Goal: Task Accomplishment & Management: Manage account settings

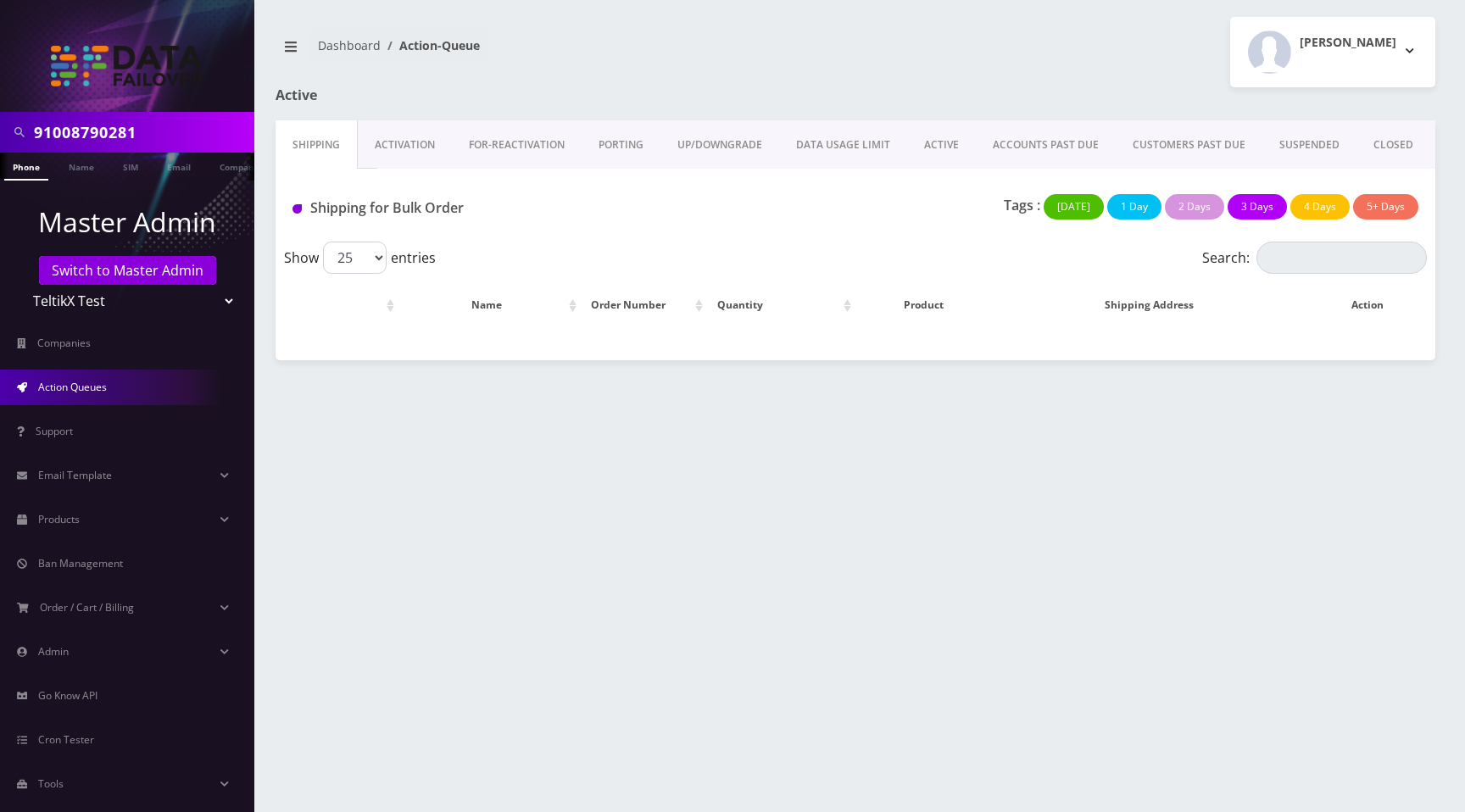
click at [825, 360] on div "Shipping Activation FOR-REActivation PORTING UP/DOWNGRADE DATA USAGE LIMIT ACTI…" at bounding box center [855, 240] width 1160 height 240
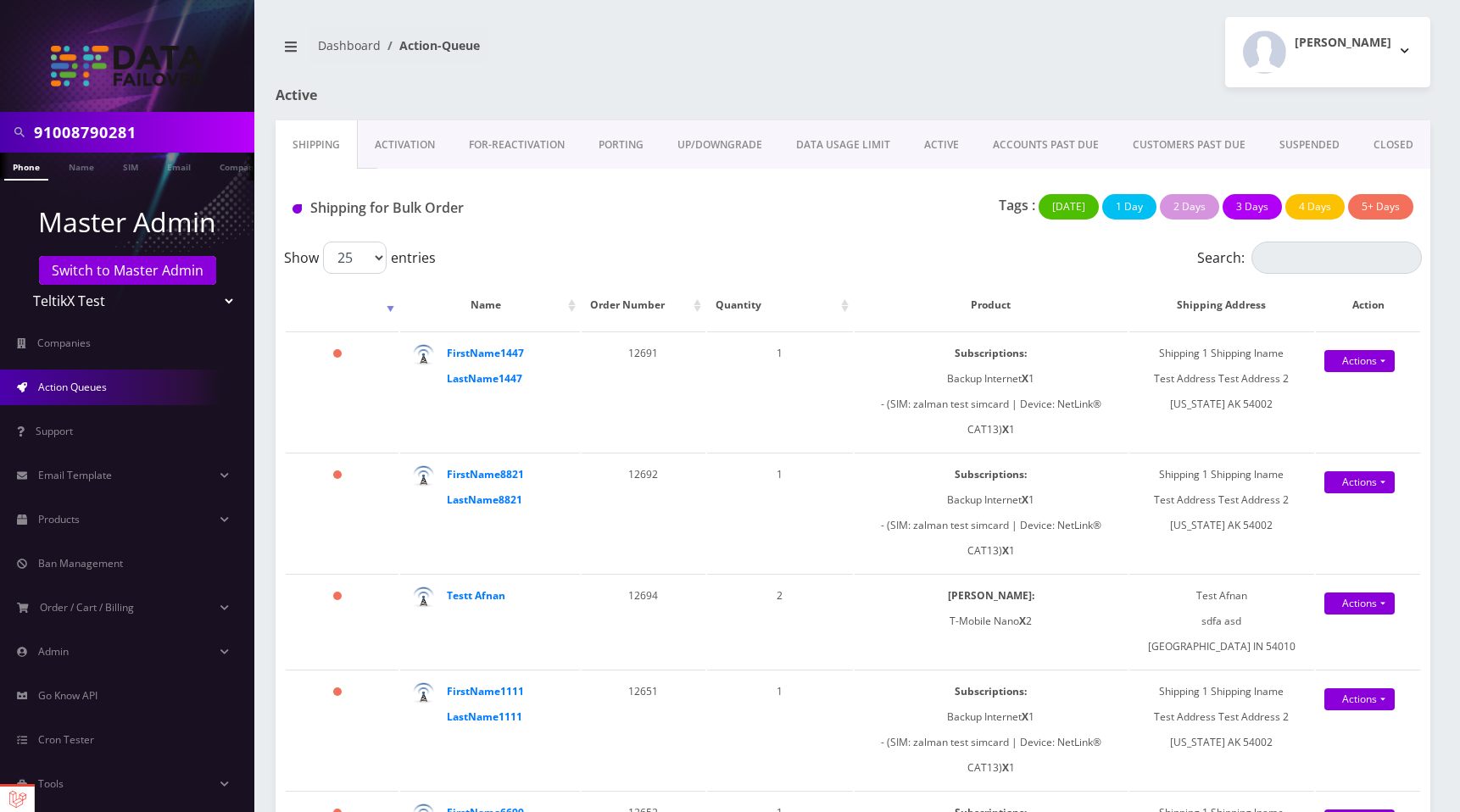
click at [595, 158] on link "PORTING" at bounding box center [620, 144] width 79 height 49
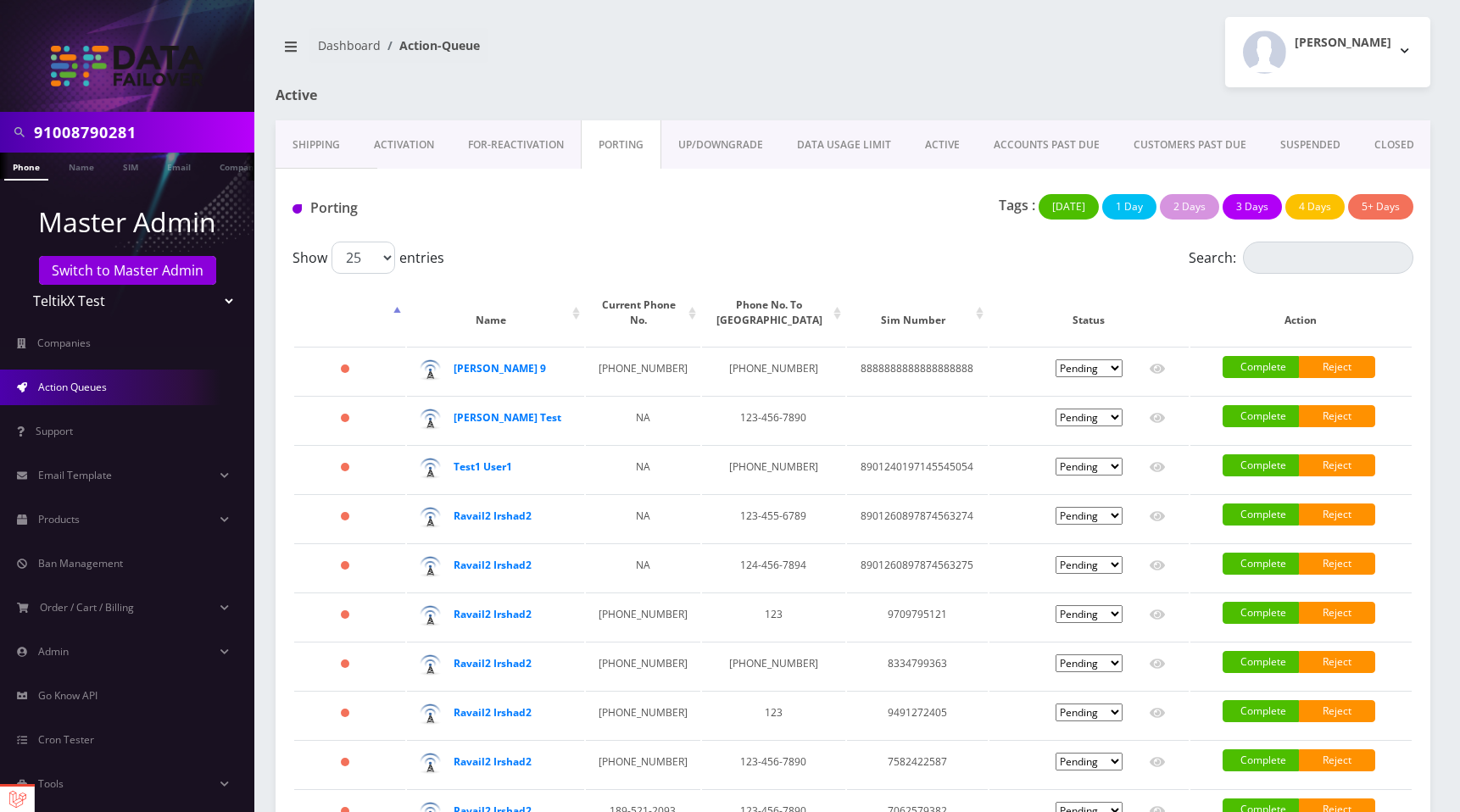
click at [701, 150] on link "UP/DOWNGRADE" at bounding box center [720, 144] width 118 height 49
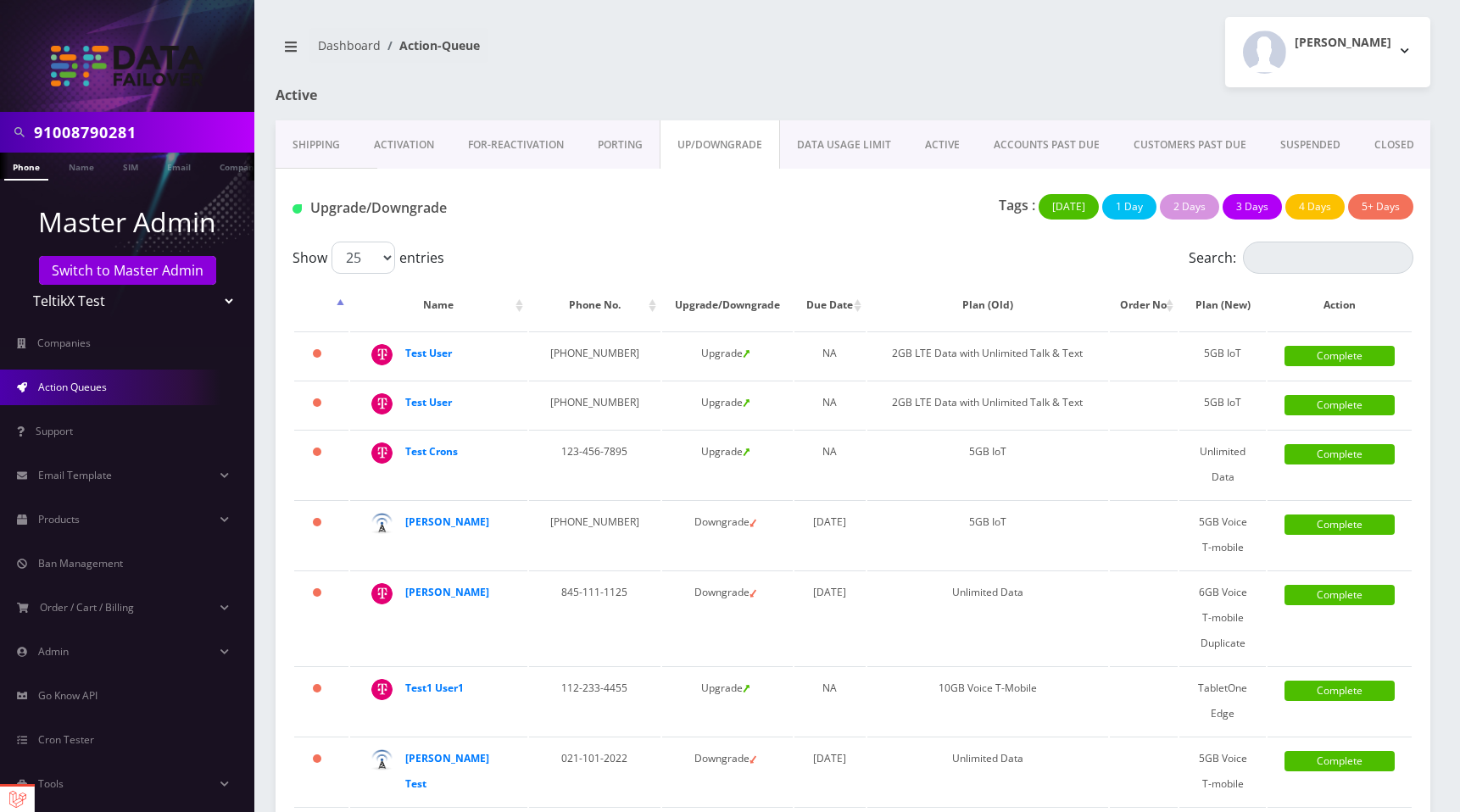
click at [624, 155] on link "PORTING" at bounding box center [619, 144] width 79 height 49
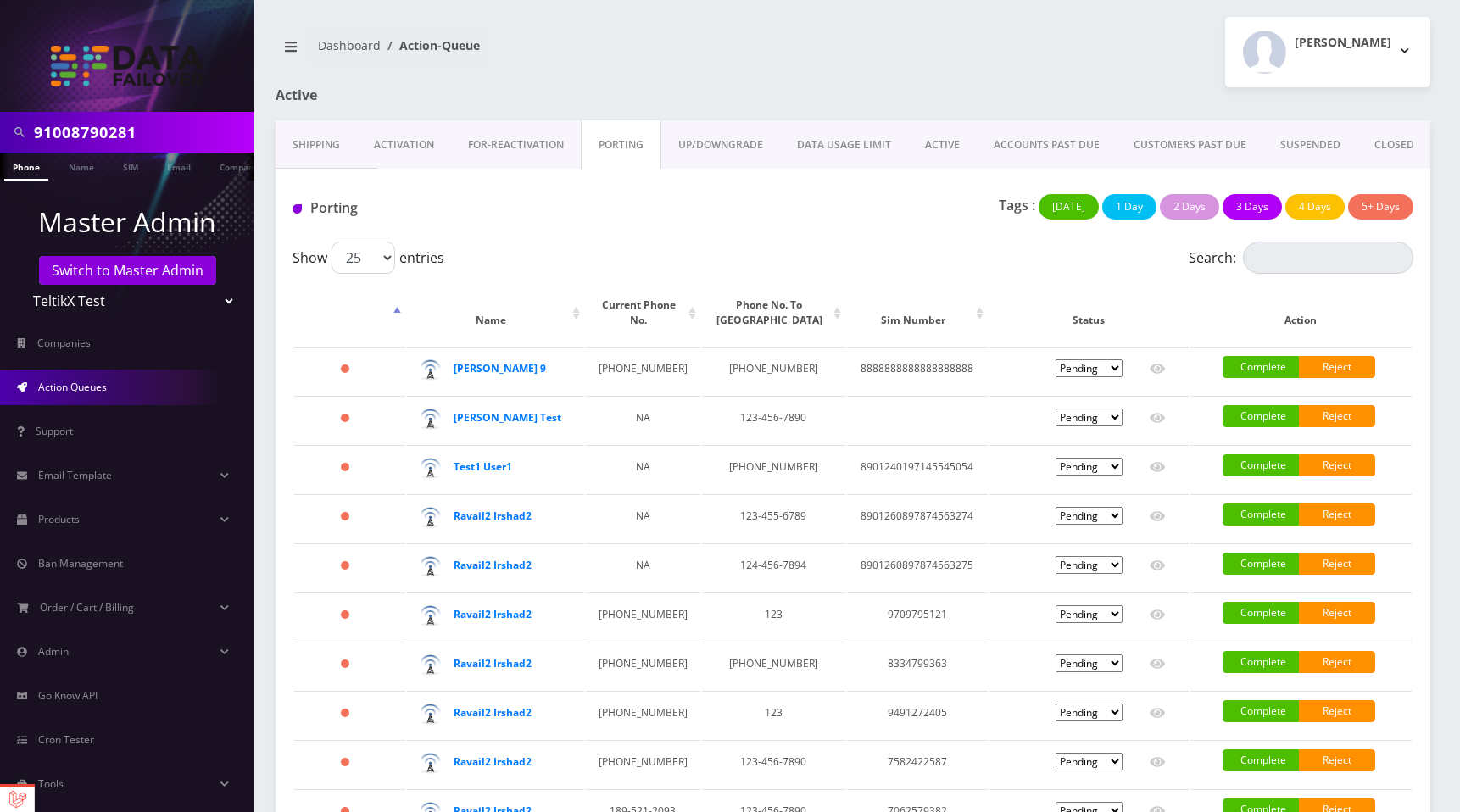
click at [534, 161] on link "FOR-REActivation" at bounding box center [515, 144] width 130 height 49
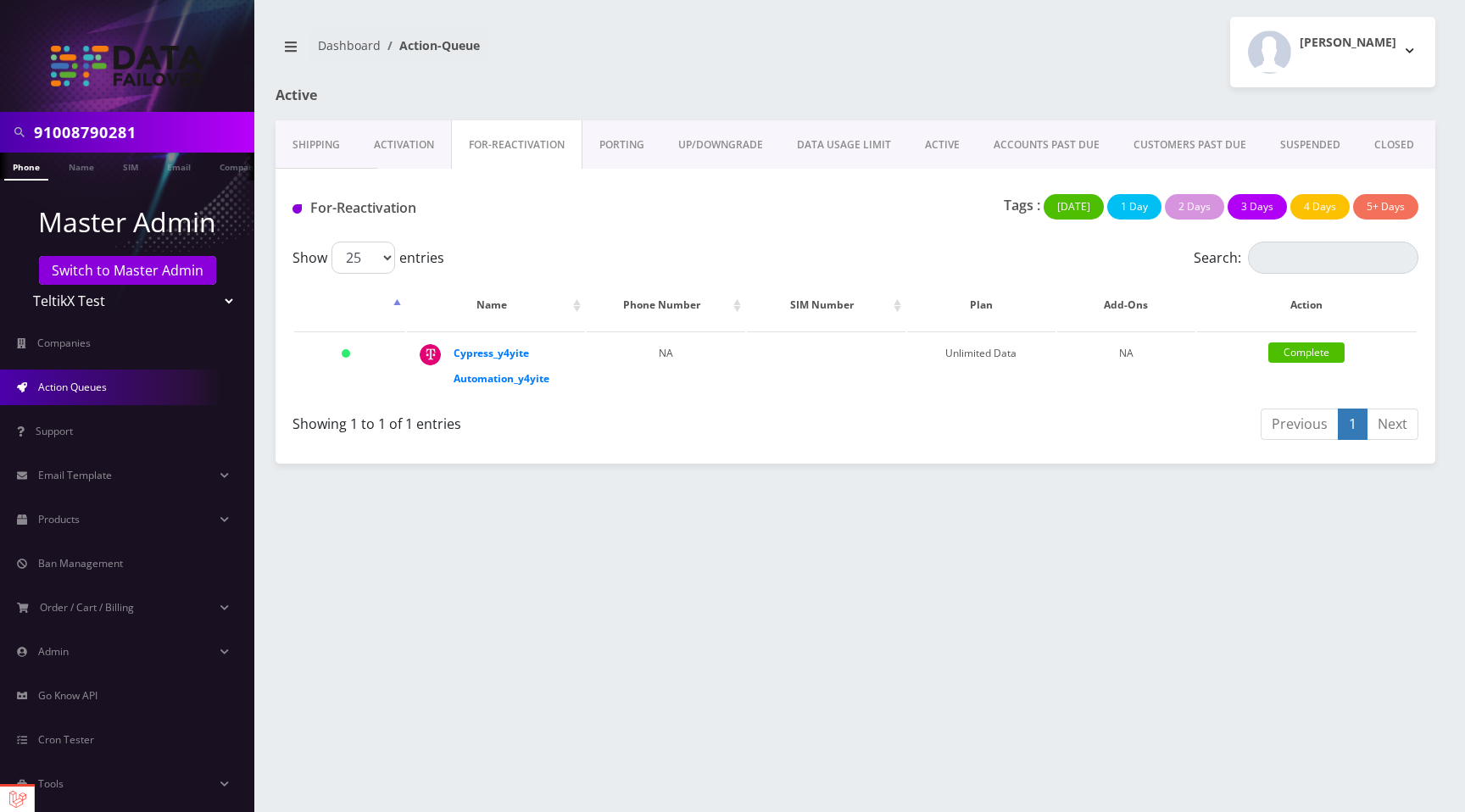
click at [635, 150] on link "PORTING" at bounding box center [621, 144] width 79 height 49
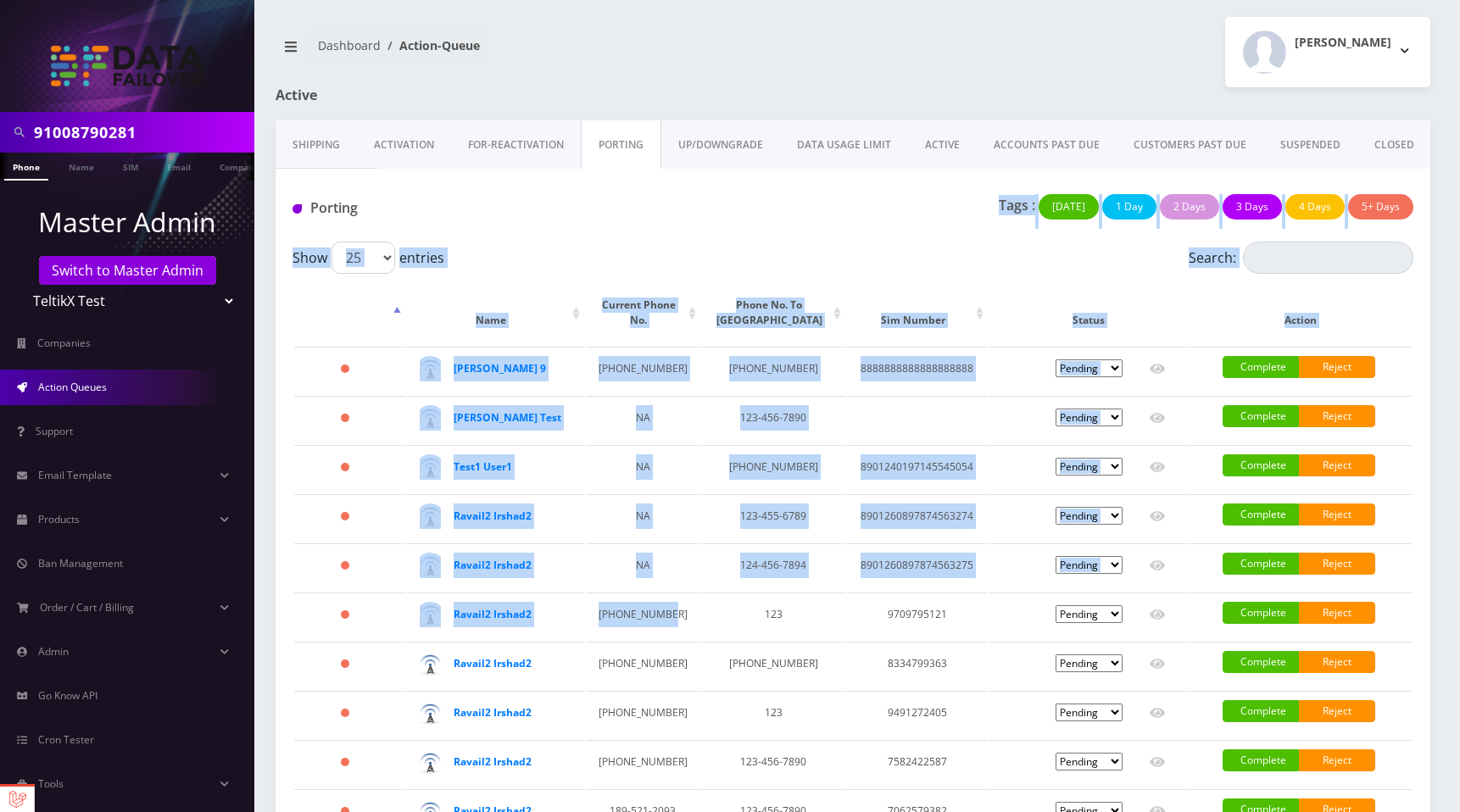
drag, startPoint x: 635, startPoint y: 150, endPoint x: 743, endPoint y: 202, distance: 119.9
click at [743, 202] on div "Tags : Today 1 Day 2 Days 3 Days 4 Days 5+ Days" at bounding box center [1043, 211] width 764 height 35
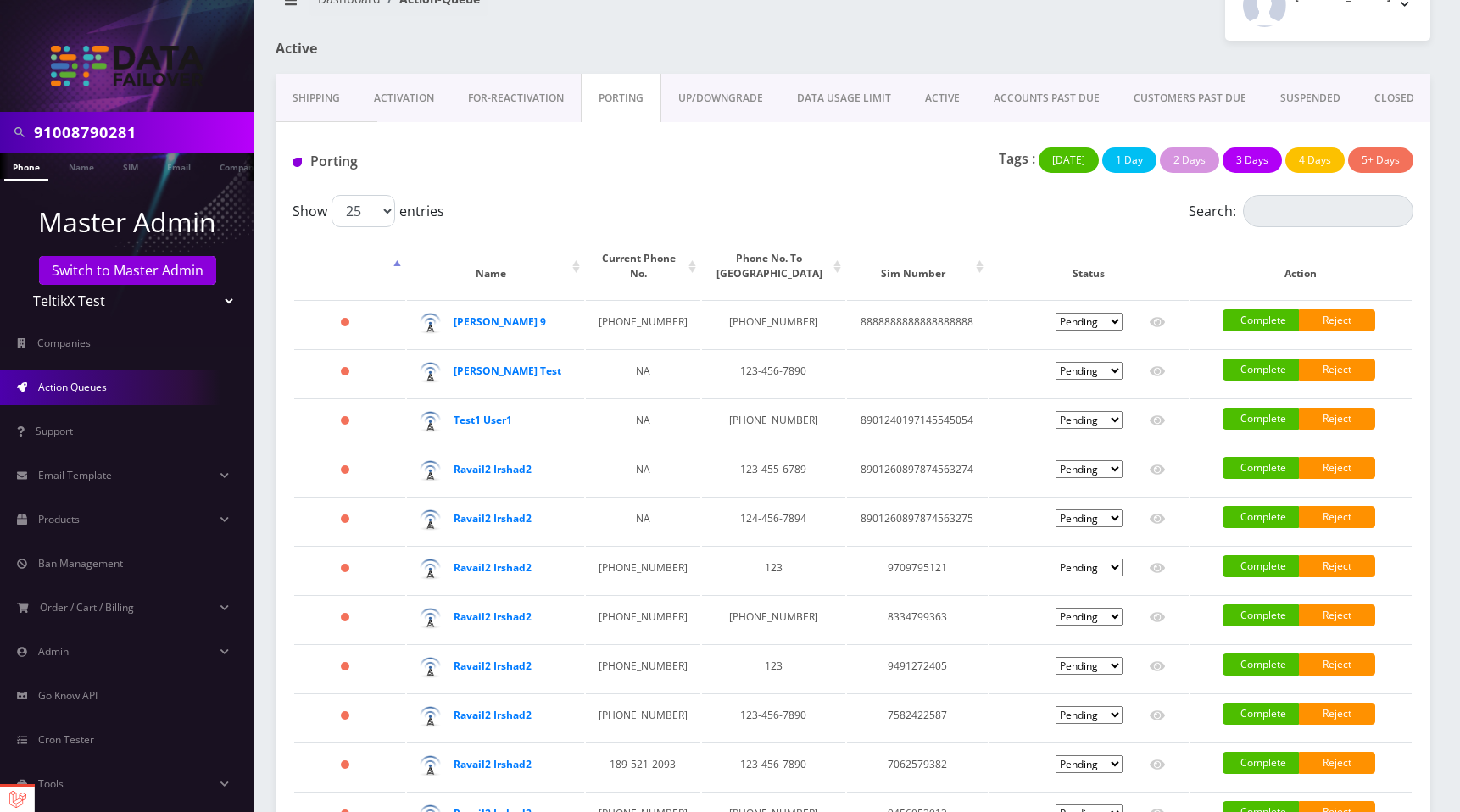
scroll to position [48, 0]
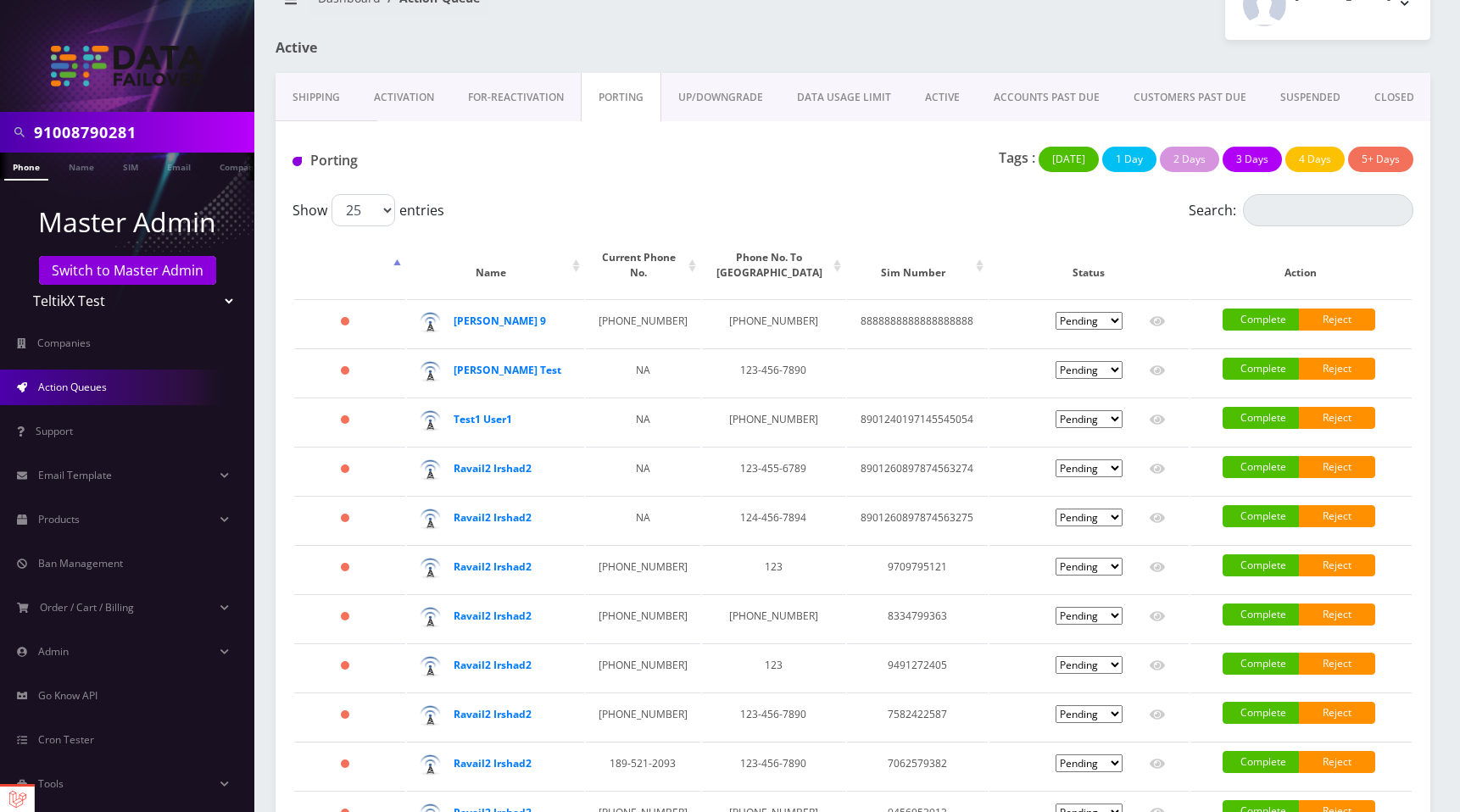
click at [713, 93] on link "UP/DOWNGRADE" at bounding box center [720, 97] width 118 height 49
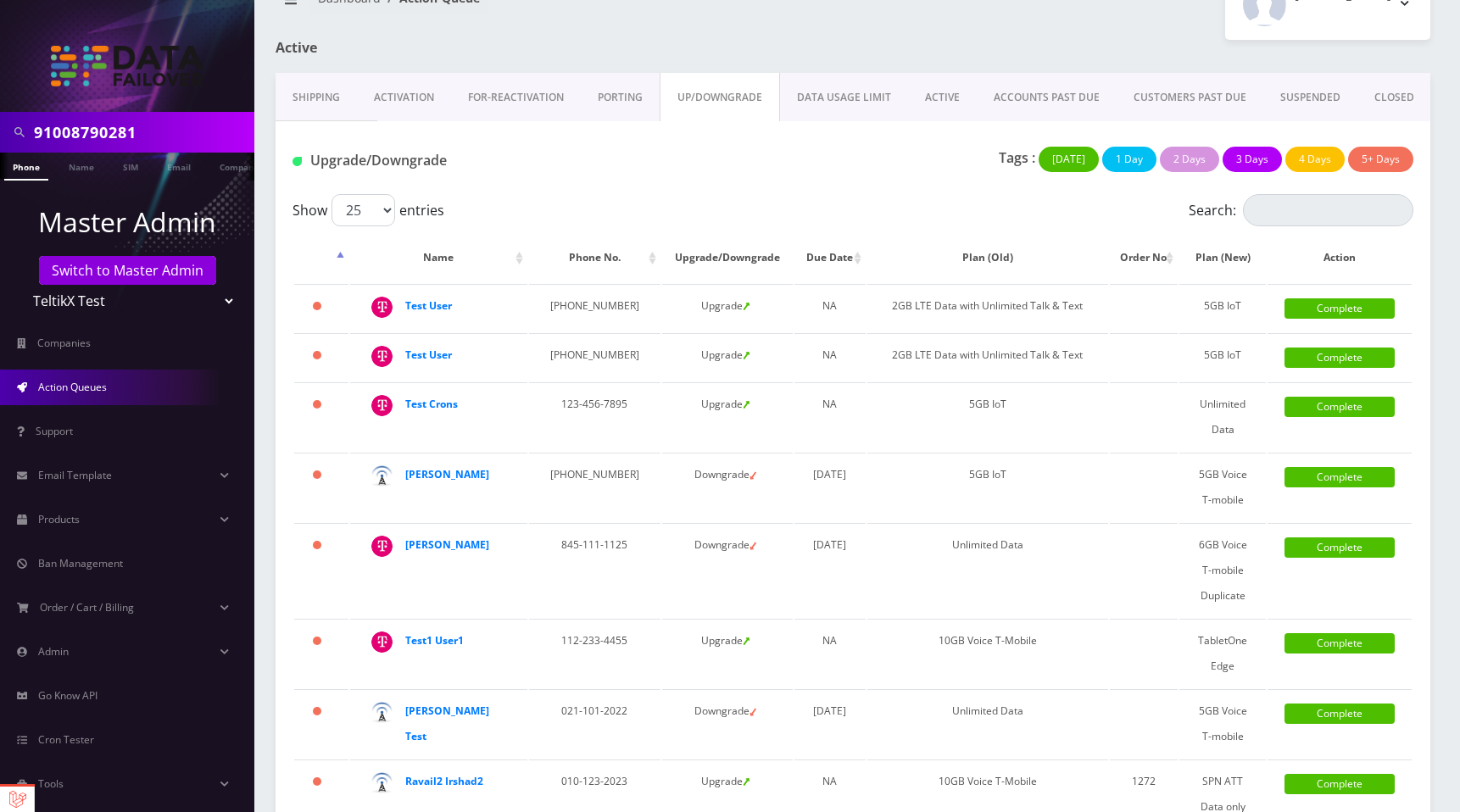
click at [829, 95] on link "DATA USAGE LIMIT" at bounding box center [844, 97] width 128 height 49
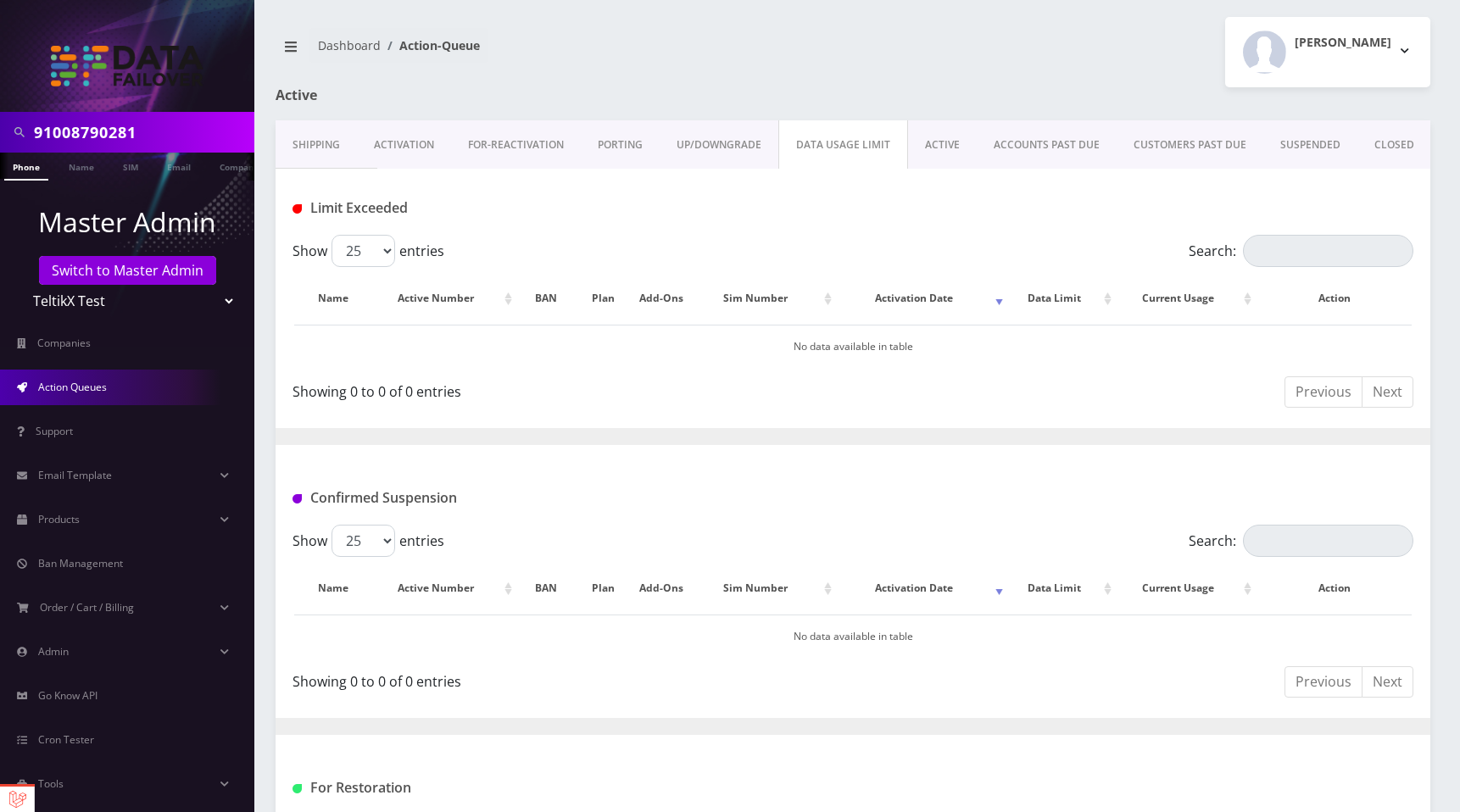
click at [530, 143] on link "FOR-REActivation" at bounding box center [515, 144] width 130 height 49
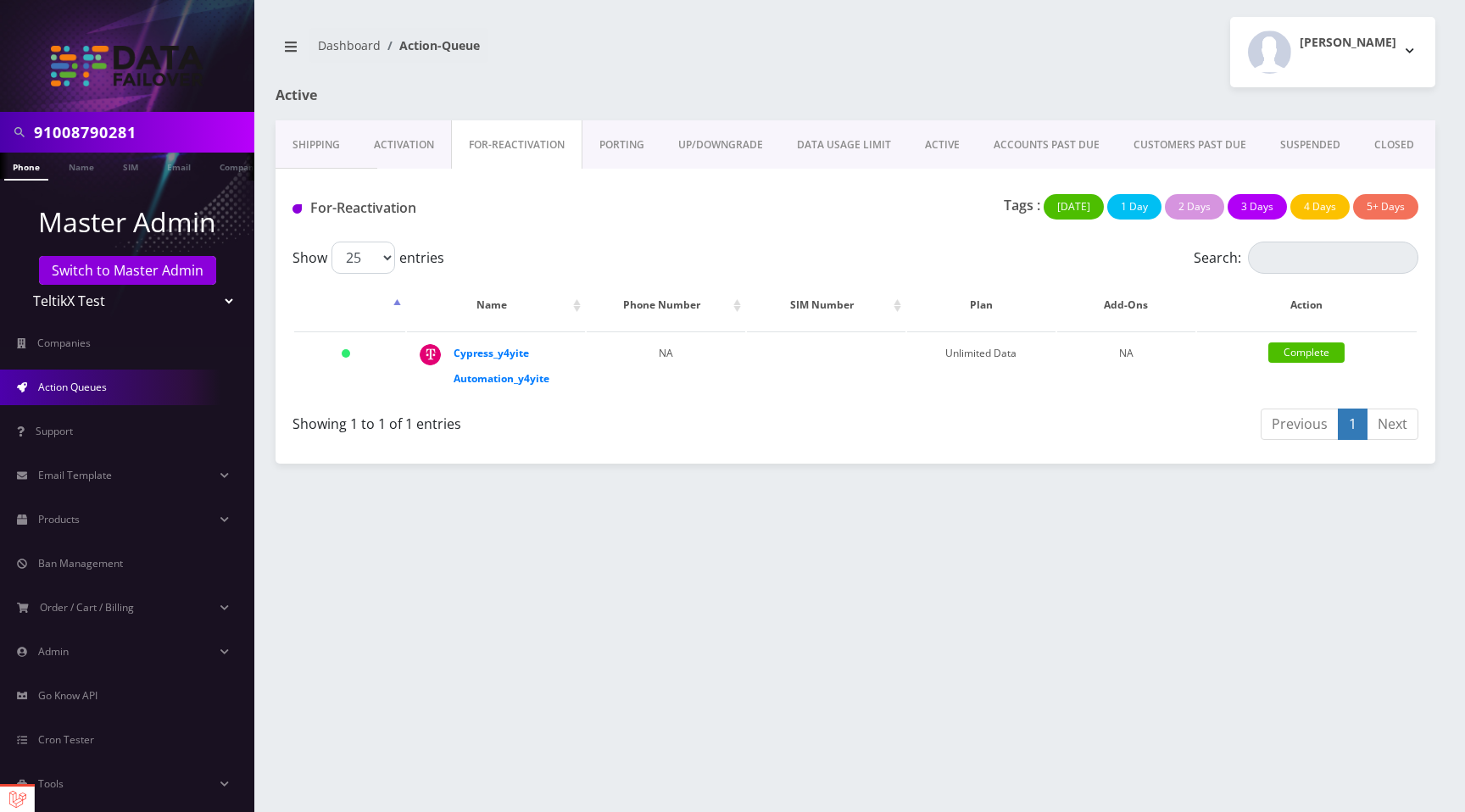
click at [630, 131] on link "PORTING" at bounding box center [621, 144] width 79 height 49
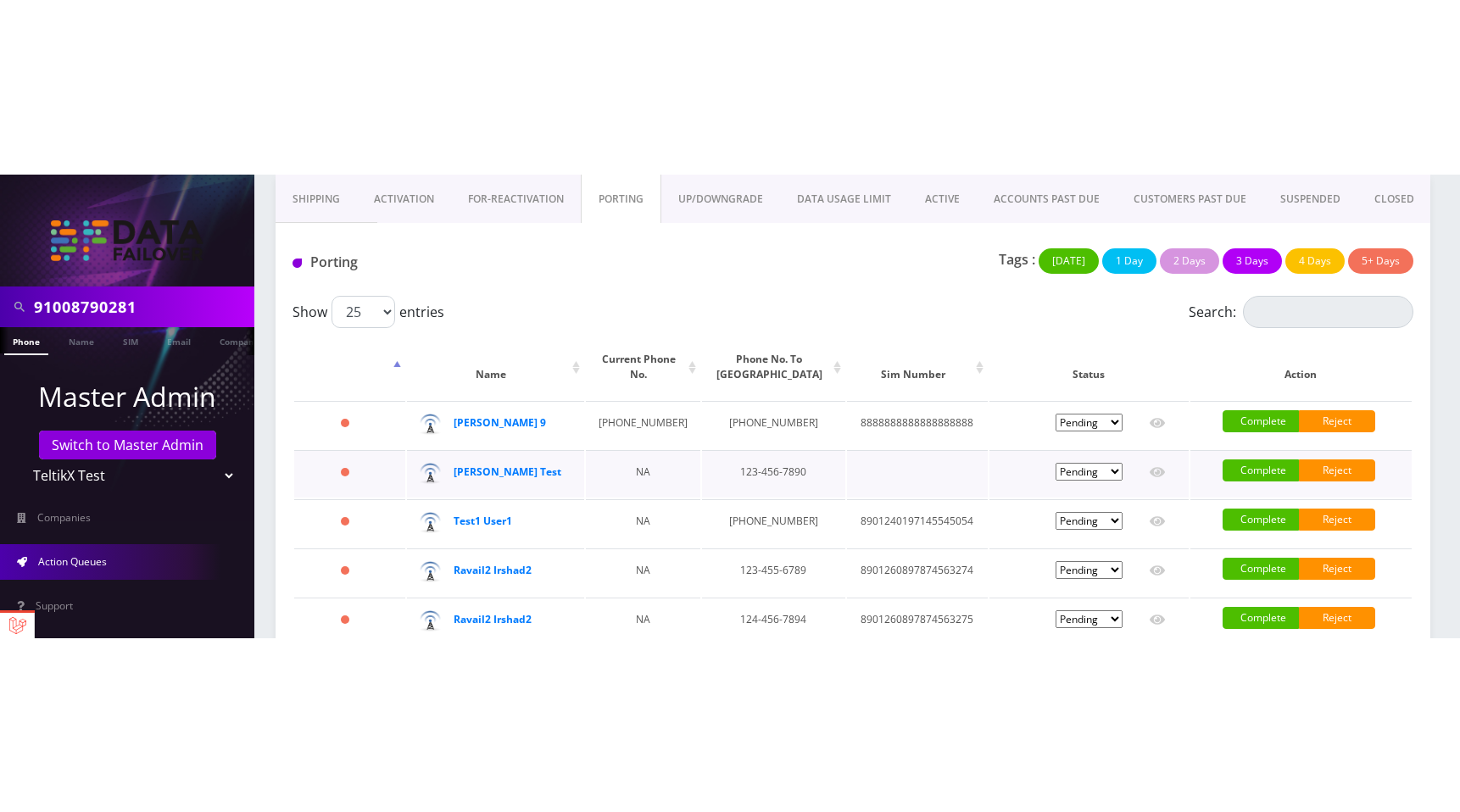
scroll to position [120, 0]
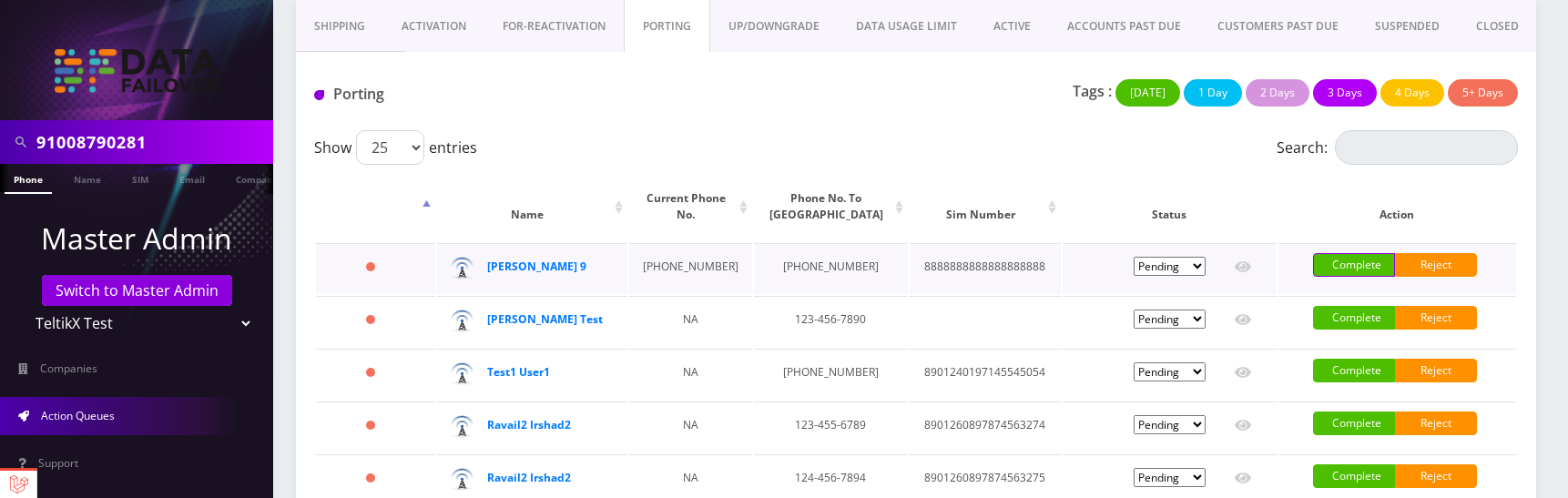
click at [1365, 264] on link "Complete" at bounding box center [1353, 264] width 82 height 23
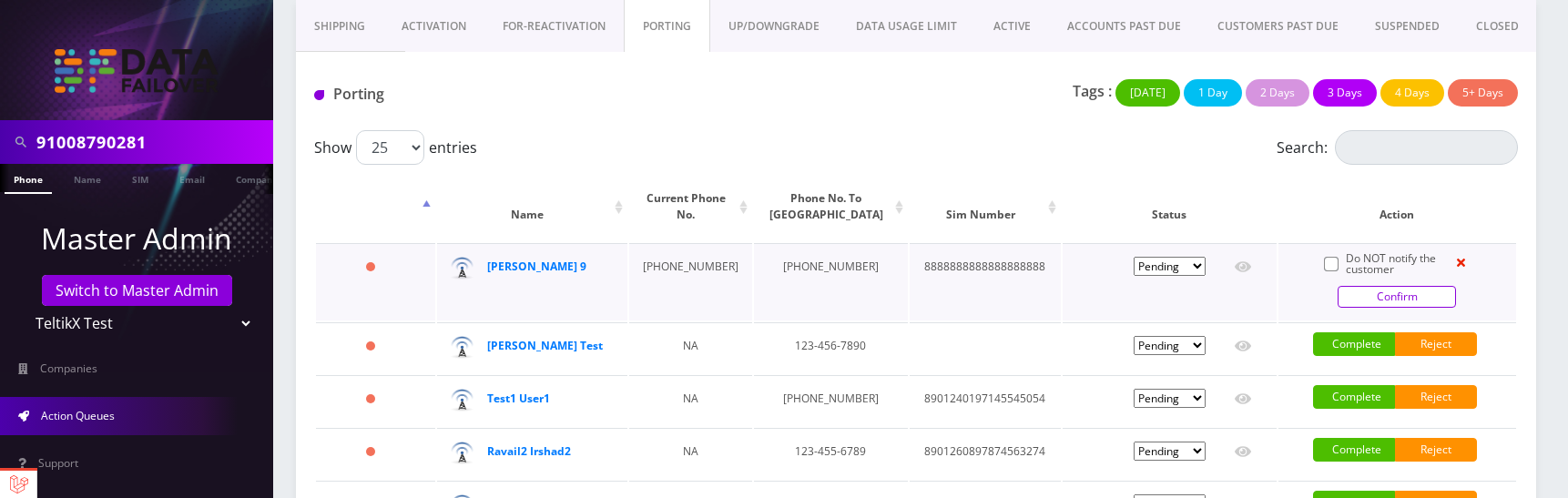
click at [1423, 295] on link "Confirm" at bounding box center [1396, 297] width 118 height 22
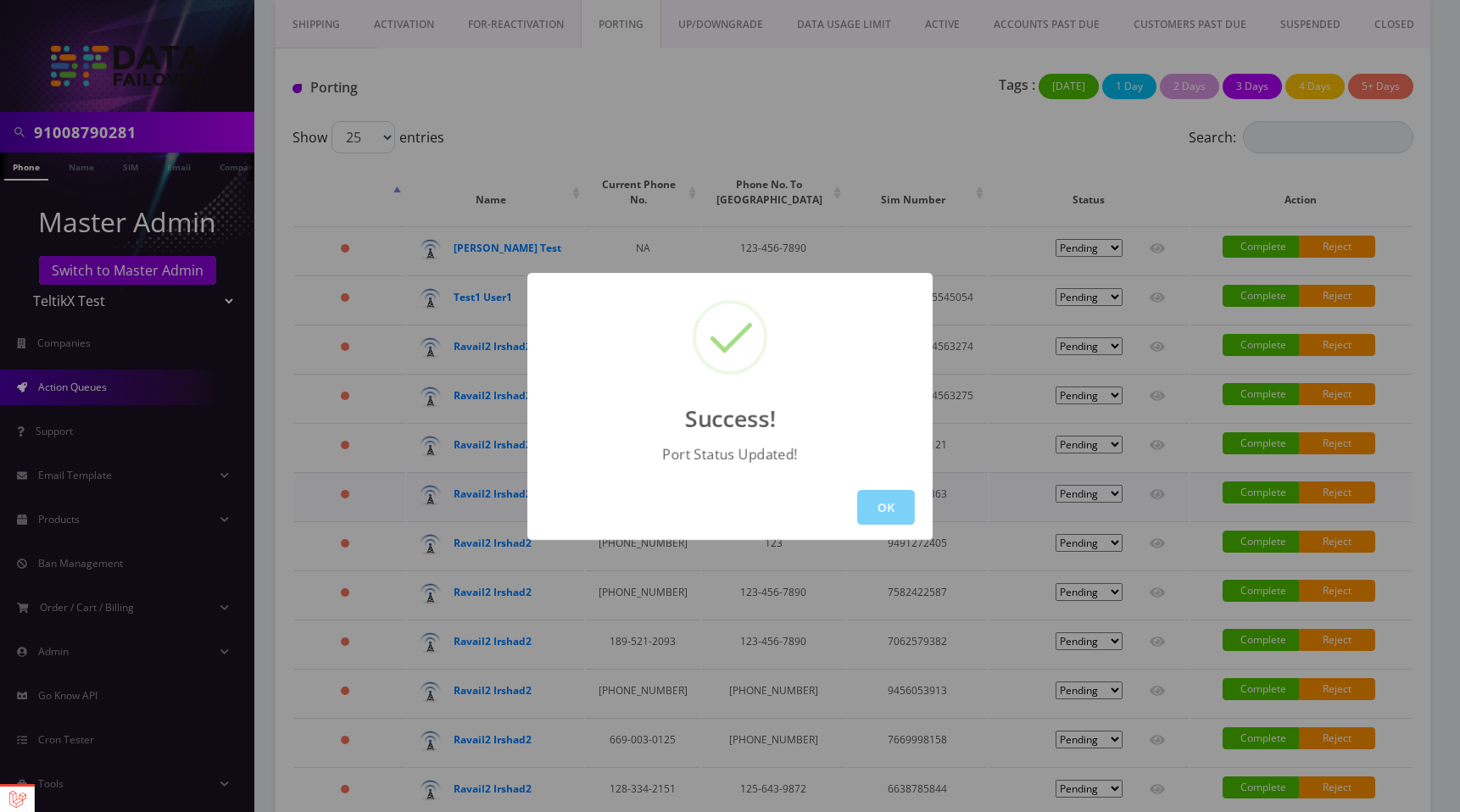
click at [863, 489] on button "OK" at bounding box center [886, 507] width 58 height 35
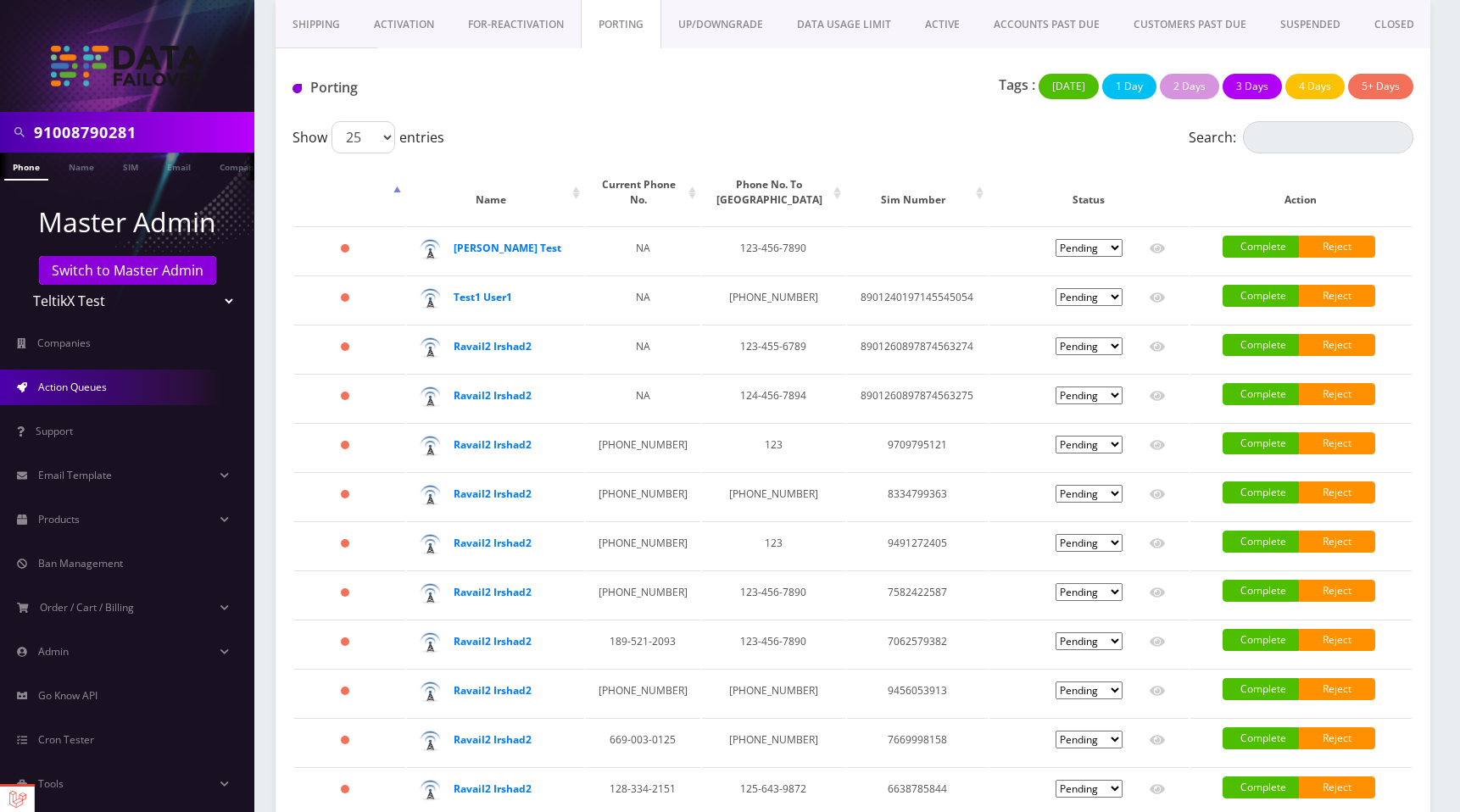
click at [953, 132] on div "Show 25 50 100 250 500 1000 entries" at bounding box center [713, 137] width 841 height 32
click at [863, 128] on div "Show 25 50 100 250 500 1000 entries" at bounding box center [713, 137] width 841 height 32
click at [892, 94] on div "Tags : Today 1 Day 2 Days 3 Days 4 Days 5+ Days" at bounding box center [1043, 91] width 764 height 35
click at [880, 114] on div "Porting Tags : Today 1 Day 2 Days 3 Days 4 Days 5+ Days" at bounding box center [853, 85] width 1155 height 73
click at [709, 17] on link "UP/DOWNGRADE" at bounding box center [720, 24] width 118 height 49
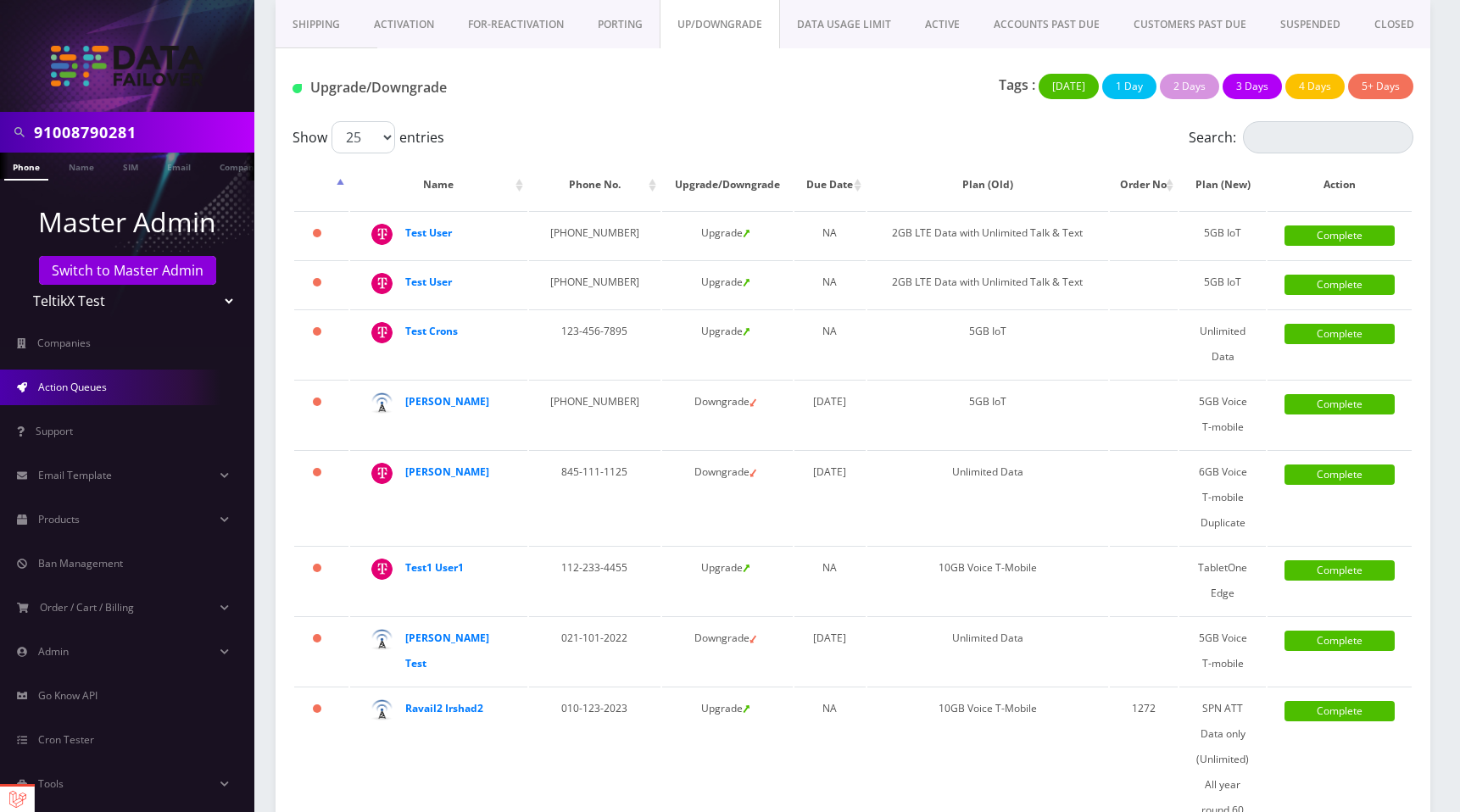
click at [884, 105] on div "Tags : Today 1 Day 2 Days 3 Days 4 Days 5+ Days" at bounding box center [1043, 91] width 764 height 35
click at [1059, 56] on div "Upgrade/Downgrade Tags : Today 1 Day 2 Days 3 Days 4 Days 5+ Days" at bounding box center [853, 85] width 1155 height 73
click at [804, 121] on div "Show 25 50 100 250 500 1000 entries" at bounding box center [713, 137] width 841 height 32
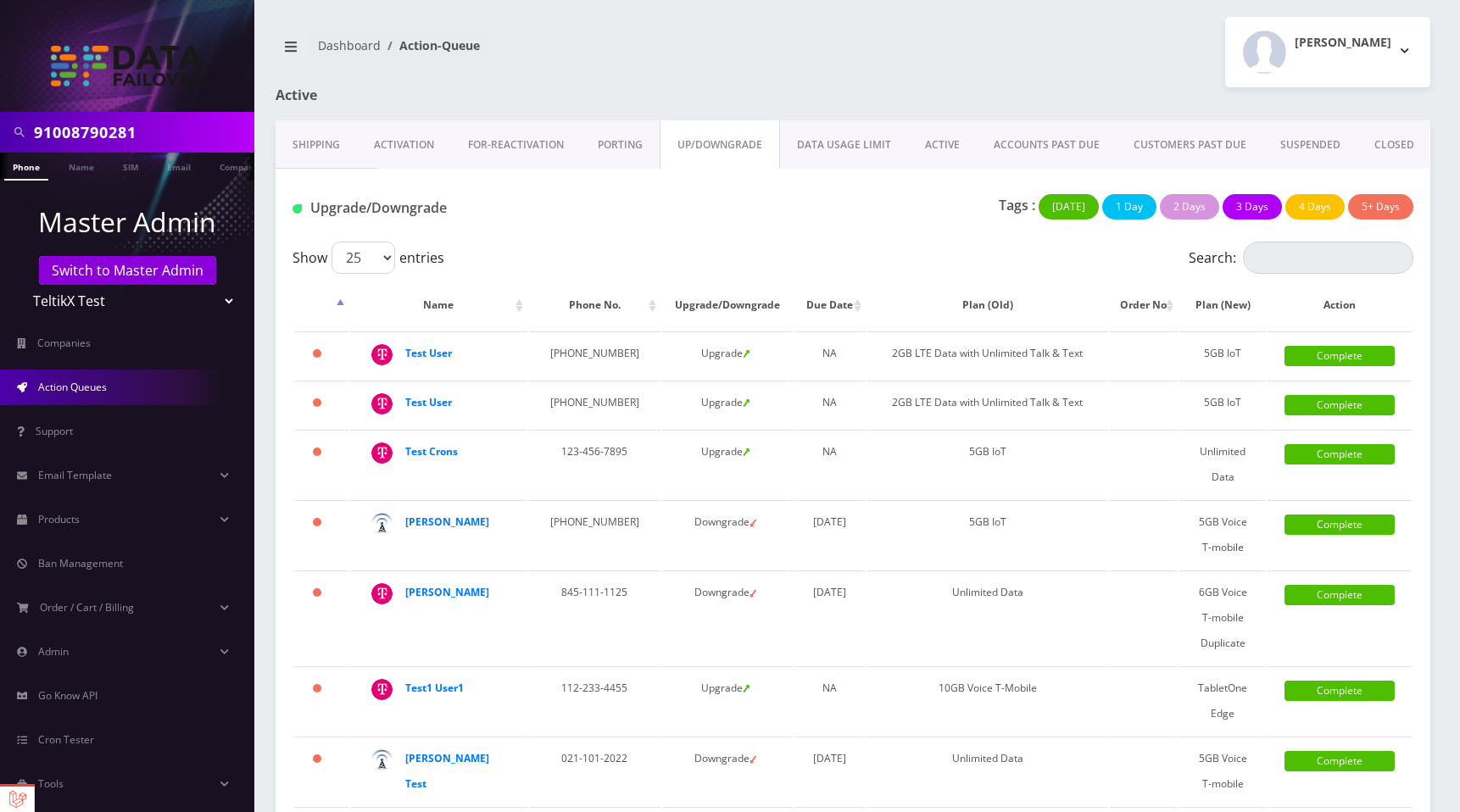
click at [319, 153] on link "Shipping" at bounding box center [317, 144] width 81 height 49
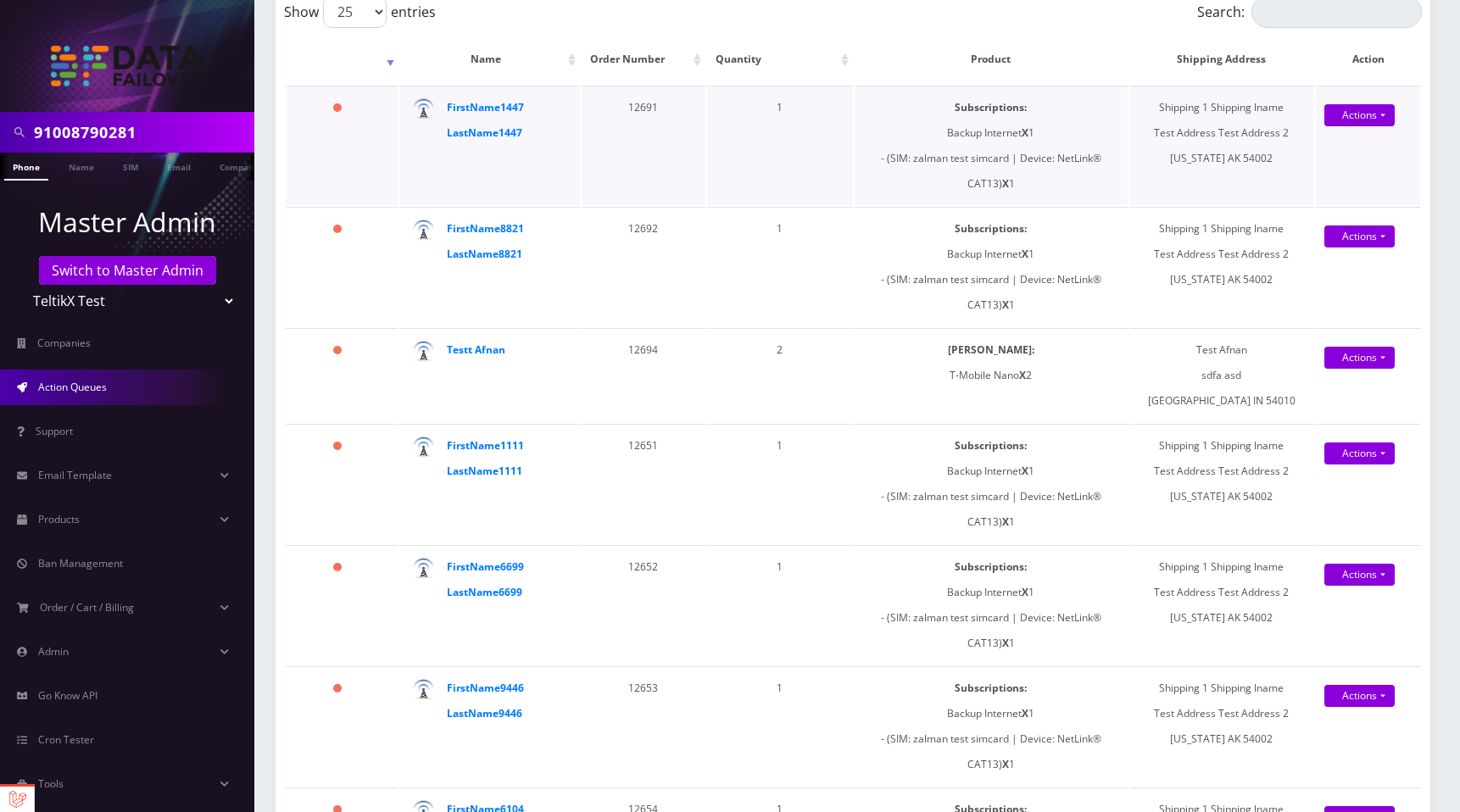
scroll to position [443, 0]
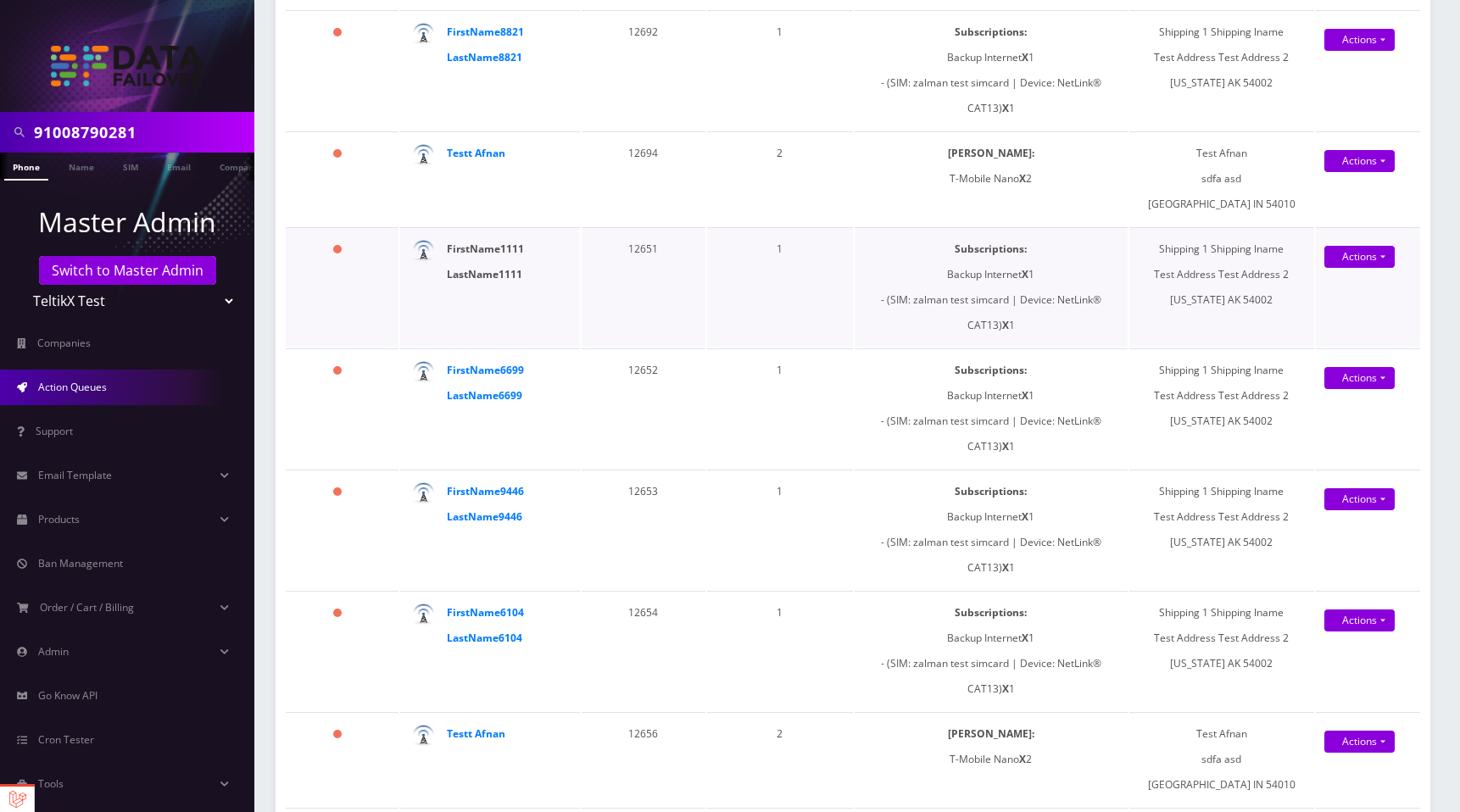
click at [471, 275] on strong "FirstName1111 LastName1111" at bounding box center [484, 261] width 77 height 40
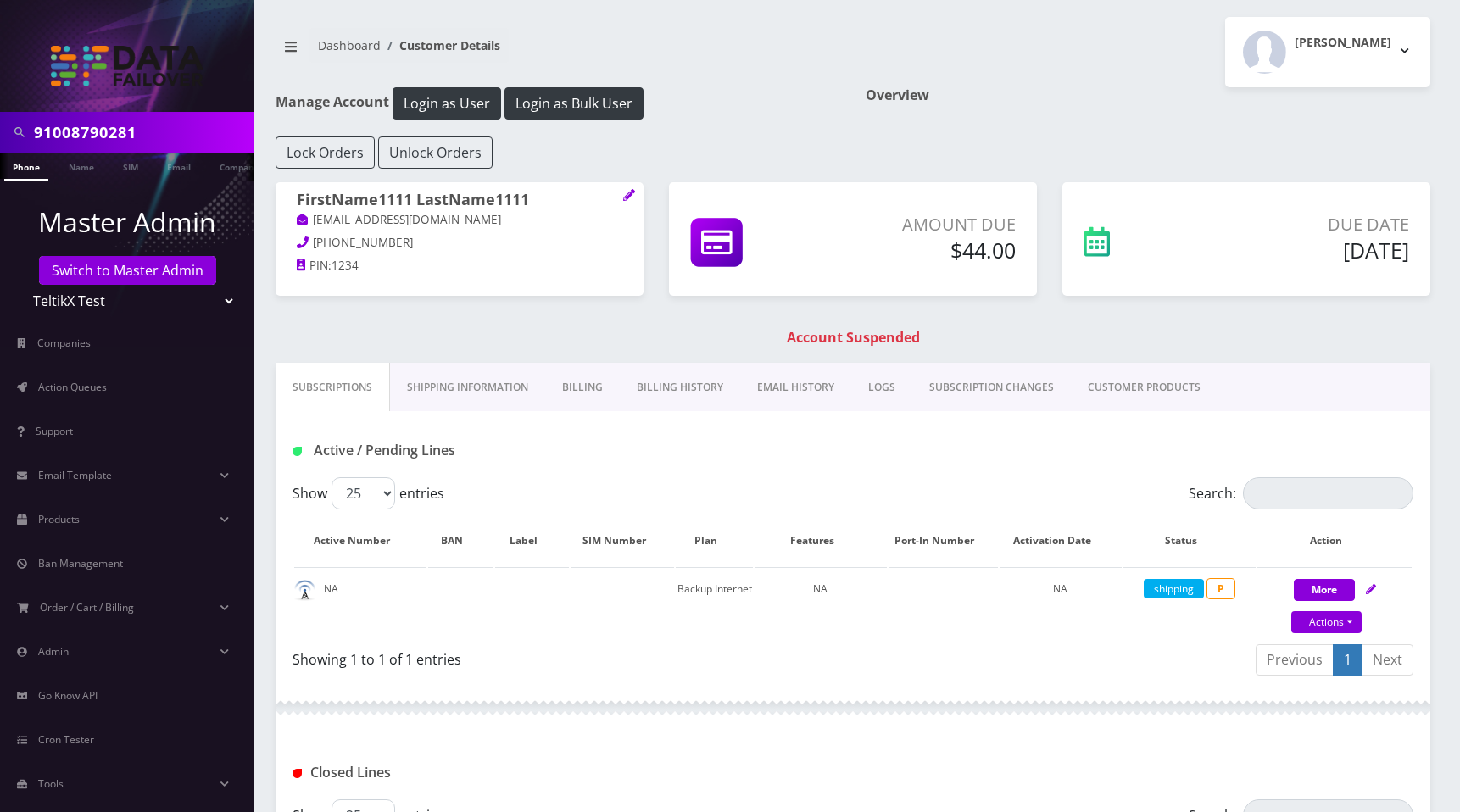
click at [1049, 41] on div "[PERSON_NAME] Logout" at bounding box center [1148, 52] width 590 height 70
click at [938, 146] on div "Lock Orders Unlock Orders" at bounding box center [853, 152] width 1180 height 32
click at [1046, 53] on div "Moshe Gorin Logout" at bounding box center [1148, 52] width 590 height 70
click at [93, 391] on span "Action Queues" at bounding box center [72, 387] width 68 height 15
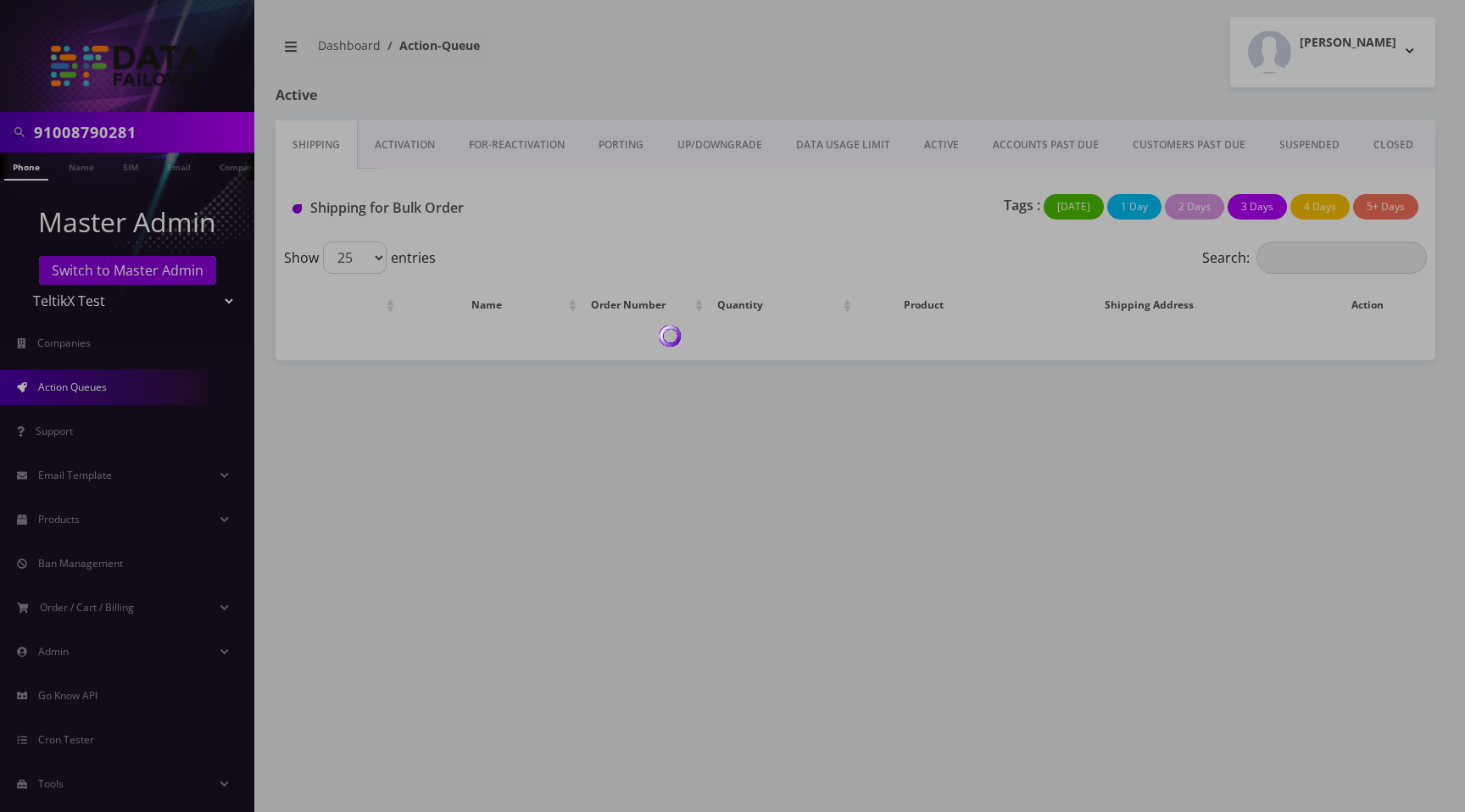
click at [418, 145] on div at bounding box center [732, 406] width 1465 height 812
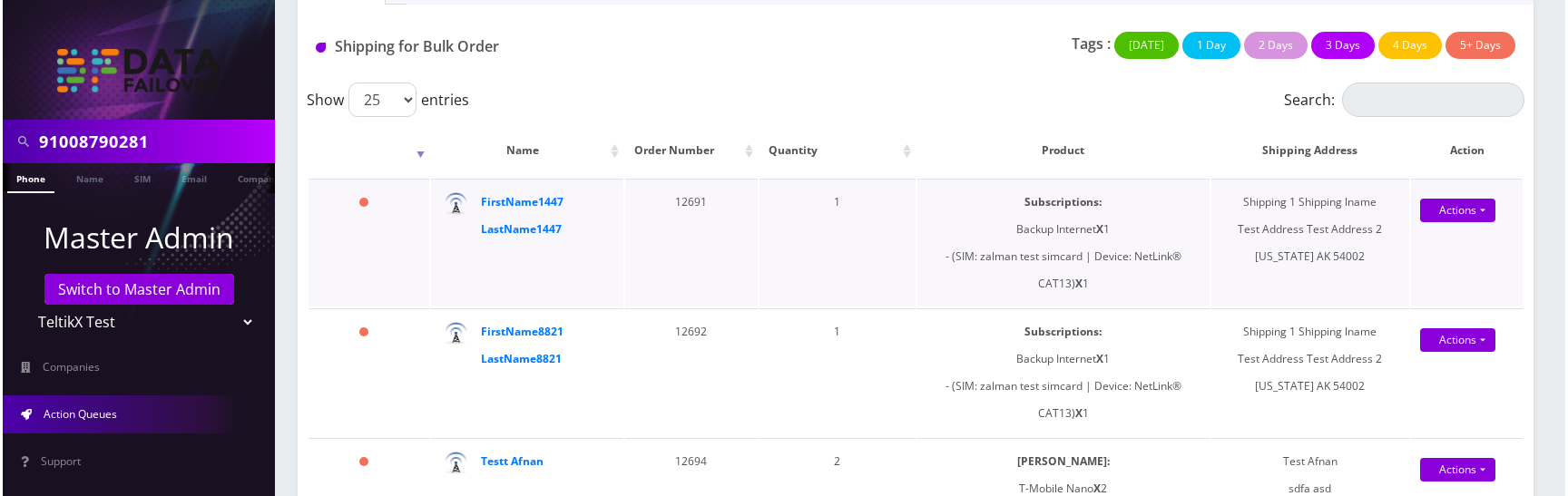
scroll to position [187, 0]
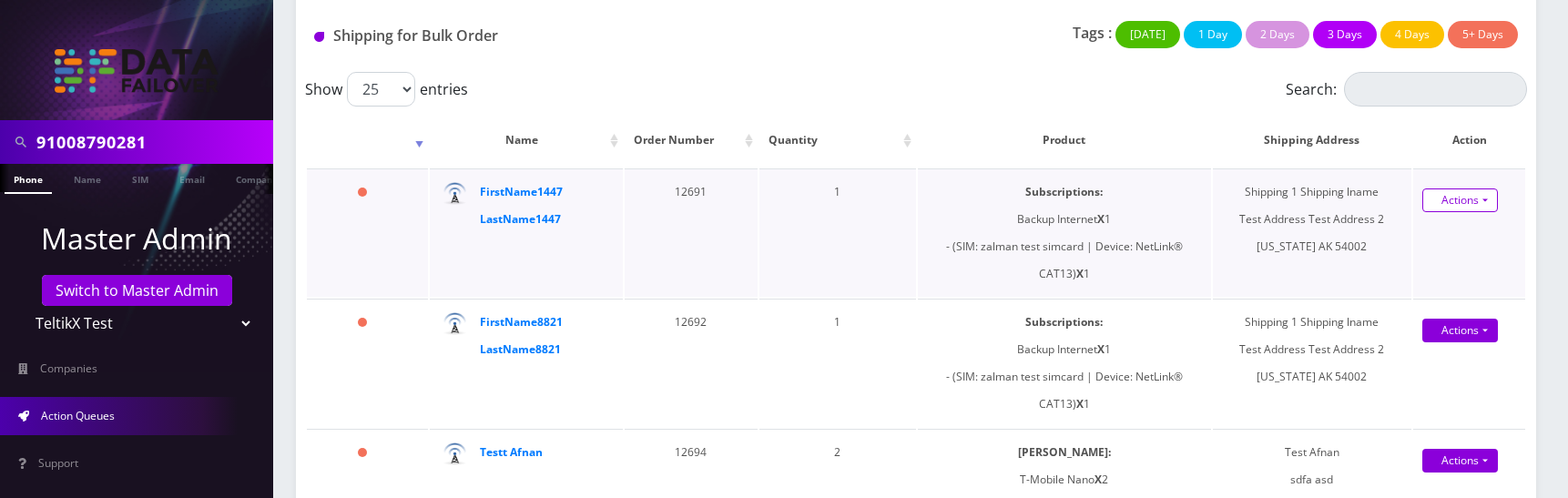
click at [1456, 201] on link "Actions" at bounding box center [1459, 200] width 75 height 23
click at [1440, 234] on link "Shipped" at bounding box center [1458, 234] width 146 height 27
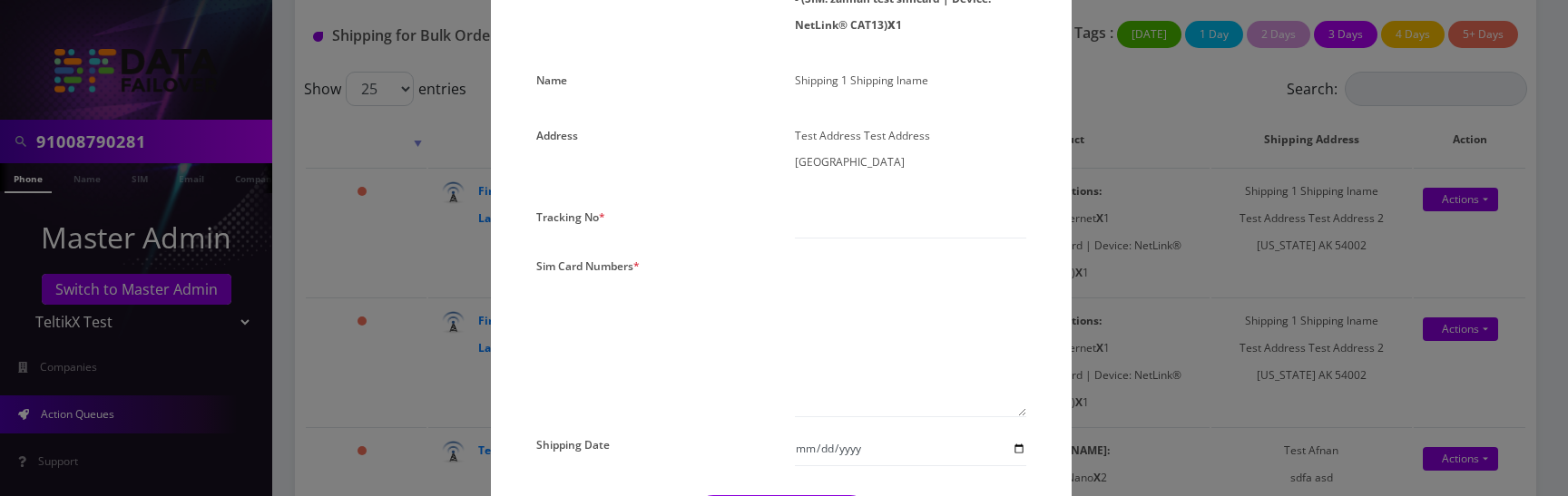
scroll to position [334, 0]
click at [857, 226] on input "text" at bounding box center [911, 217] width 231 height 34
type input "123213213"
click at [833, 279] on textarea at bounding box center [911, 330] width 231 height 164
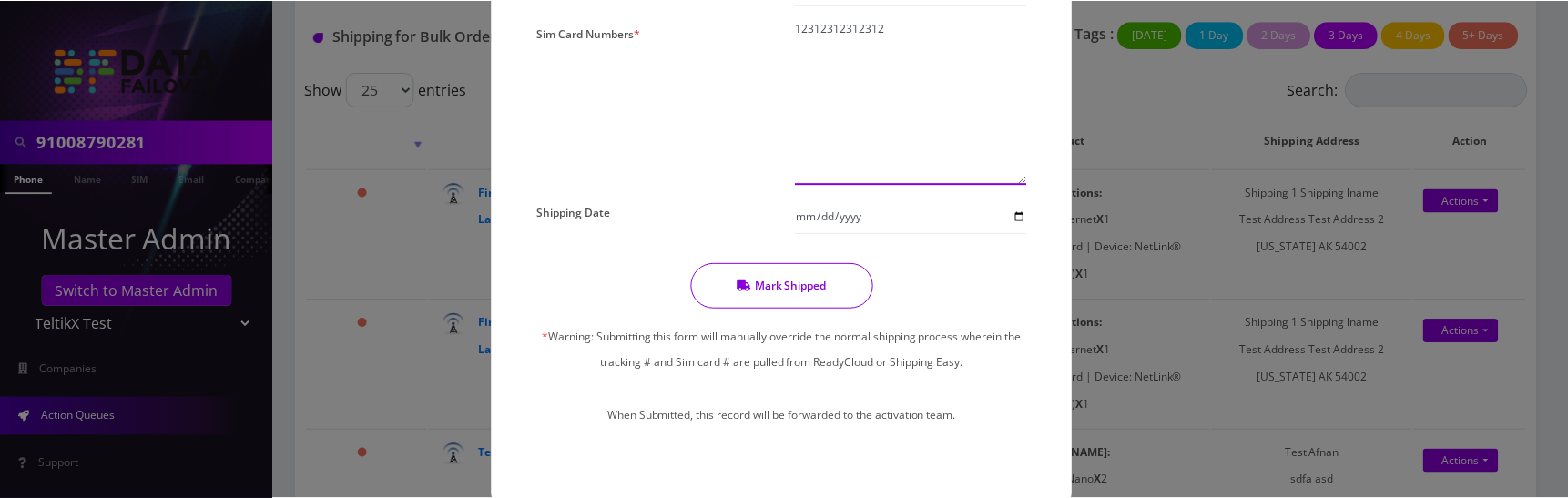
scroll to position [569, 0]
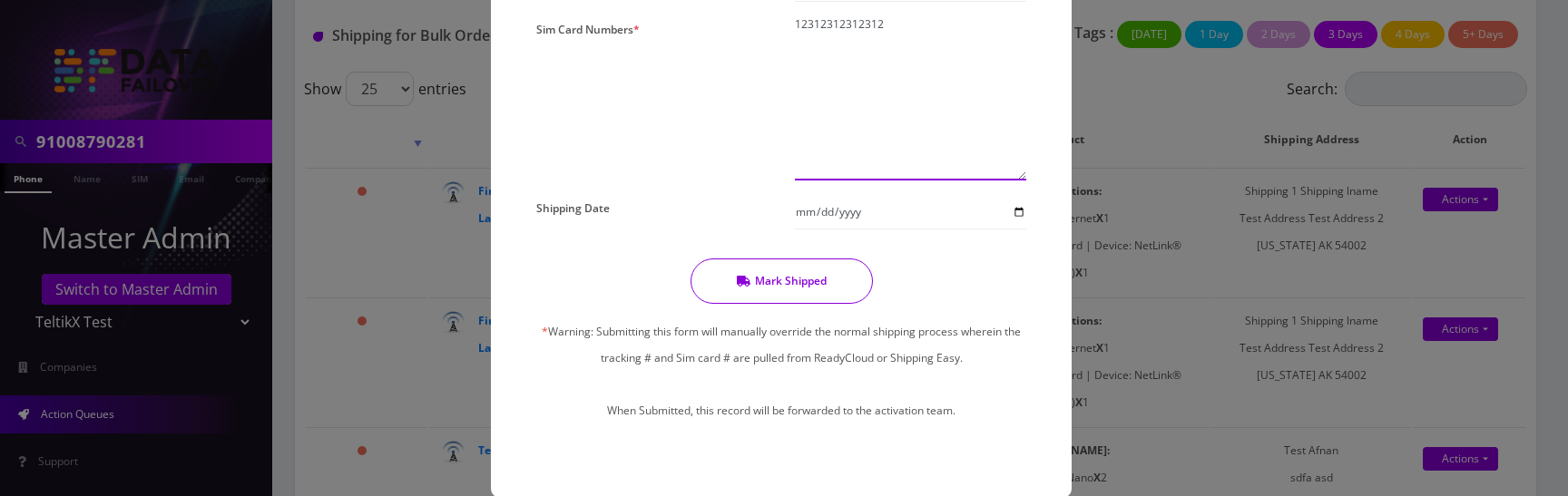
type textarea "12312312312312"
click at [823, 290] on button "Mark Shipped" at bounding box center [781, 280] width 182 height 45
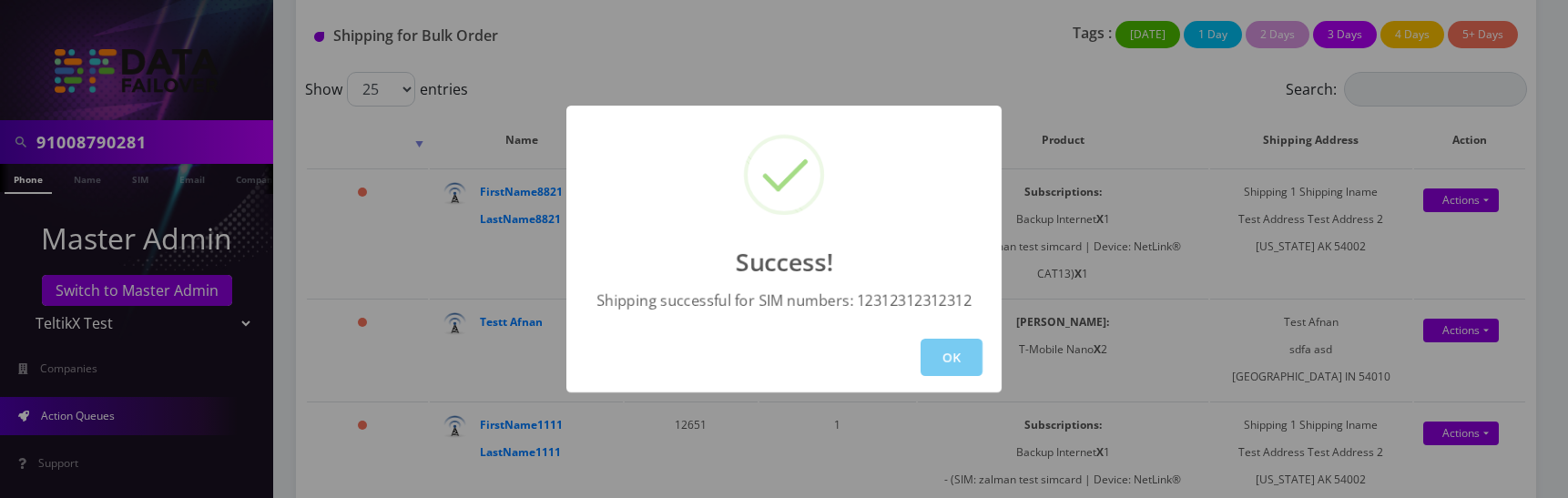
click at [941, 367] on button "OK" at bounding box center [951, 358] width 62 height 37
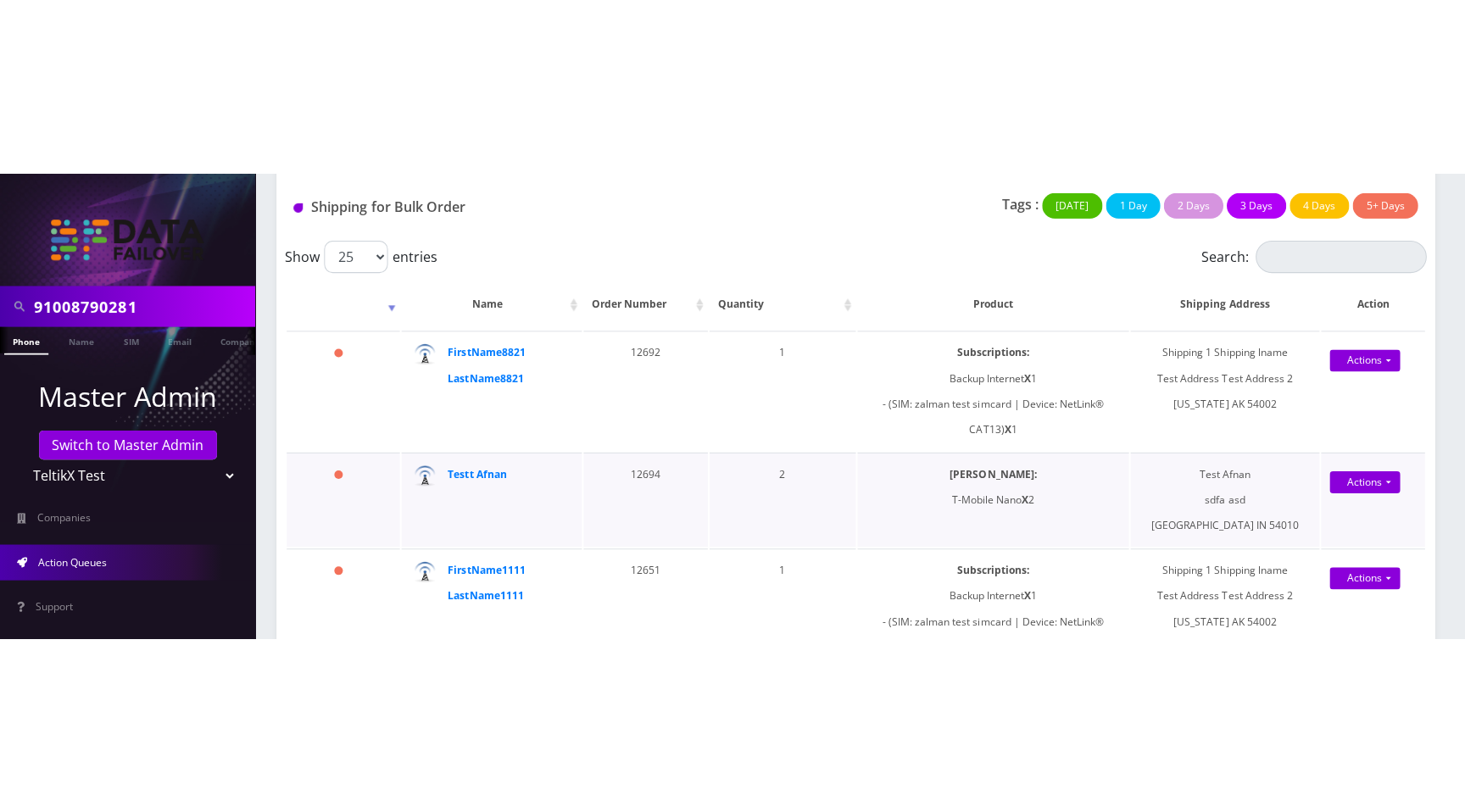
scroll to position [0, 0]
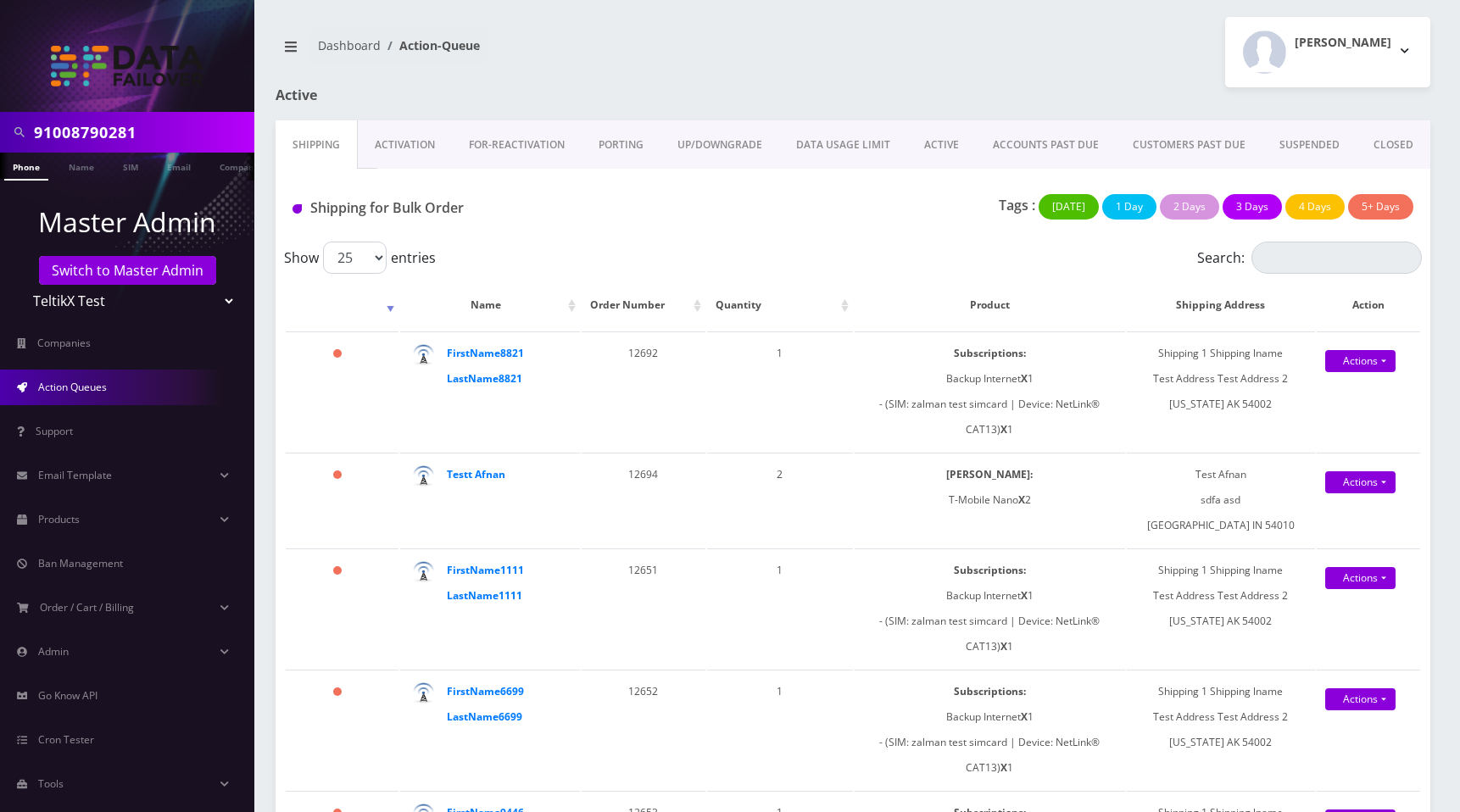
click at [398, 152] on link "Activation" at bounding box center [405, 144] width 94 height 49
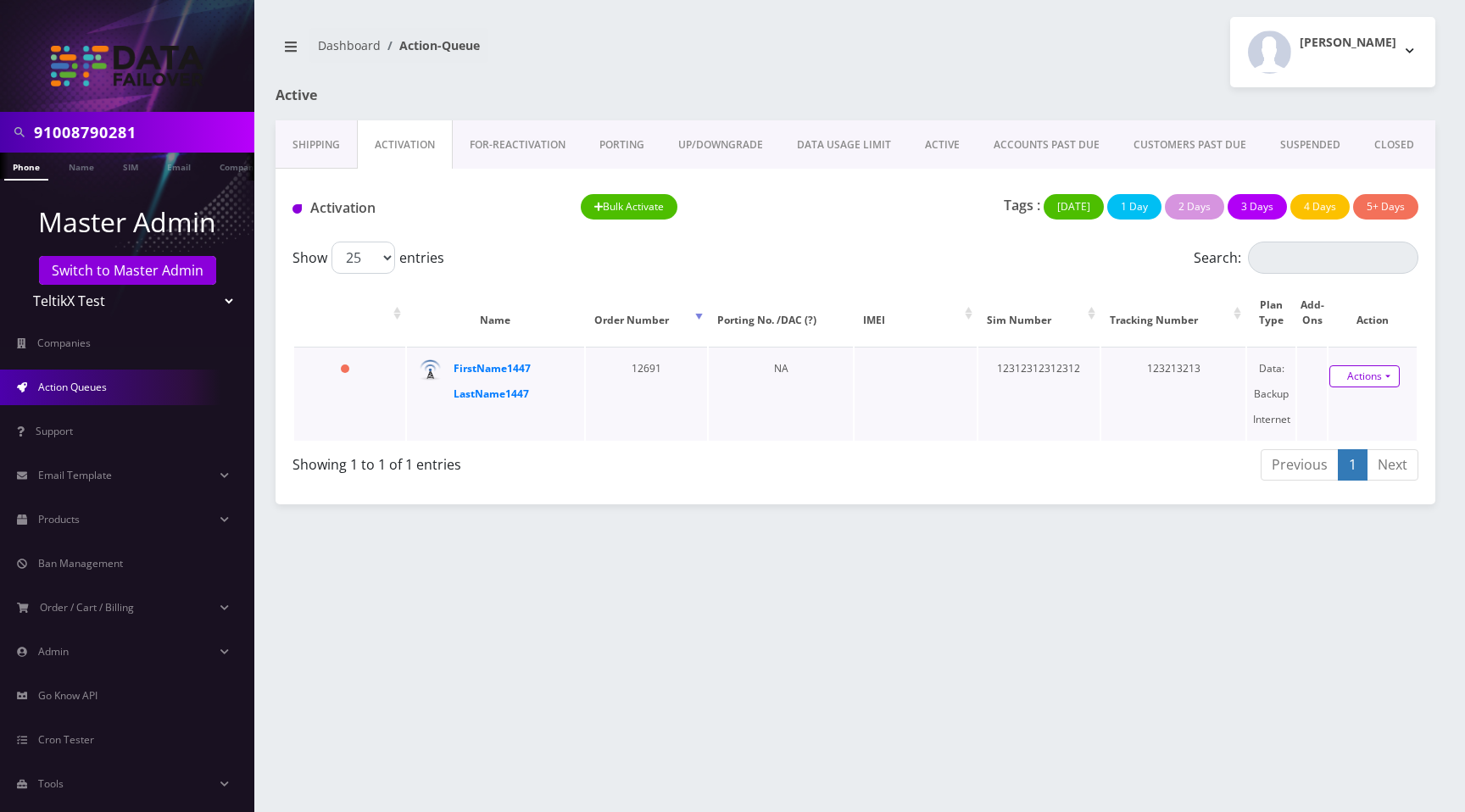
click at [1373, 371] on link "Actions" at bounding box center [1364, 375] width 70 height 22
click at [1328, 411] on link "Activate" at bounding box center [1363, 408] width 136 height 25
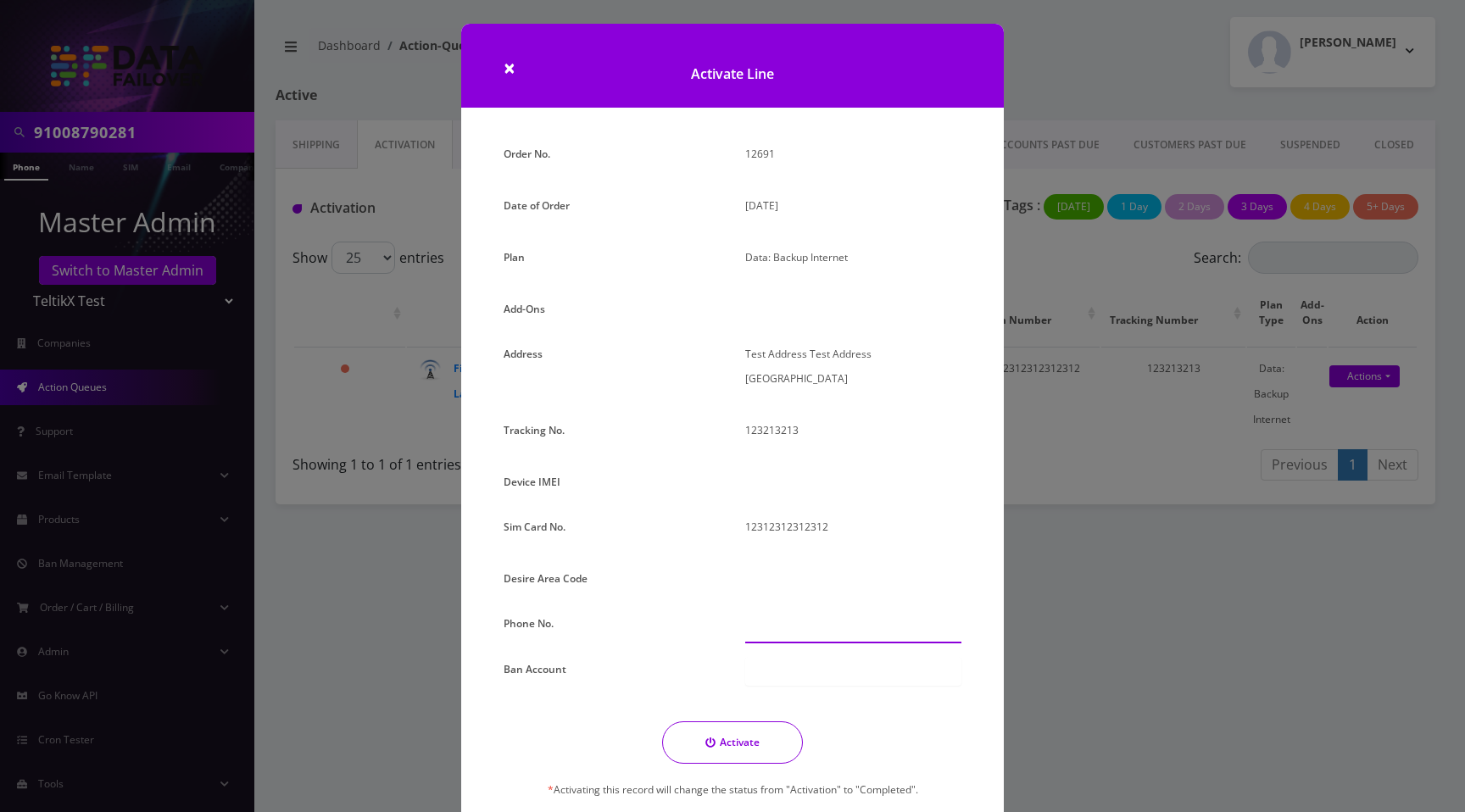
click at [789, 624] on input "text" at bounding box center [853, 627] width 216 height 32
type input "112-312-3123"
click at [749, 748] on button "Activate" at bounding box center [732, 742] width 141 height 42
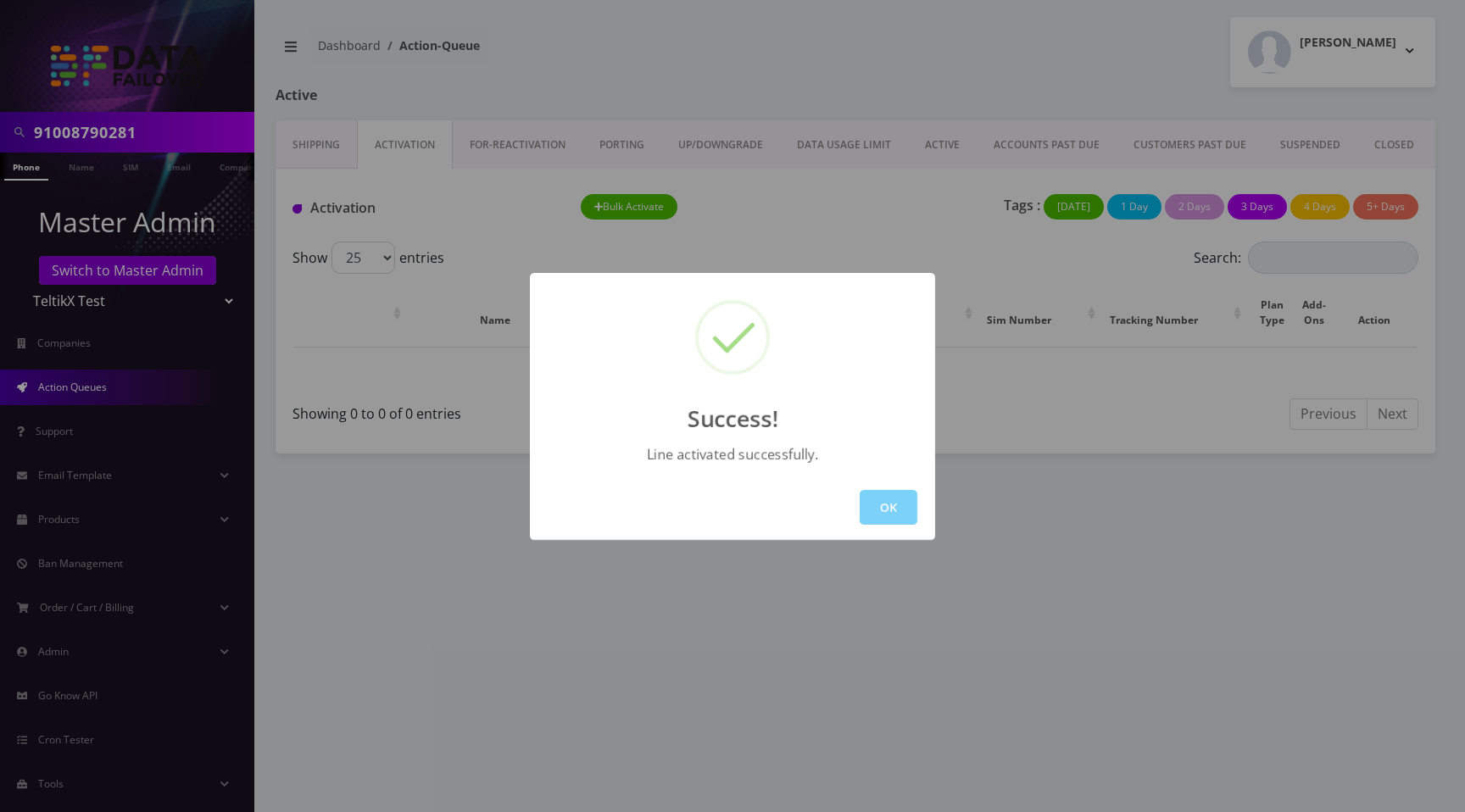
click at [895, 515] on button "OK" at bounding box center [888, 507] width 58 height 35
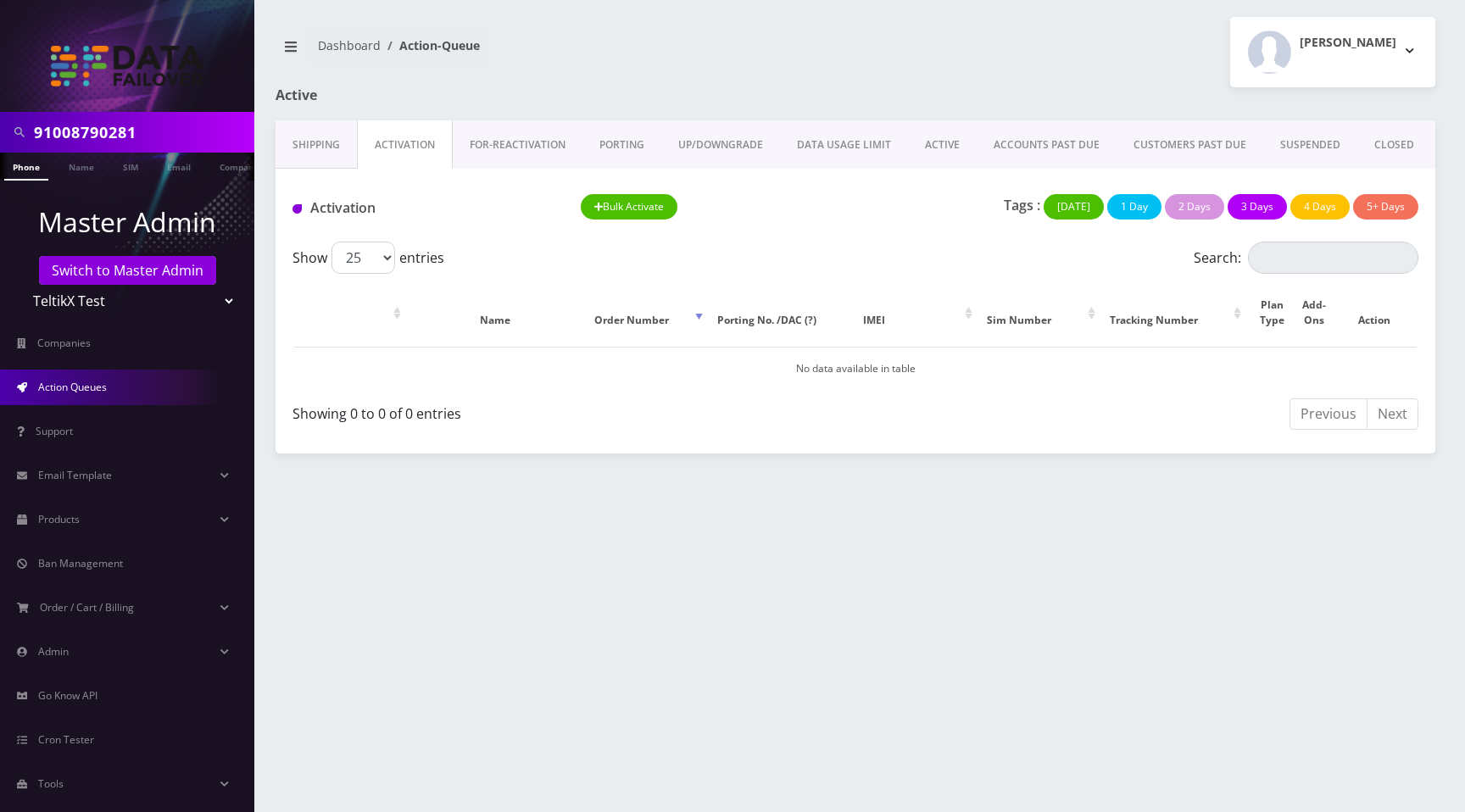
click at [1011, 41] on div "Moshe Gorin Logout" at bounding box center [1151, 52] width 592 height 70
click at [318, 137] on link "Shipping" at bounding box center [317, 144] width 81 height 49
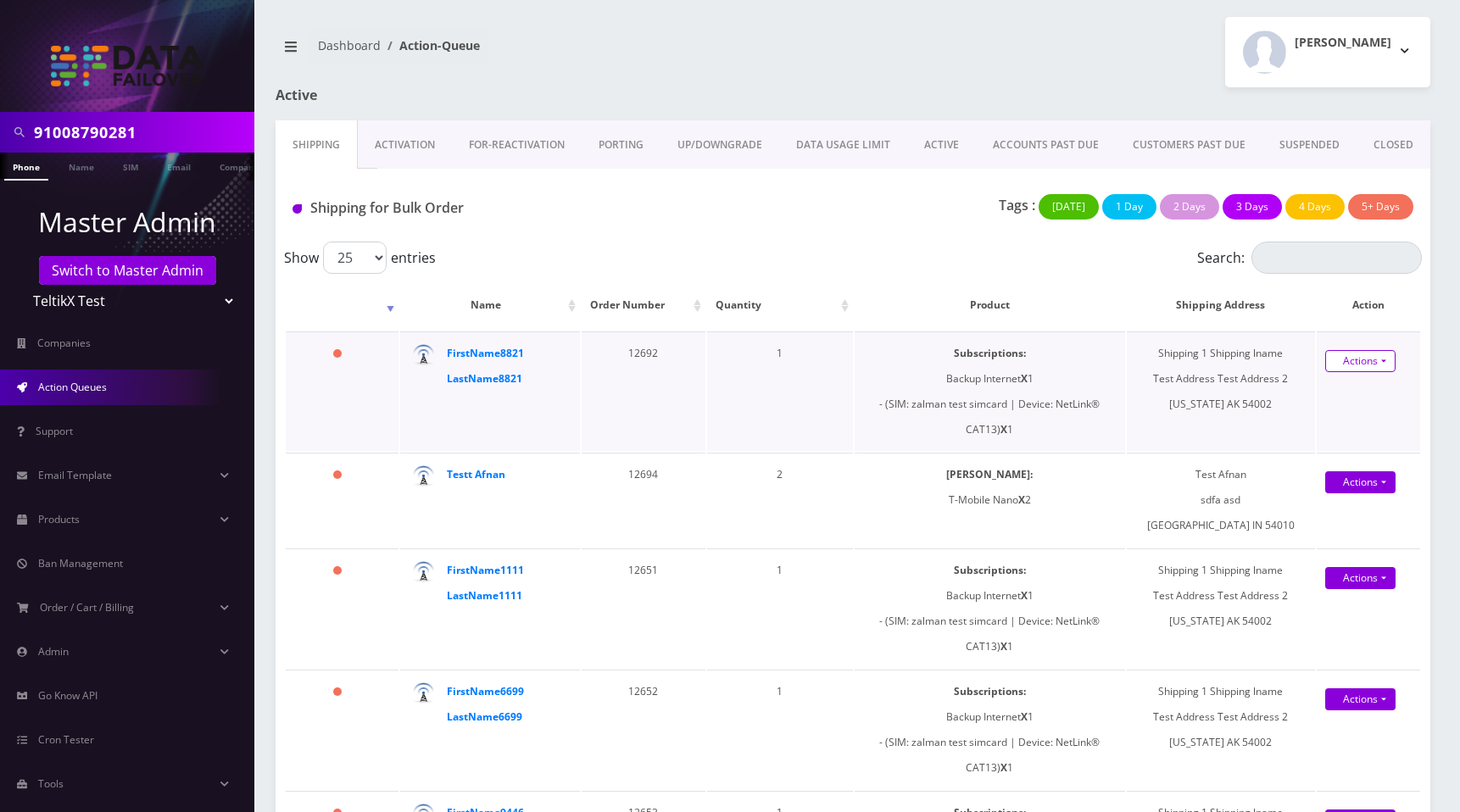
click at [1359, 367] on link "Actions" at bounding box center [1360, 361] width 70 height 22
click at [1342, 400] on link "Shipped" at bounding box center [1358, 393] width 136 height 25
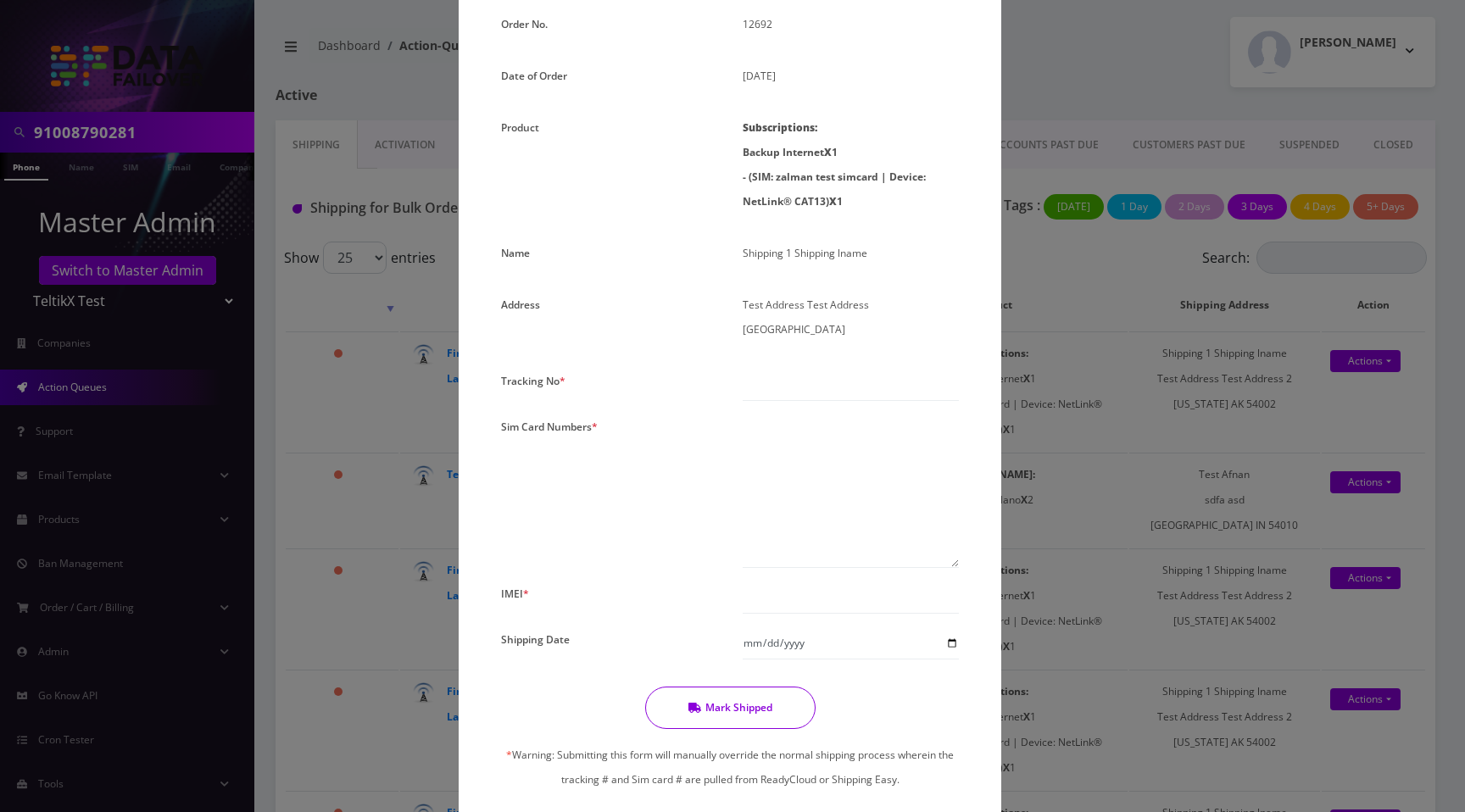
scroll to position [131, 0]
click at [777, 385] on input "text" at bounding box center [851, 382] width 216 height 32
type input "5656456456454"
click at [800, 450] on textarea at bounding box center [851, 492] width 216 height 153
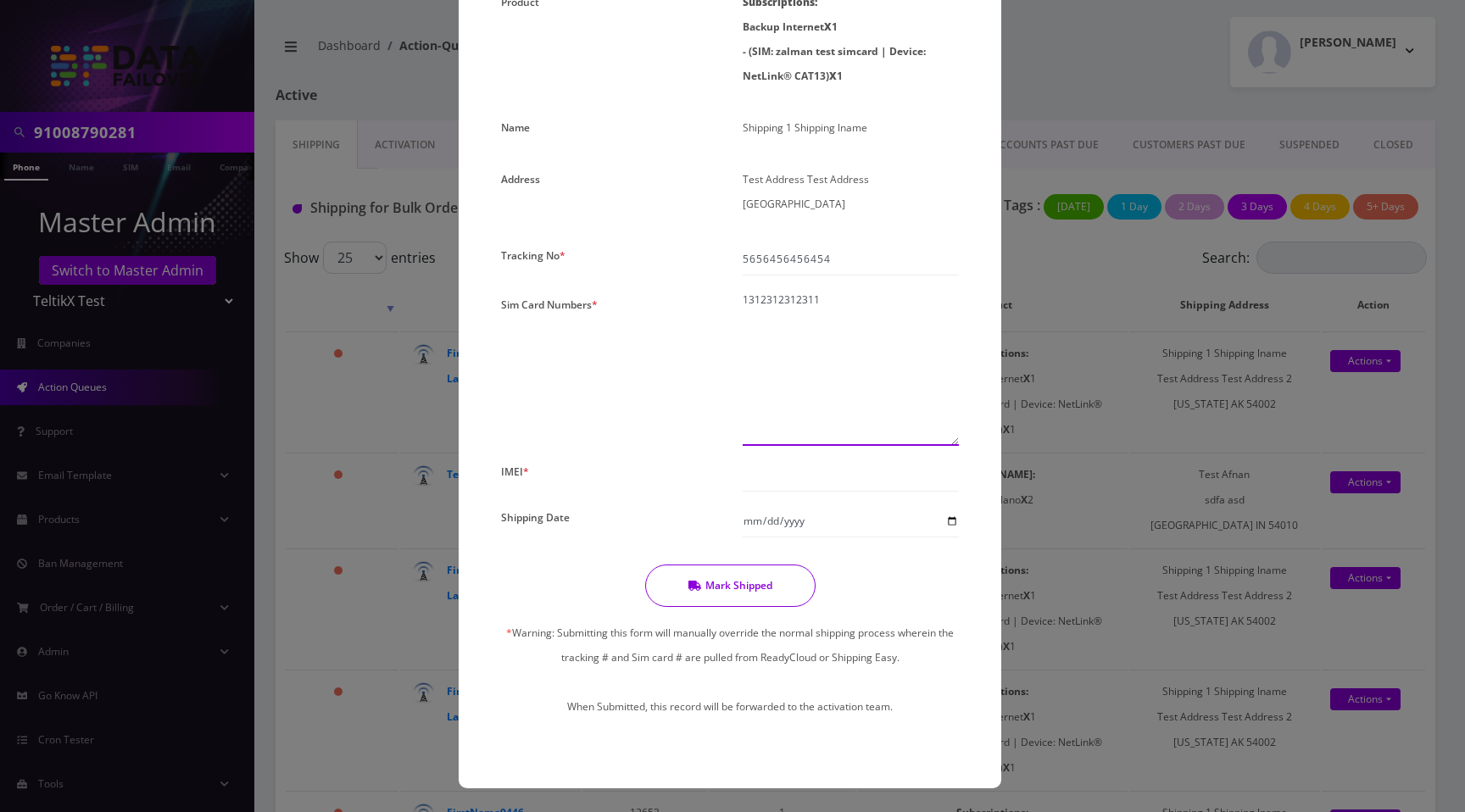
type textarea "1312312312311"
click at [735, 585] on button "Mark Shipped" at bounding box center [730, 585] width 170 height 42
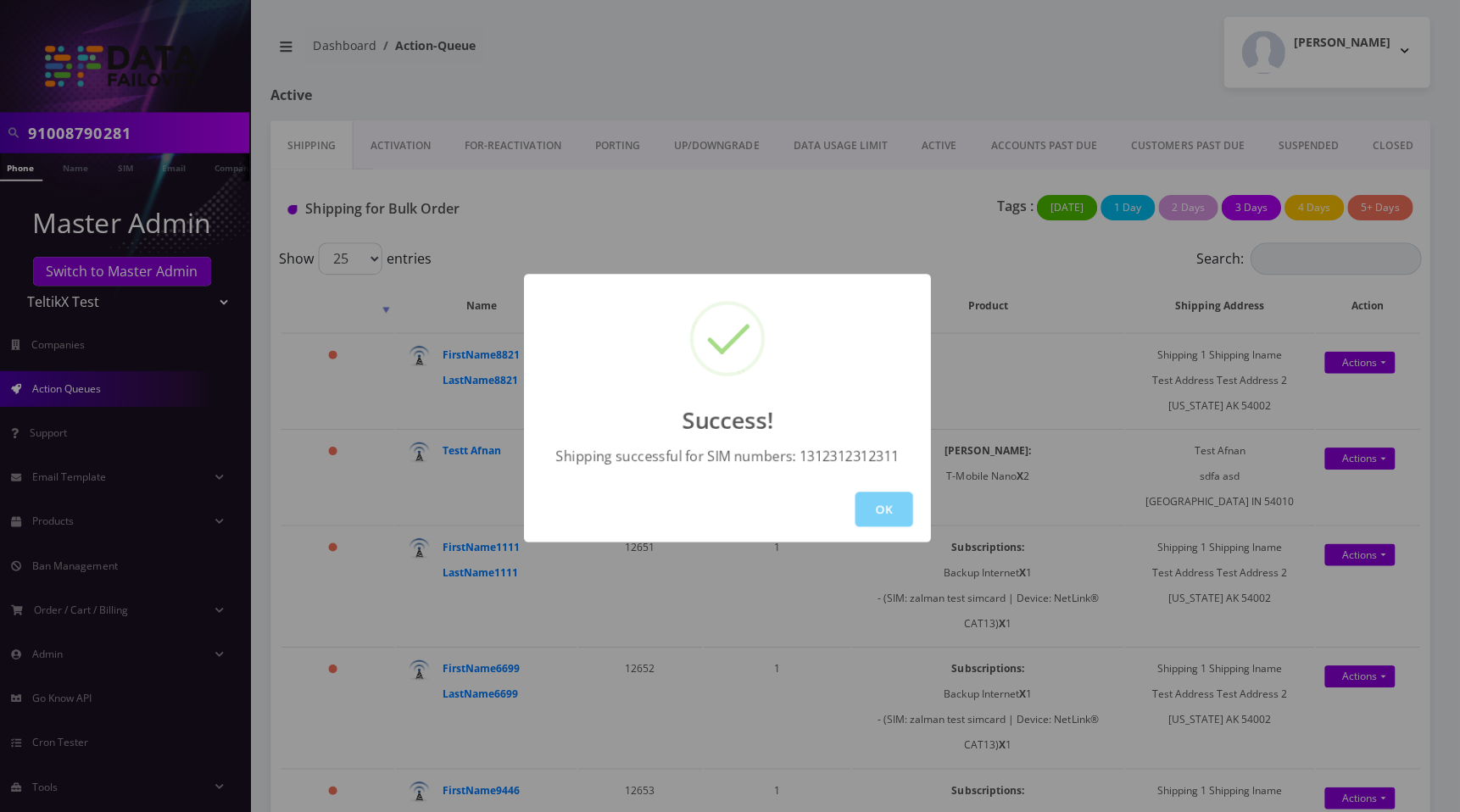
scroll to position [0, 0]
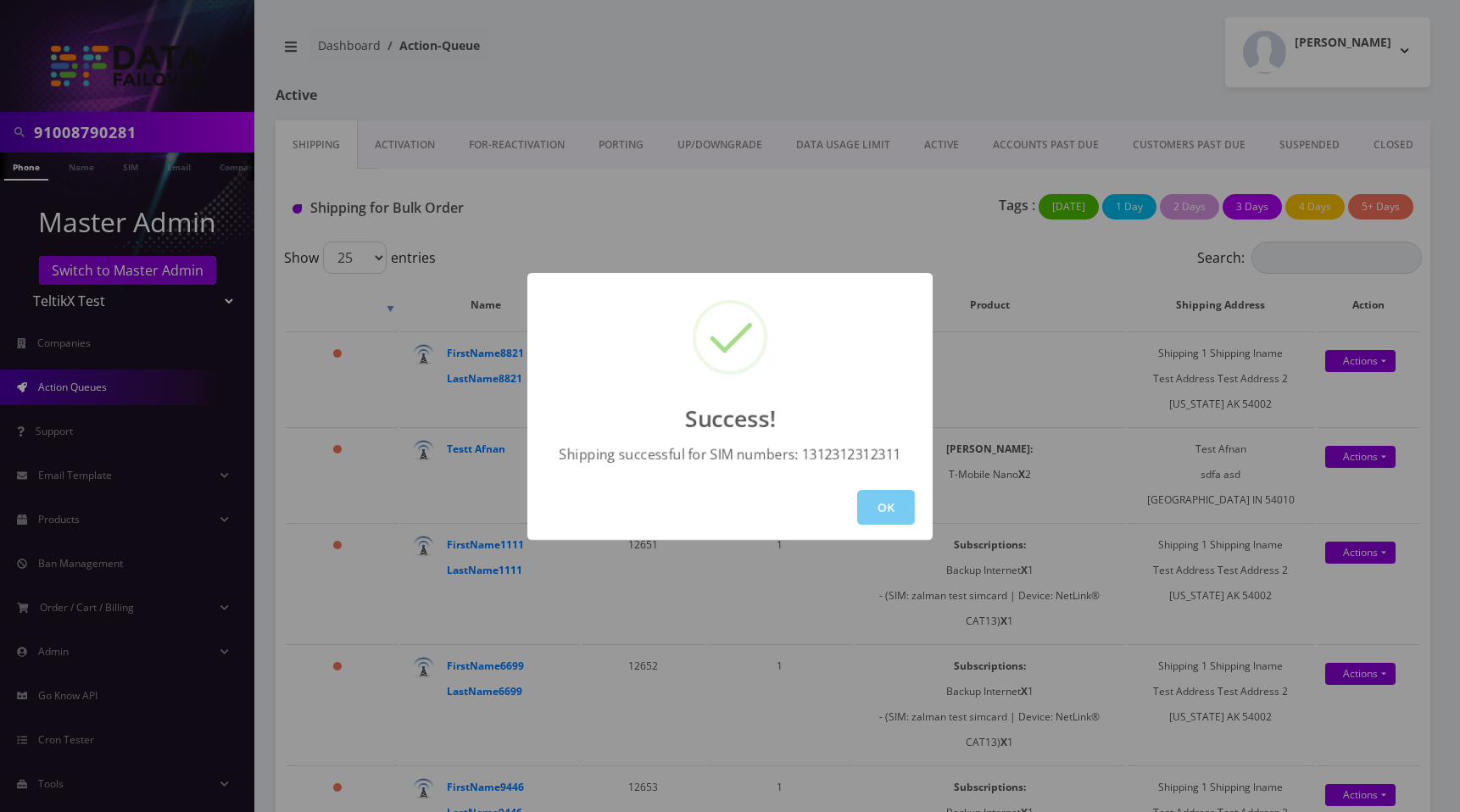
click at [879, 508] on button "OK" at bounding box center [886, 507] width 58 height 35
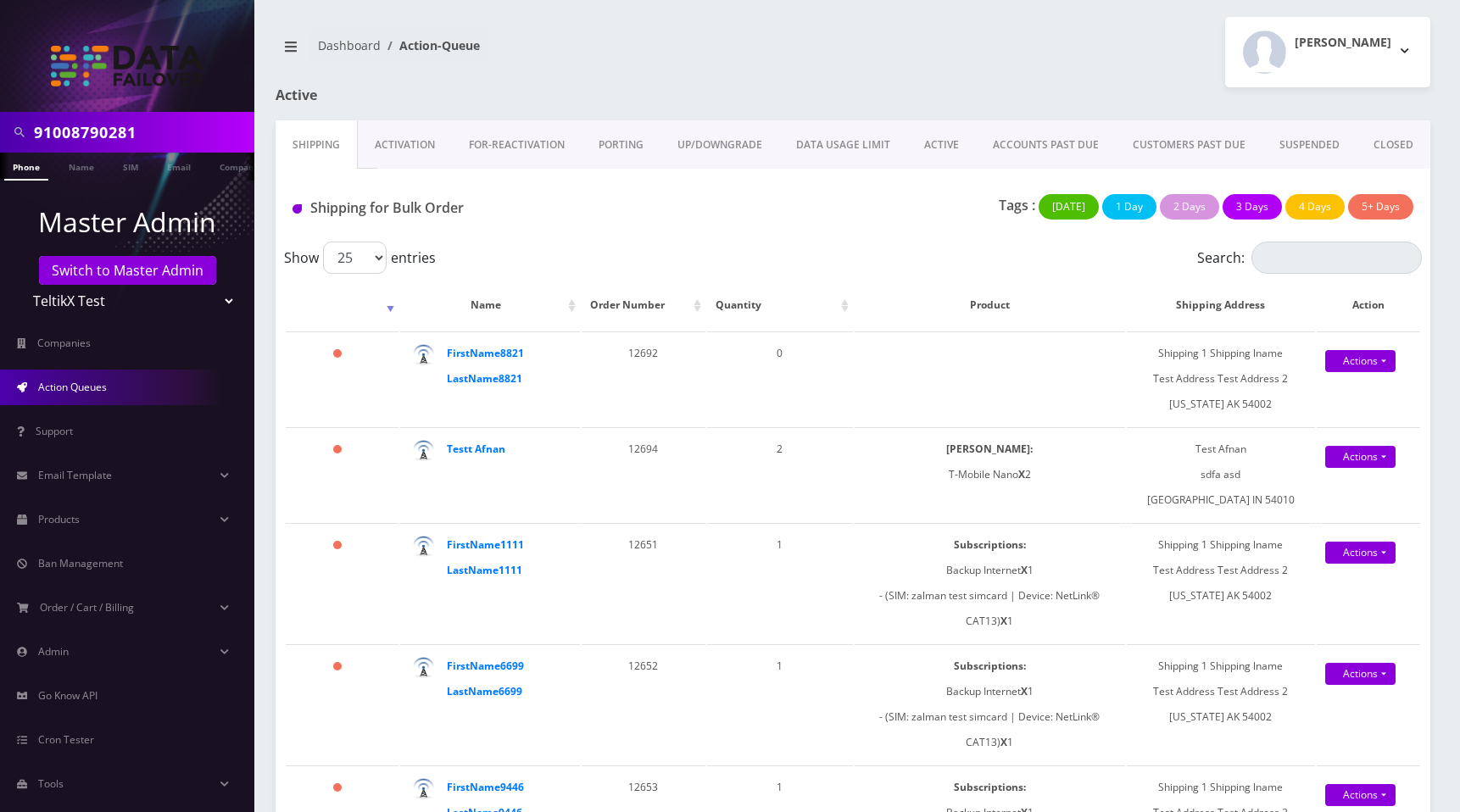
click at [1079, 30] on div "Moshe Gorin Logout" at bounding box center [1148, 52] width 590 height 70
click at [977, 98] on div at bounding box center [1050, 104] width 787 height 33
click at [493, 376] on strong "FirstName8821 LastName8821" at bounding box center [484, 366] width 77 height 40
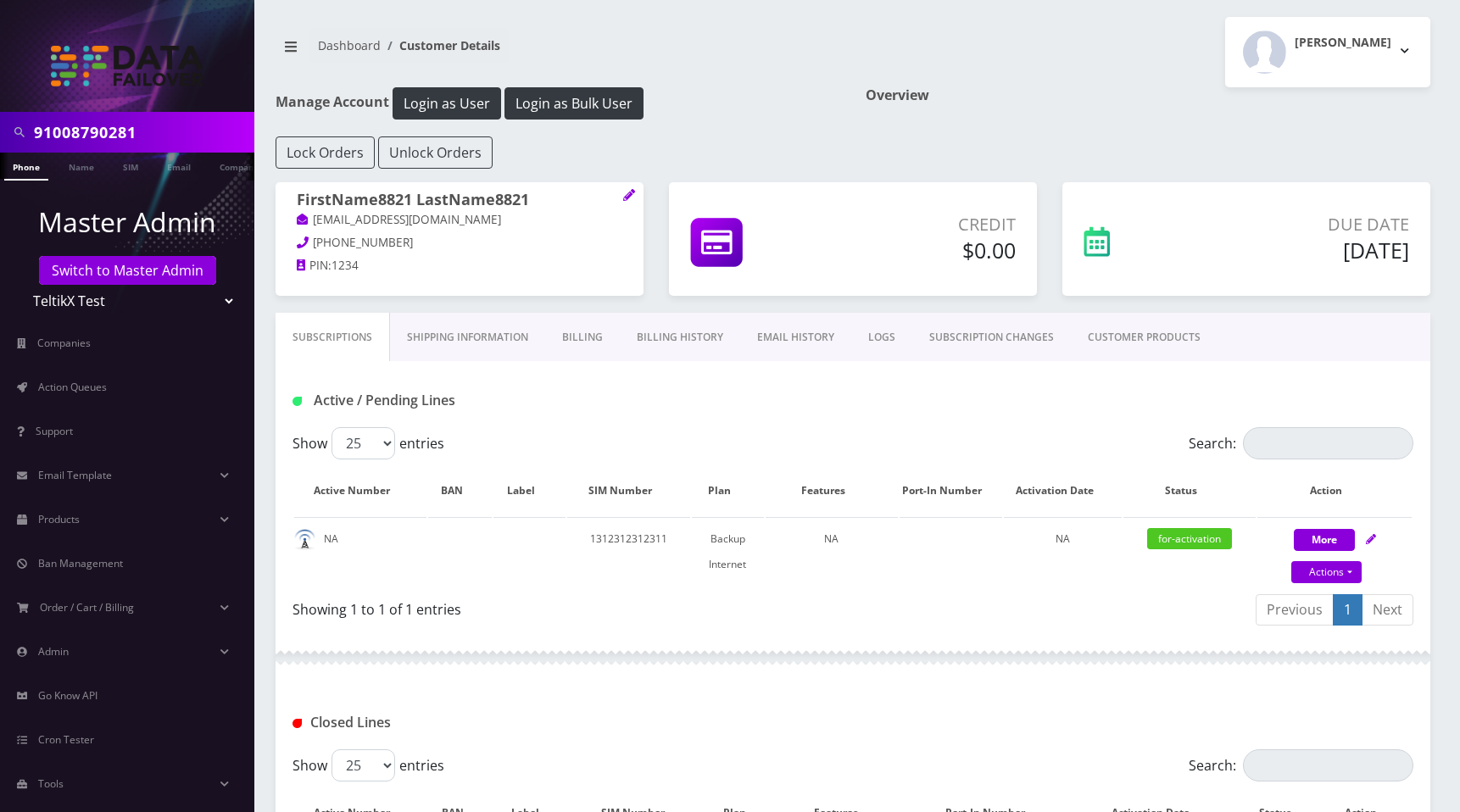
click at [787, 341] on link "EMAIL HISTORY" at bounding box center [796, 337] width 111 height 49
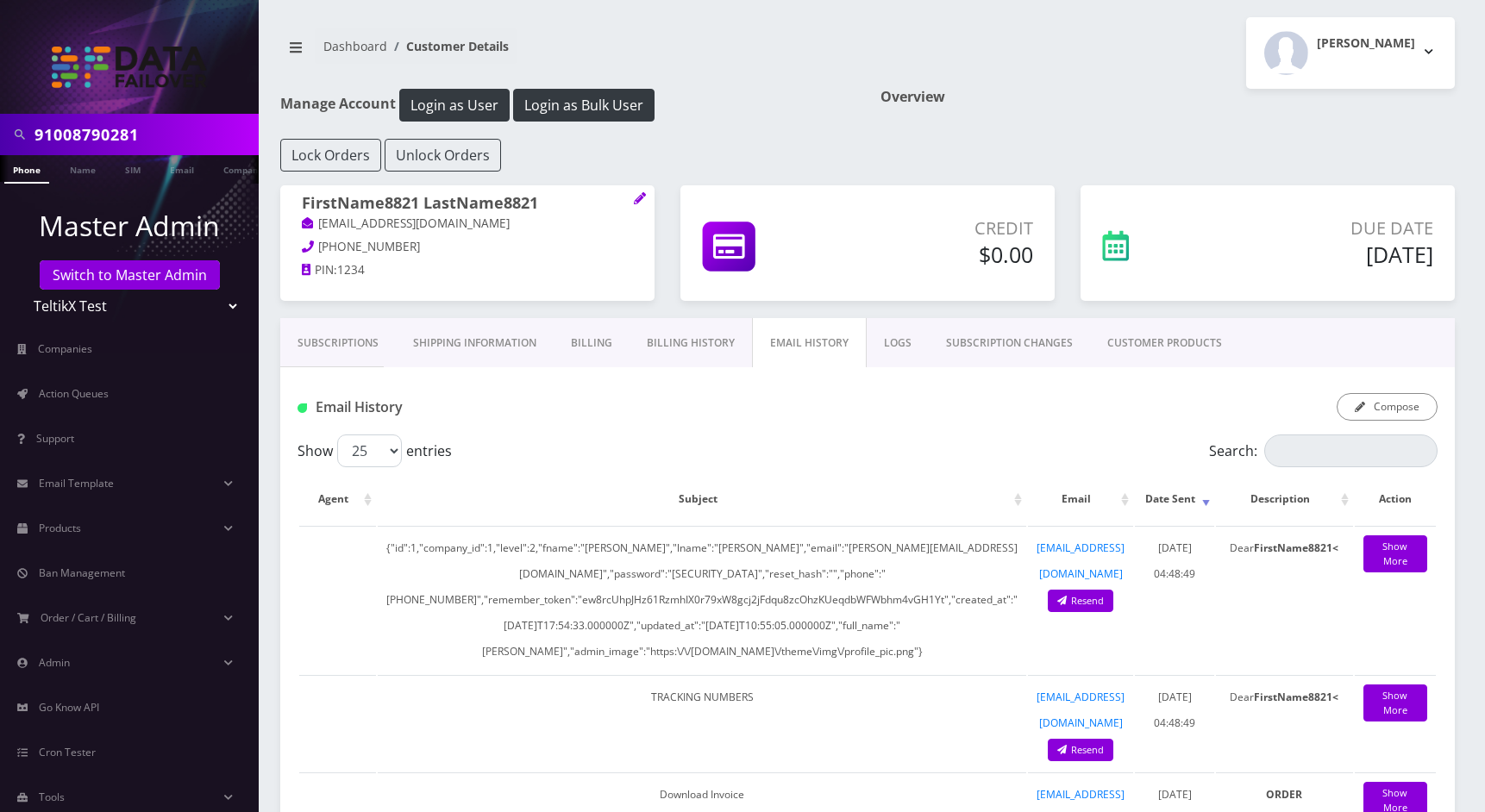
click at [343, 349] on link "Subscriptions" at bounding box center [338, 343] width 115 height 50
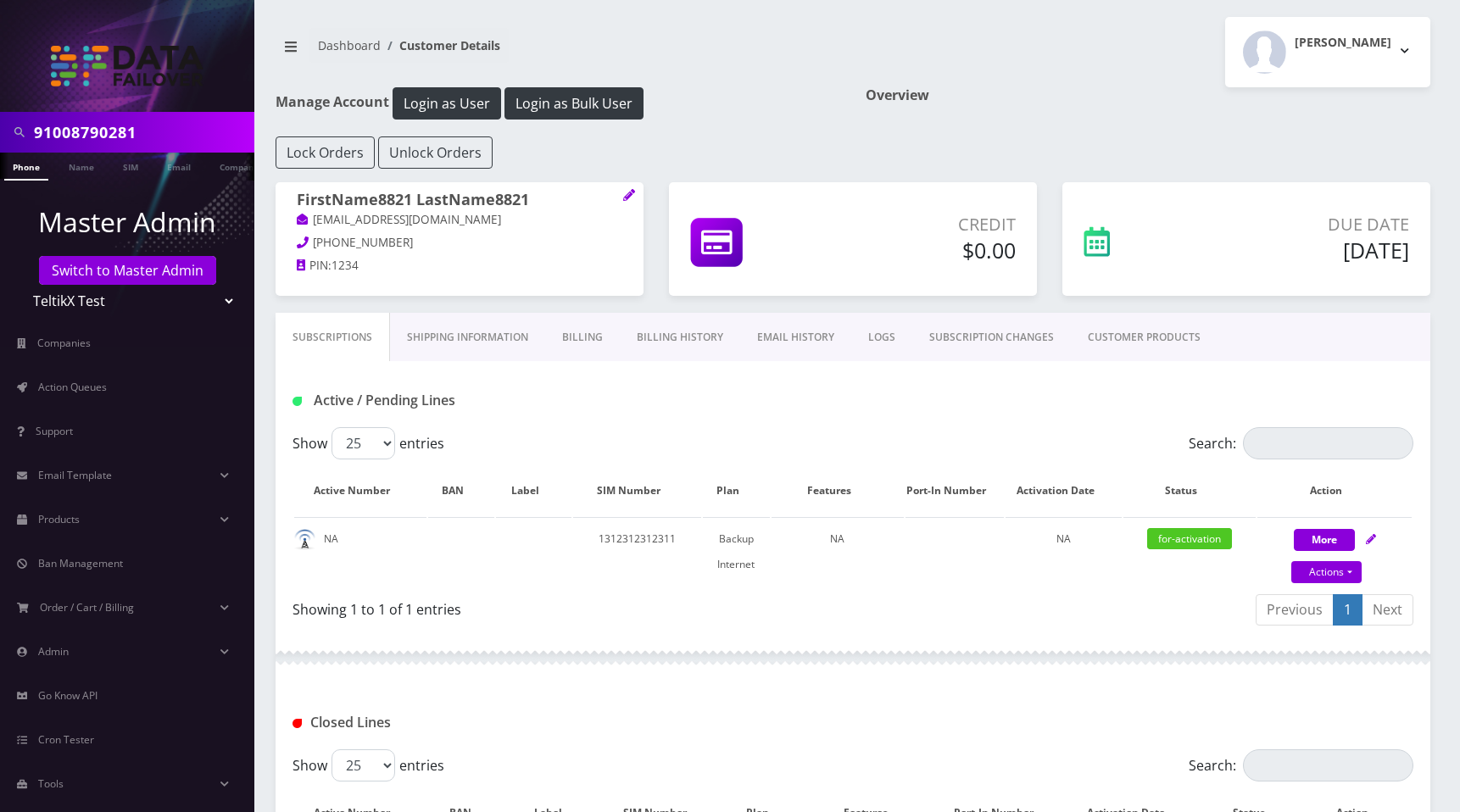
click at [765, 336] on link "EMAIL HISTORY" at bounding box center [796, 337] width 111 height 49
click at [764, 342] on link "EMAIL HISTORY" at bounding box center [796, 337] width 111 height 49
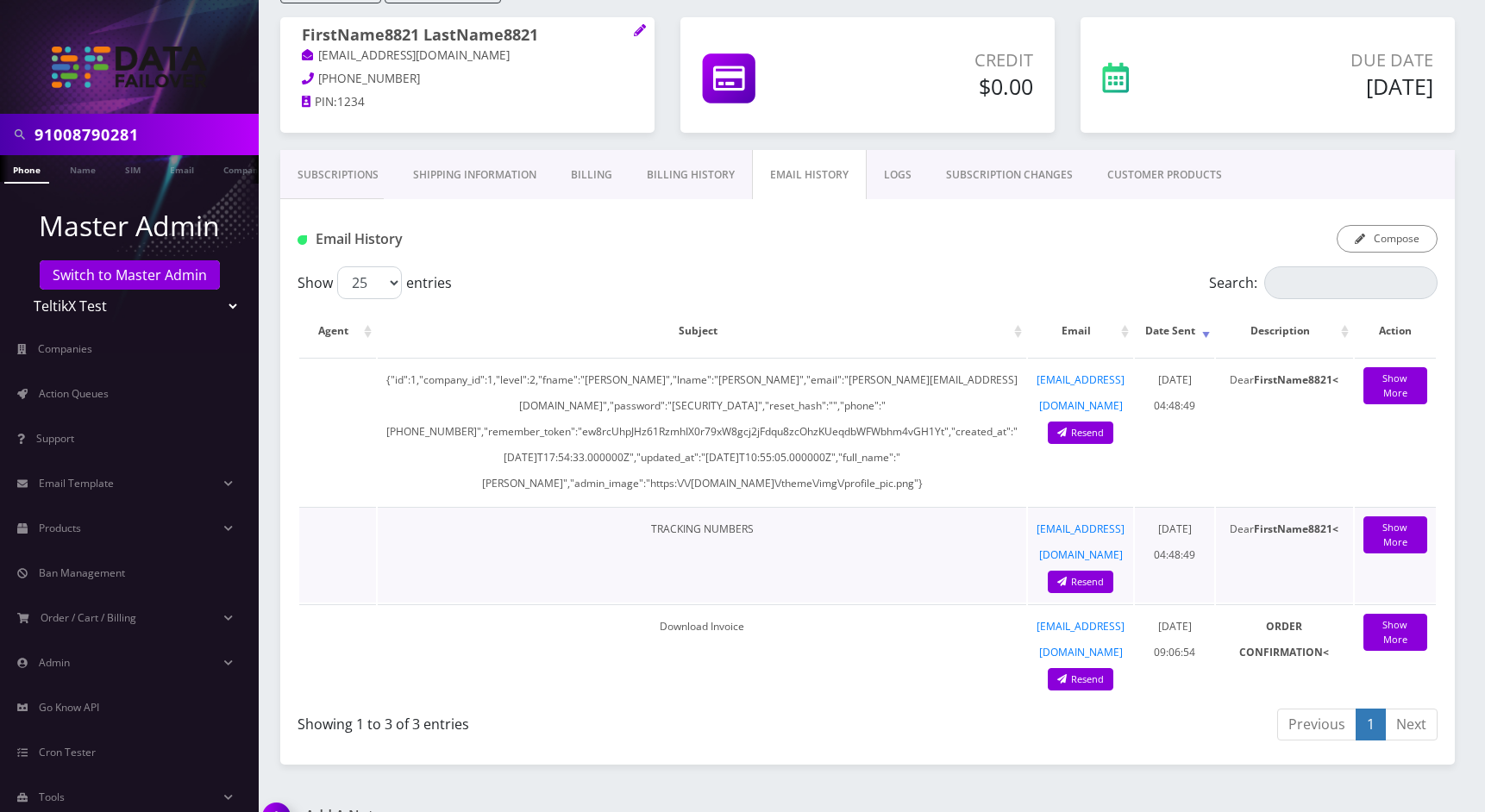
scroll to position [182, 0]
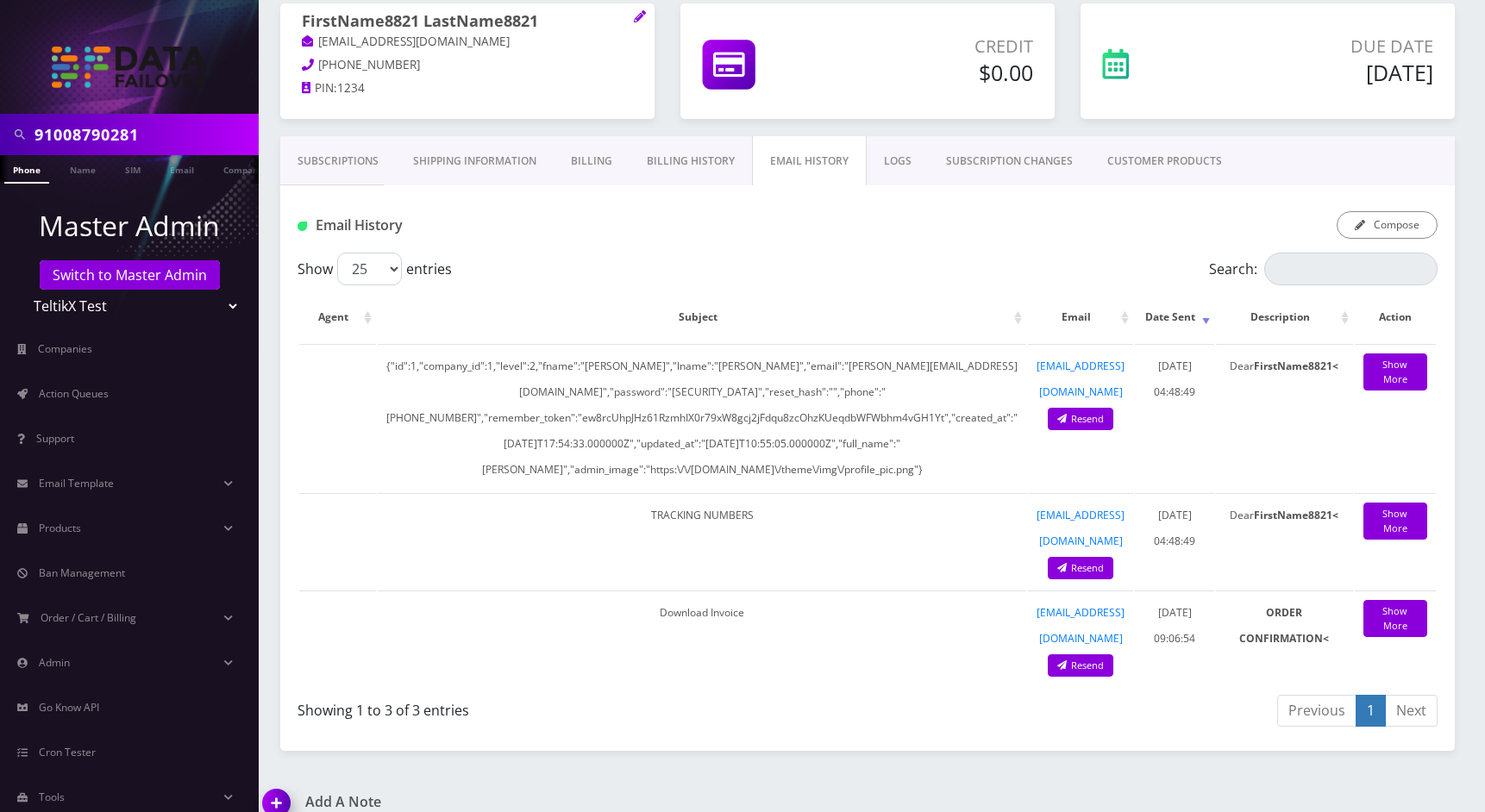
drag, startPoint x: 346, startPoint y: 143, endPoint x: 347, endPoint y: 153, distance: 10.0
click at [346, 143] on link "Subscriptions" at bounding box center [338, 161] width 115 height 50
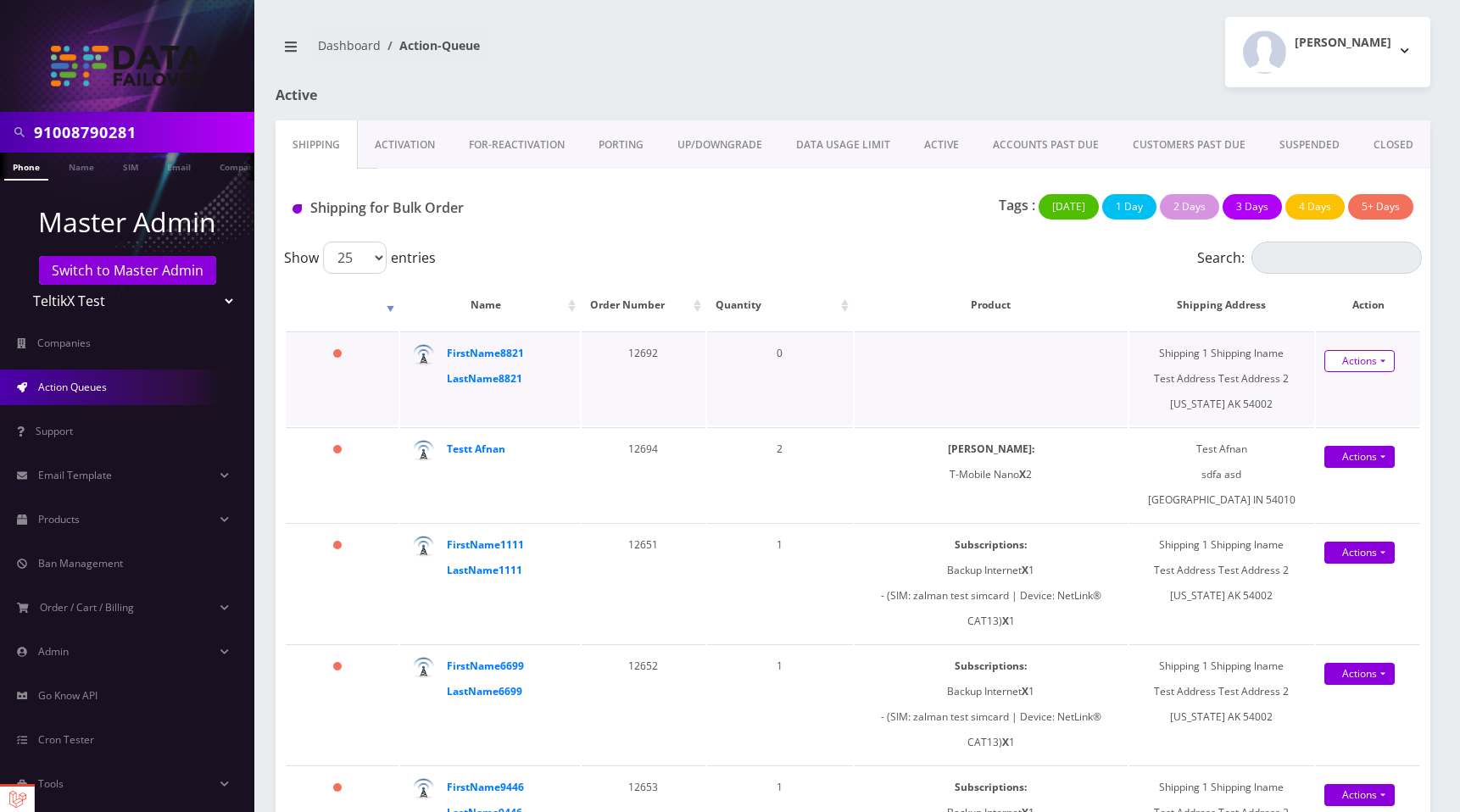
click at [1364, 363] on link "Actions" at bounding box center [1359, 361] width 70 height 22
click at [1331, 398] on link "Shipped" at bounding box center [1358, 393] width 136 height 25
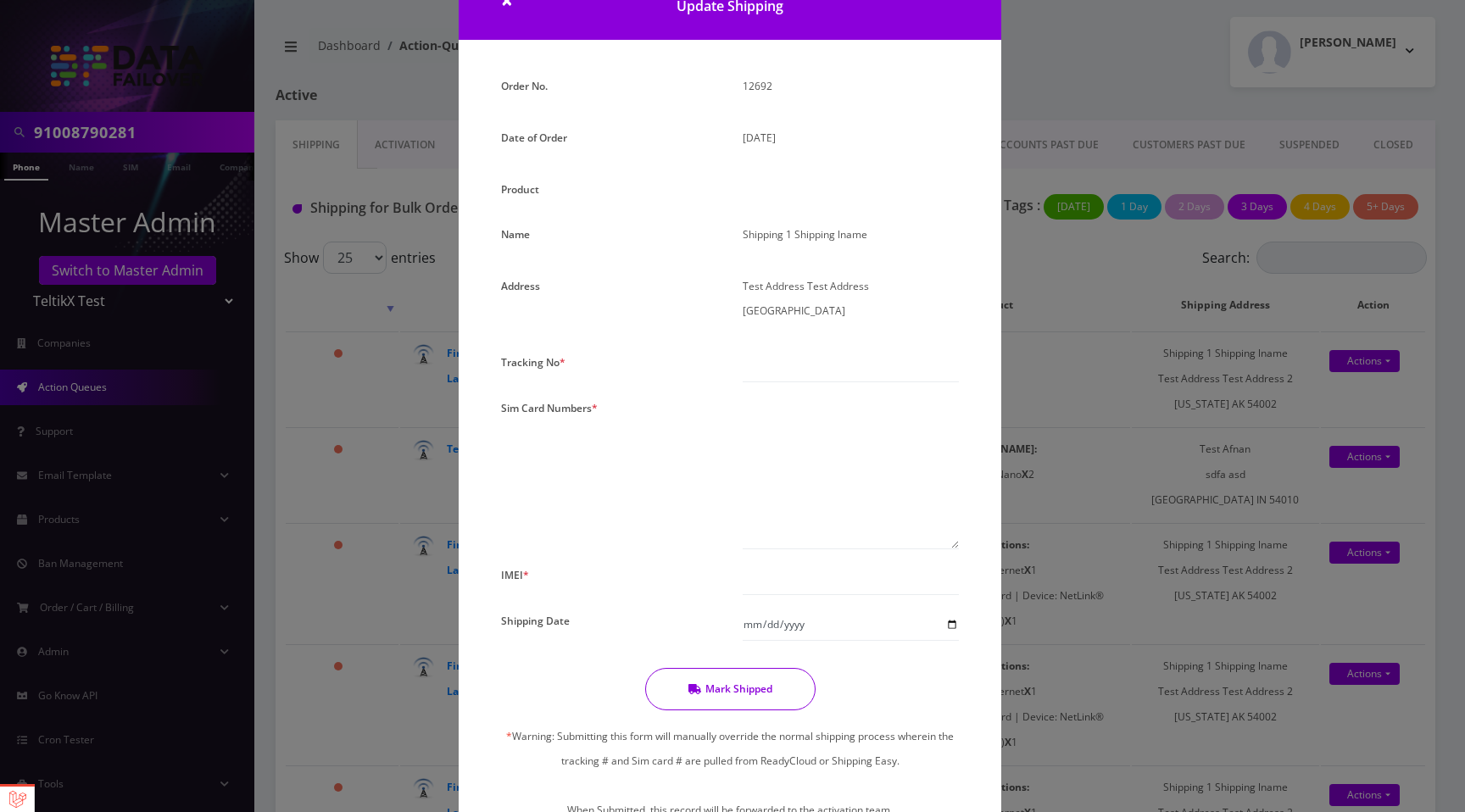
scroll to position [81, 0]
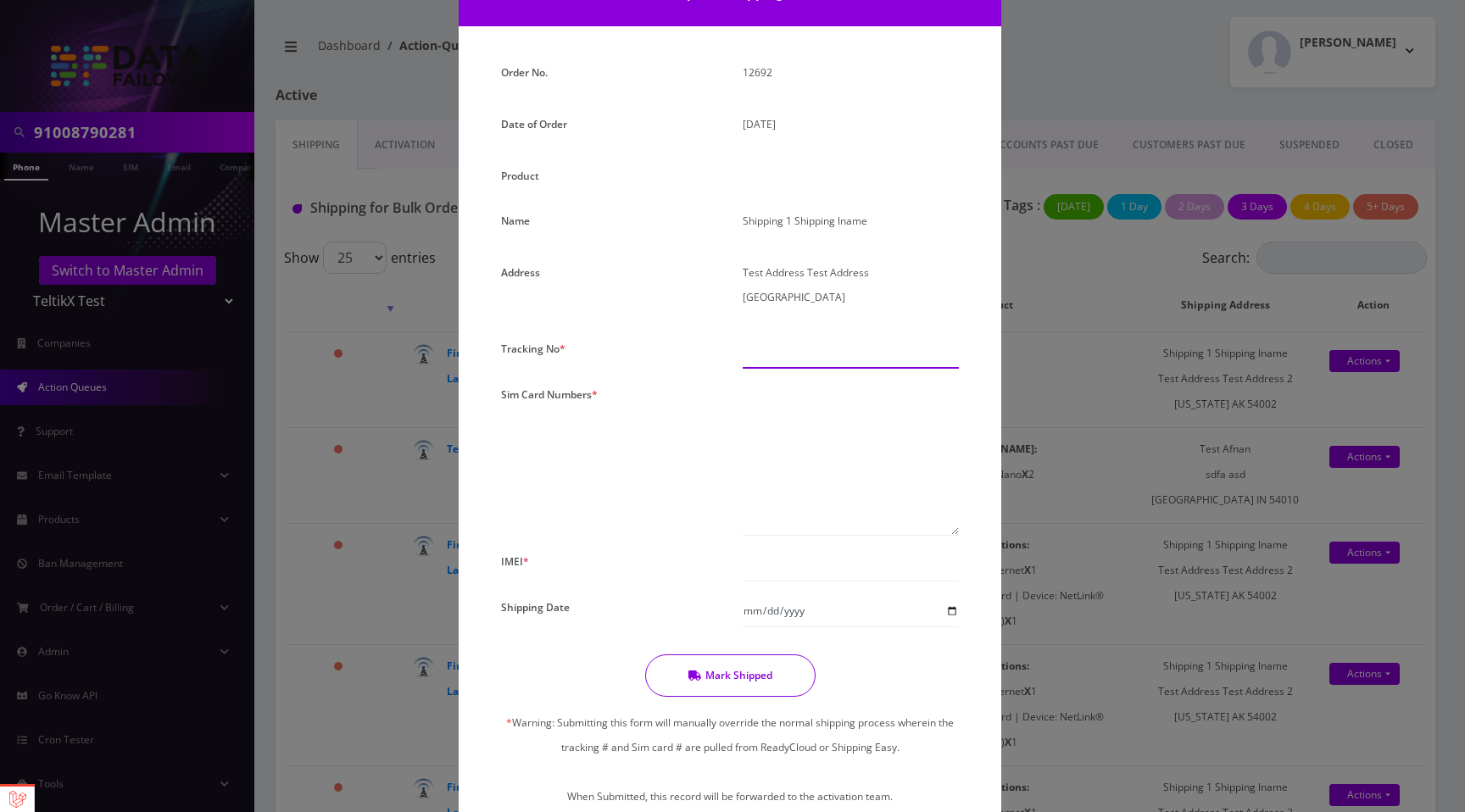
click at [764, 355] on input "text" at bounding box center [851, 352] width 216 height 32
type input "12312"
click at [779, 456] on textarea at bounding box center [851, 458] width 216 height 153
type textarea "123123123"
click at [771, 671] on button "Mark Shipped" at bounding box center [730, 675] width 170 height 42
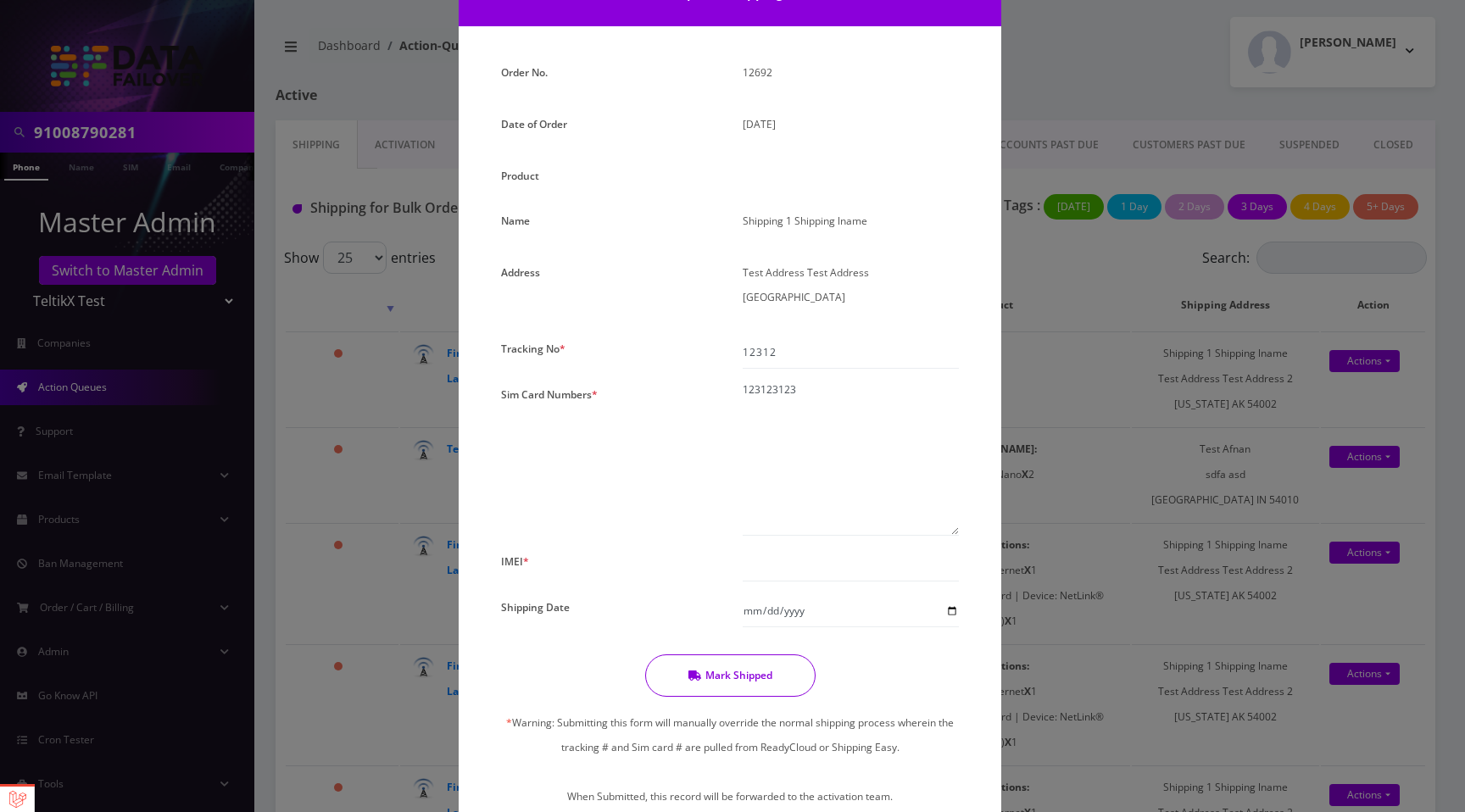
scroll to position [75, 0]
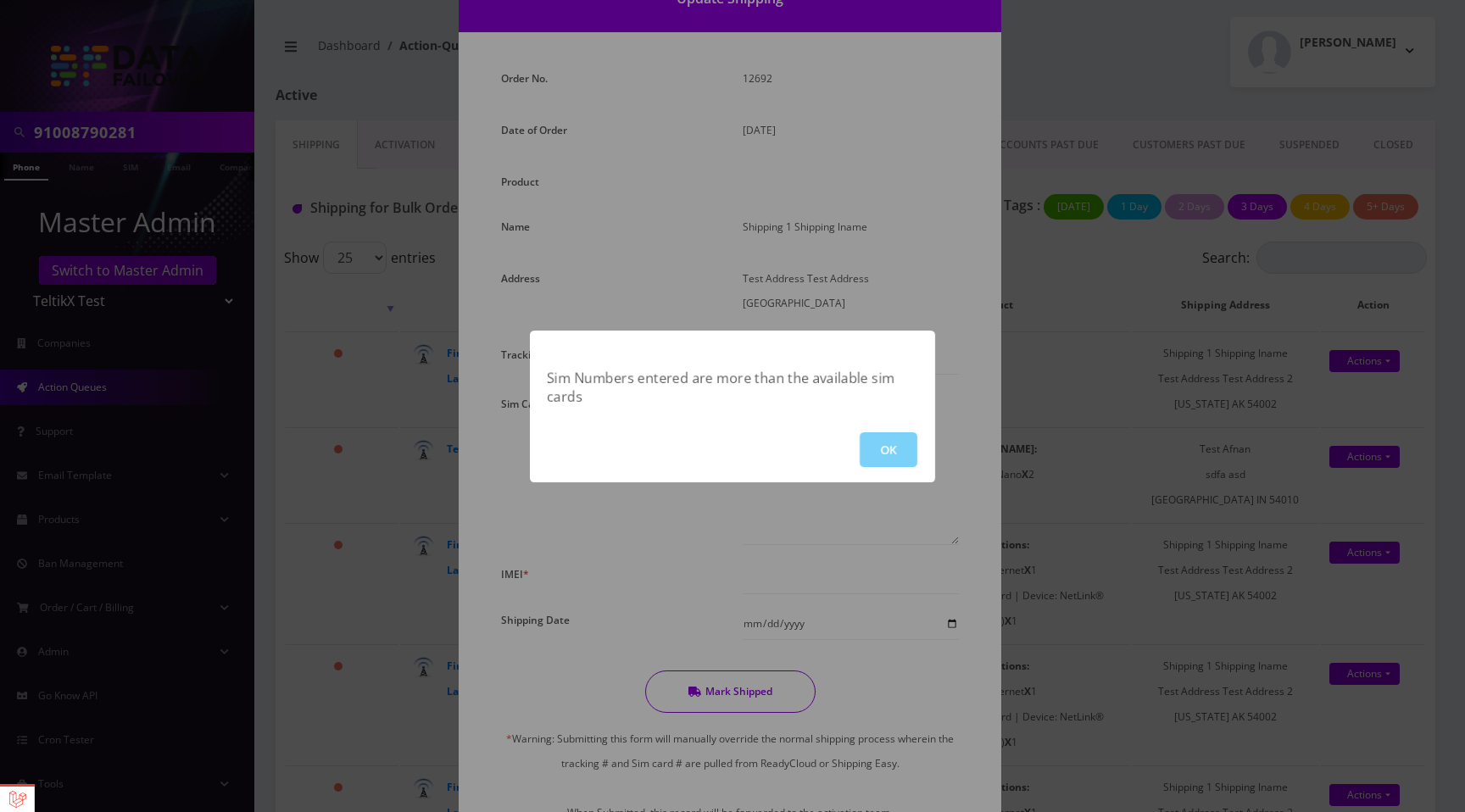
click at [883, 431] on div "OK" at bounding box center [732, 449] width 405 height 65
click at [865, 438] on button "OK" at bounding box center [888, 450] width 58 height 35
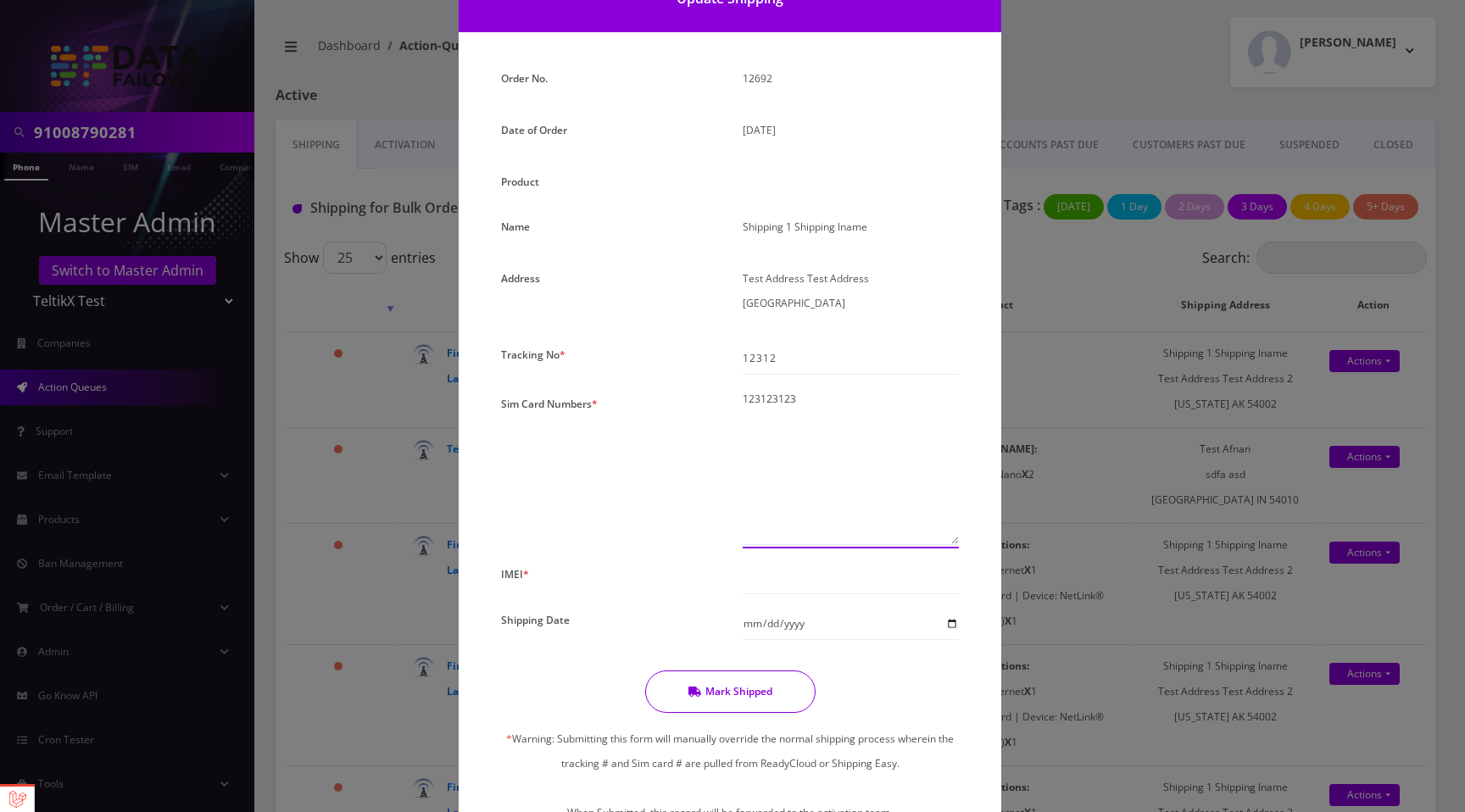
click at [827, 413] on textarea "123123123" at bounding box center [851, 468] width 216 height 153
click at [724, 697] on button "Mark Shipped" at bounding box center [730, 691] width 170 height 42
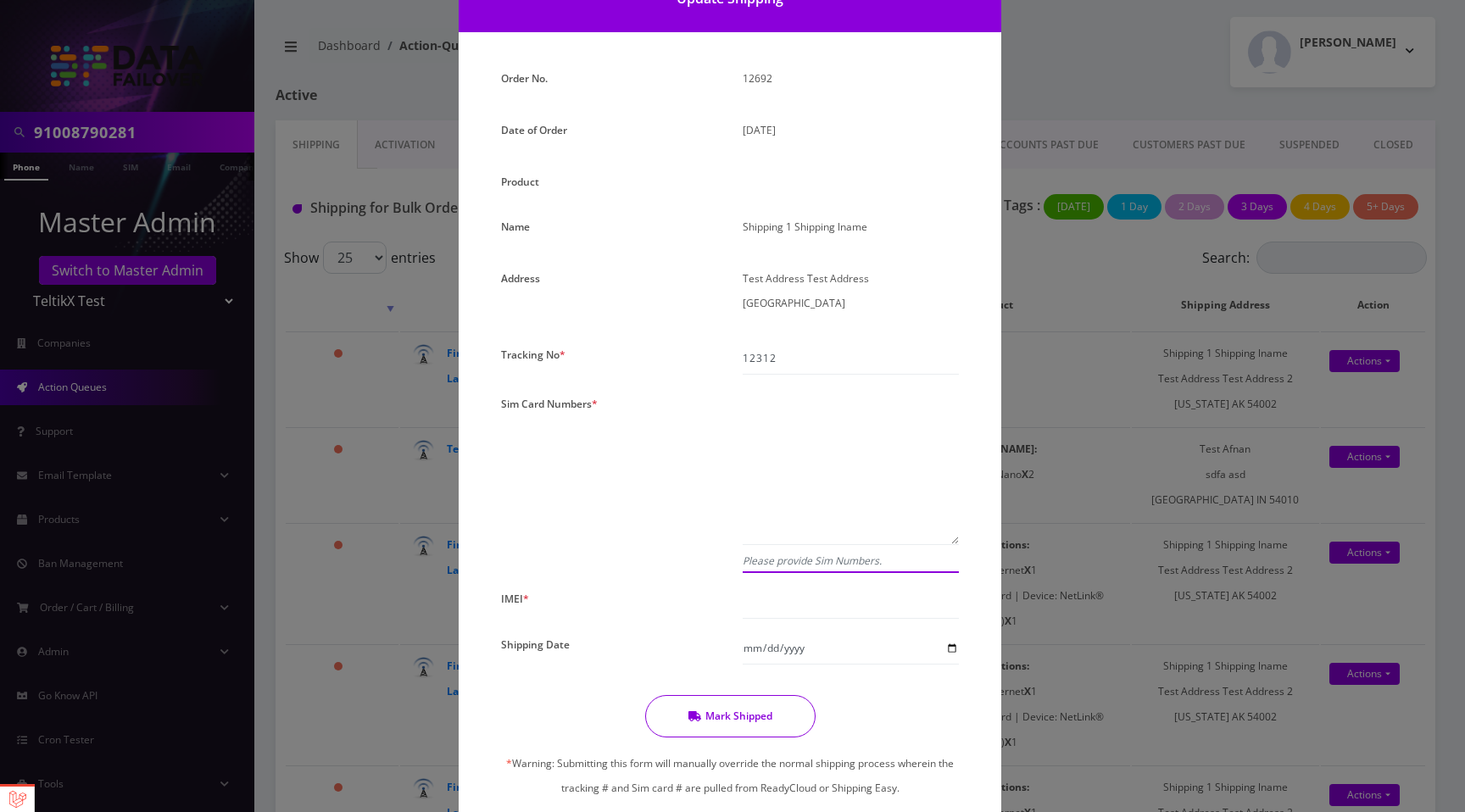
click at [815, 429] on textarea at bounding box center [851, 468] width 216 height 153
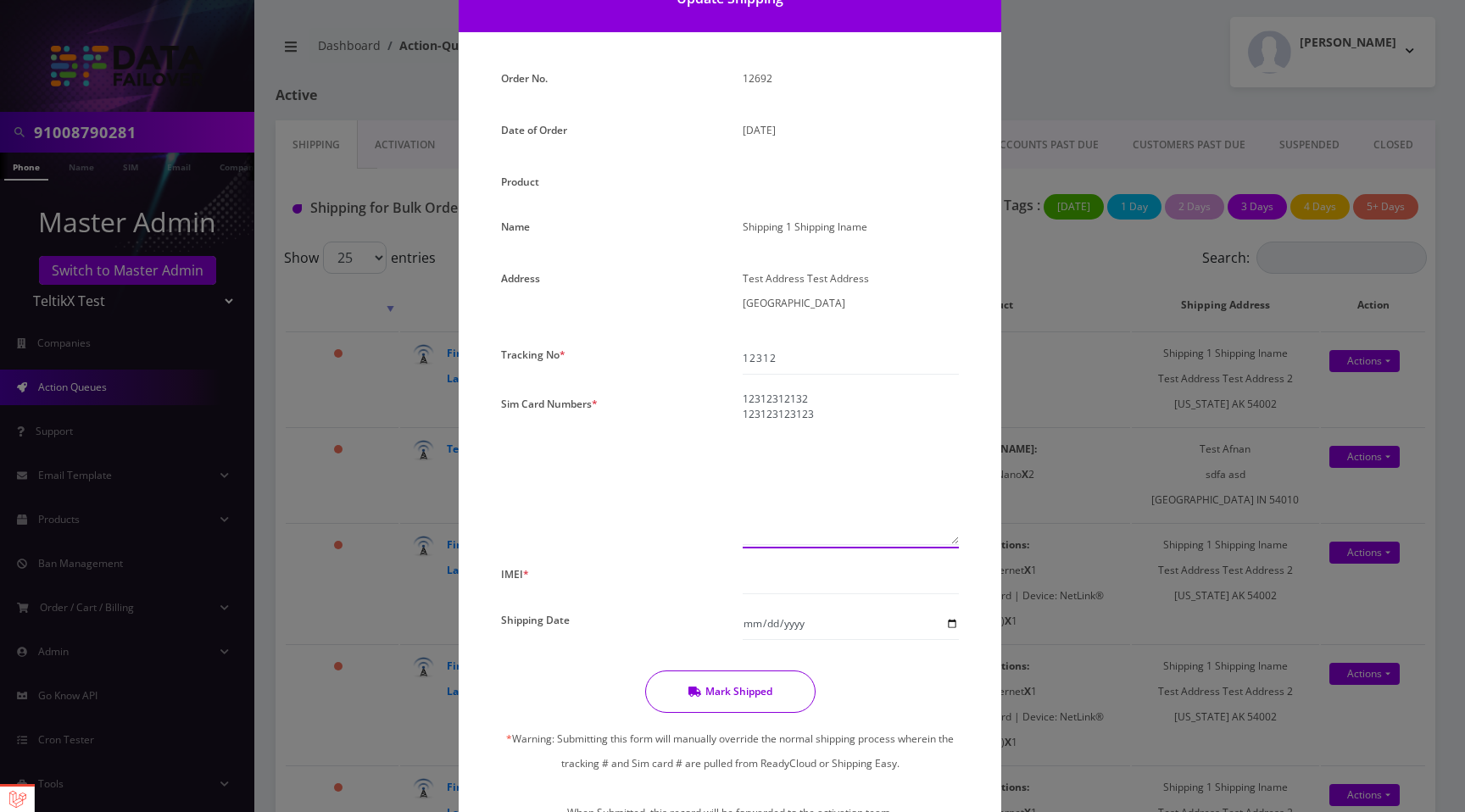
type textarea "12312312132 123123123123"
click at [744, 686] on button "Mark Shipped" at bounding box center [730, 691] width 170 height 42
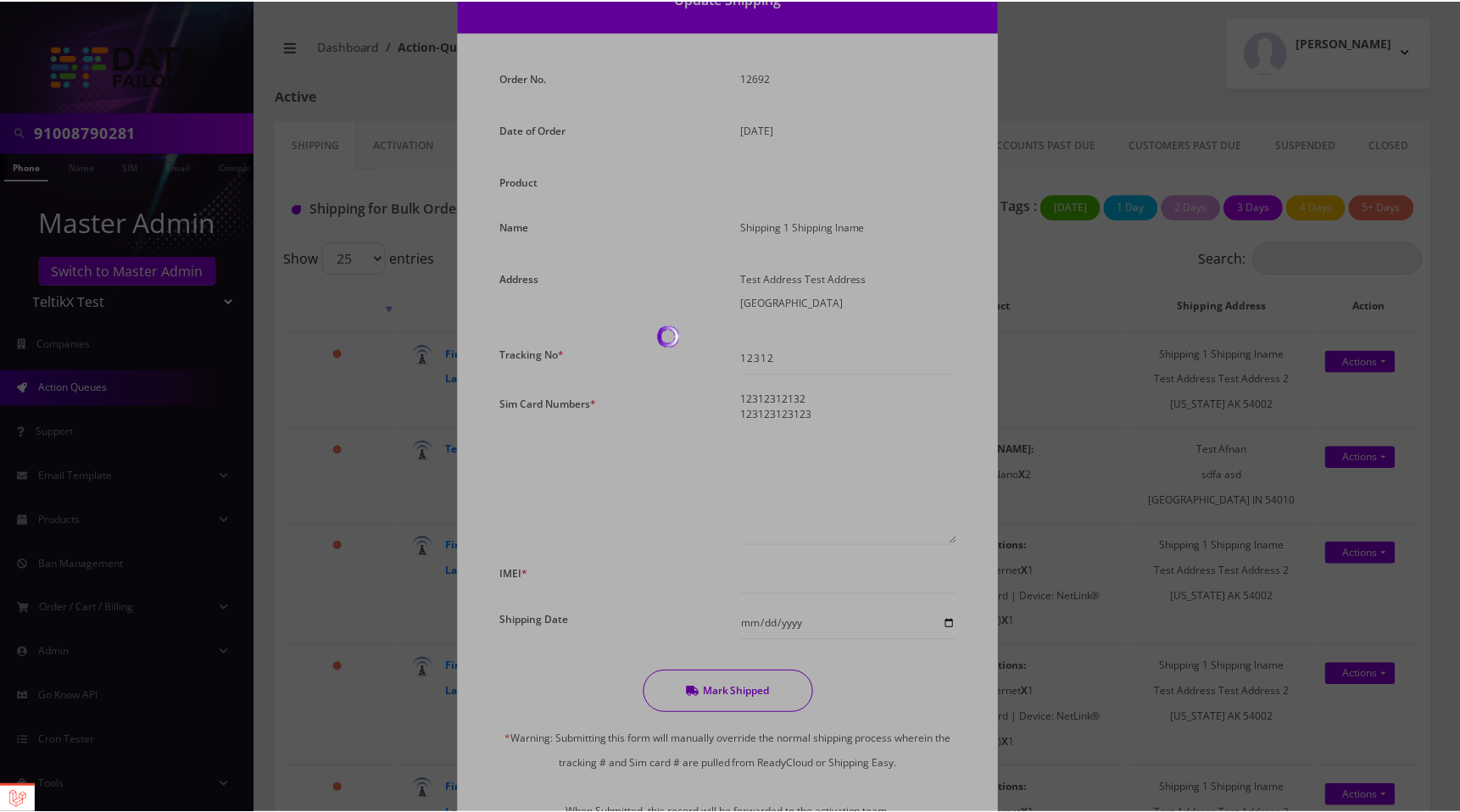
scroll to position [71, 0]
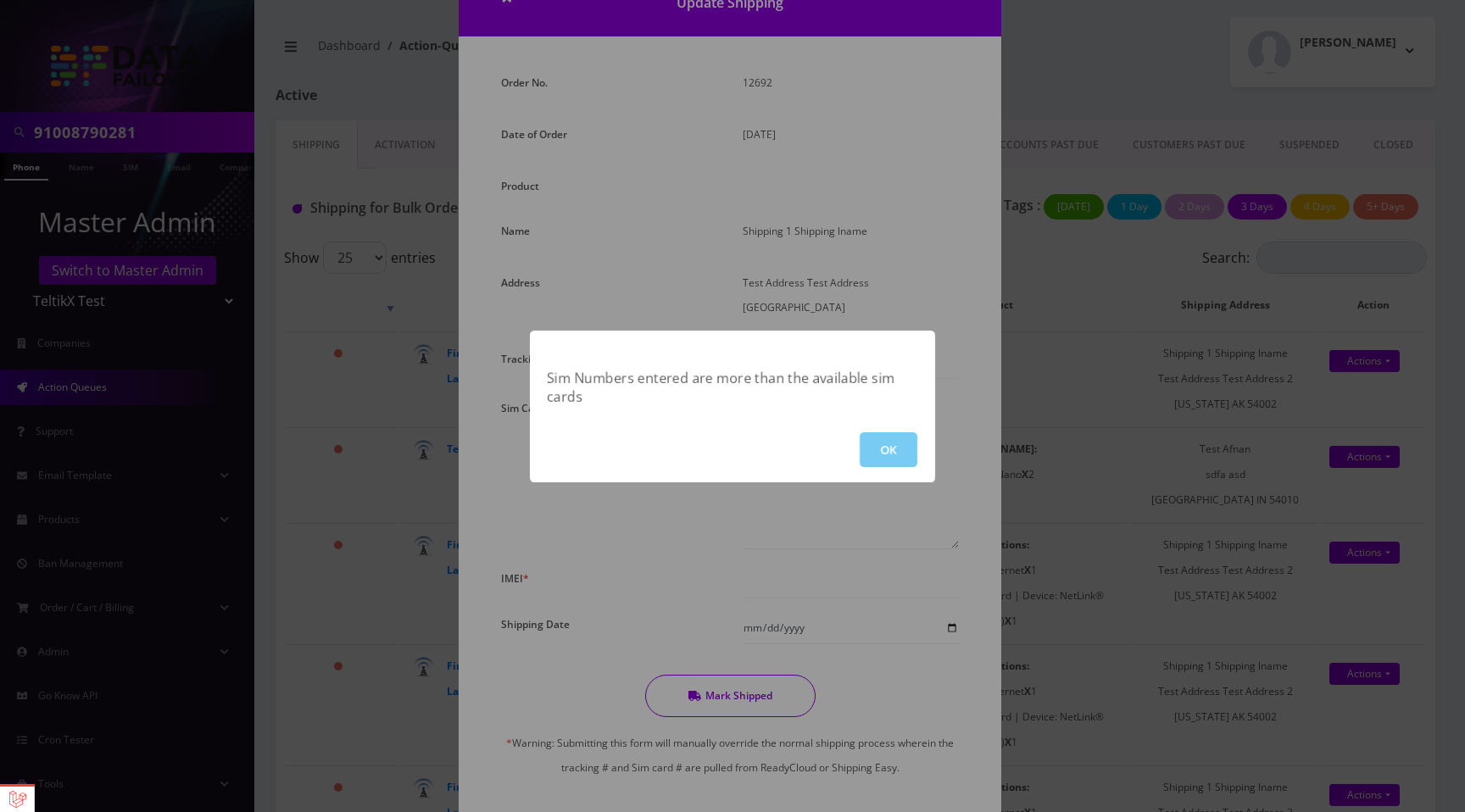
click at [911, 461] on button "OK" at bounding box center [888, 450] width 58 height 35
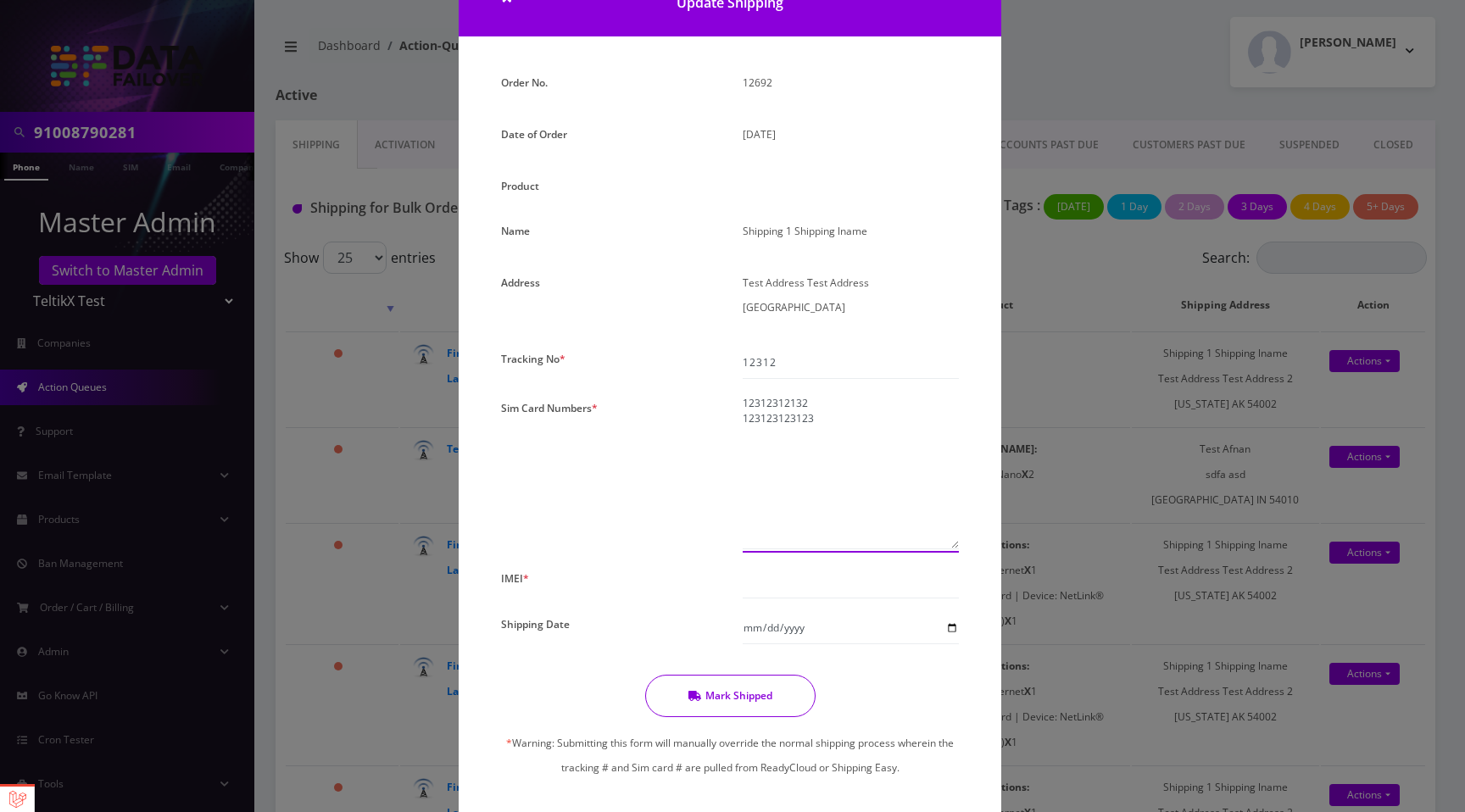
click at [843, 425] on textarea "12312312132 123123123123" at bounding box center [851, 472] width 216 height 153
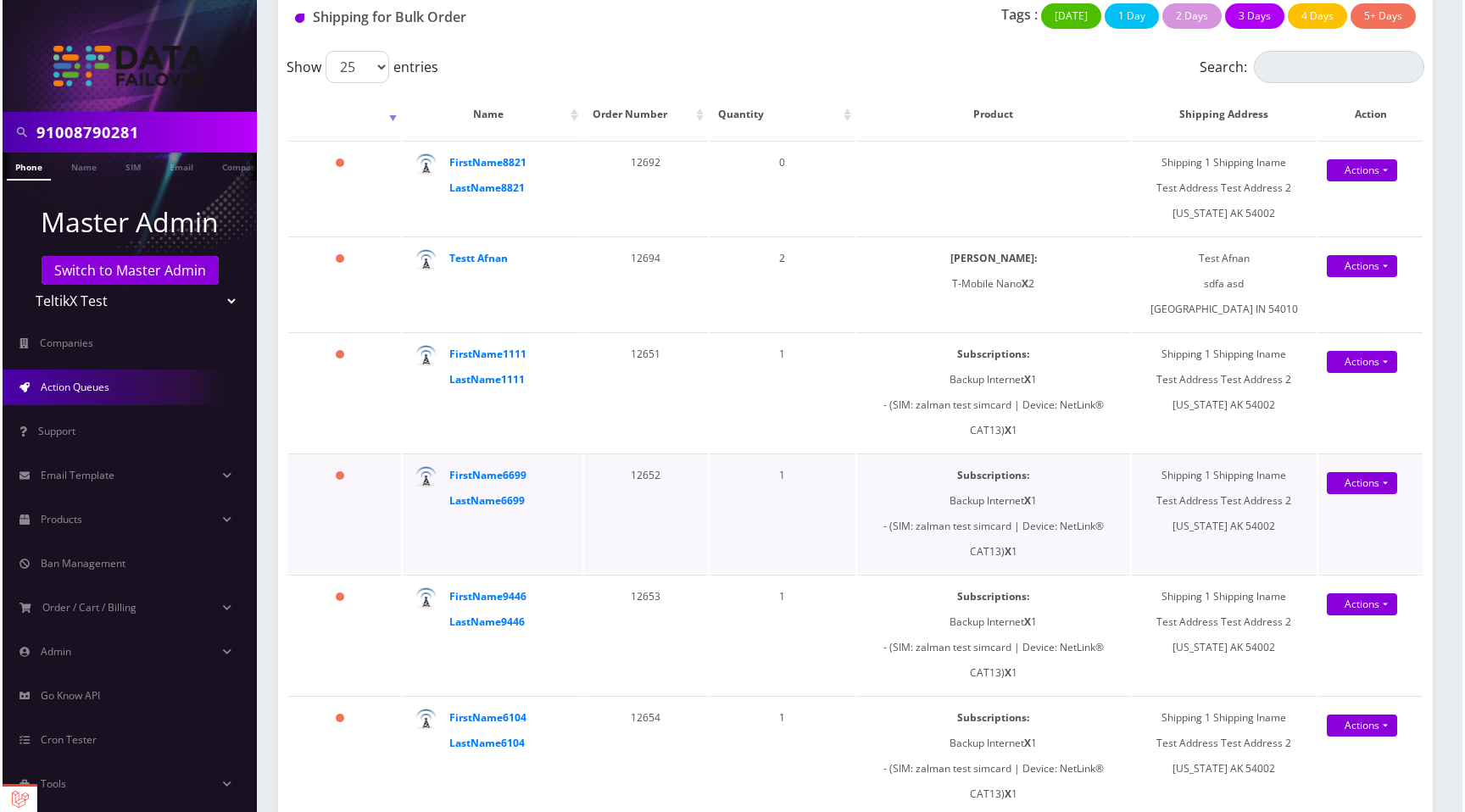
scroll to position [189, 0]
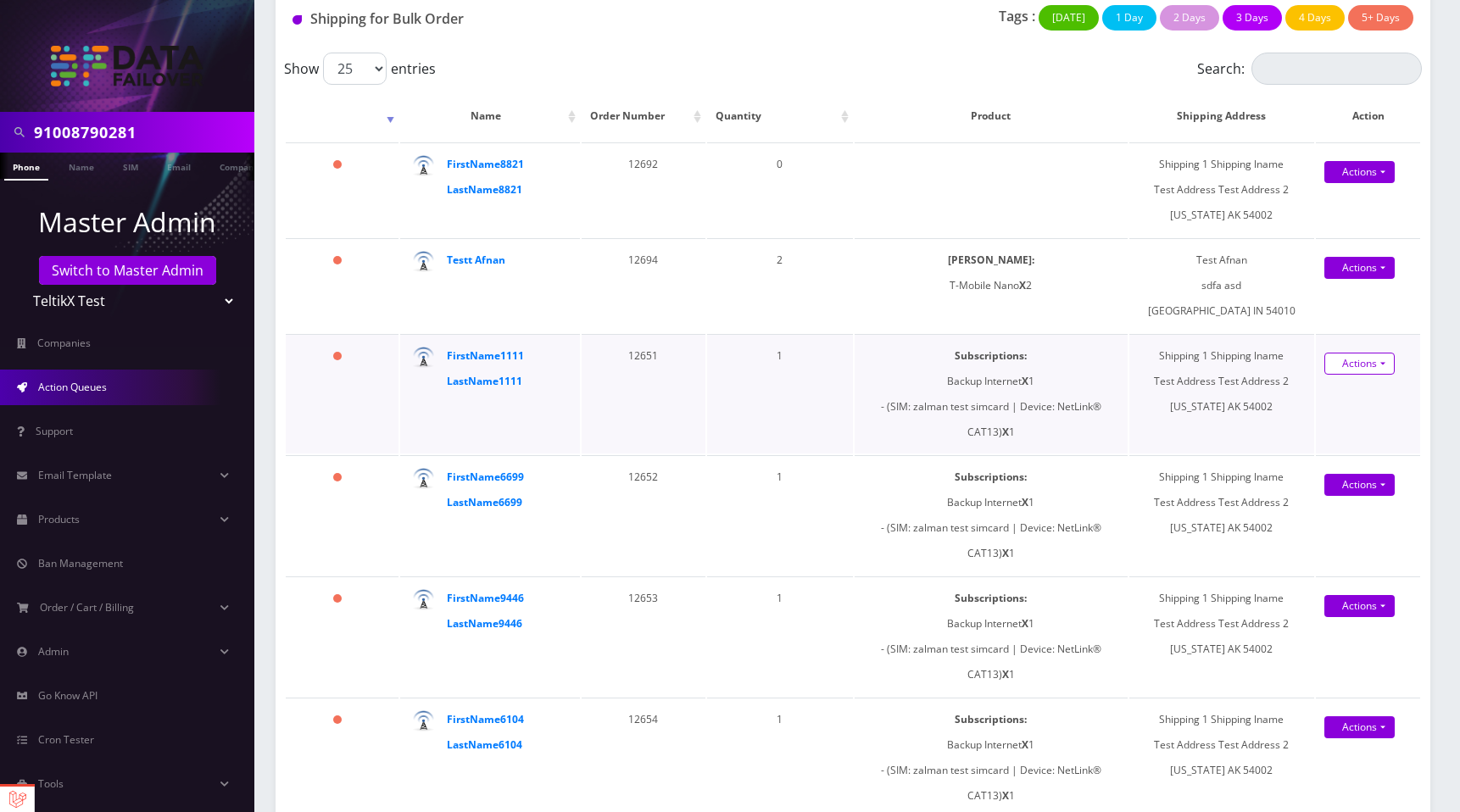
click at [1356, 368] on link "Actions" at bounding box center [1359, 363] width 70 height 22
click at [1331, 400] on link "Shipped" at bounding box center [1358, 395] width 136 height 25
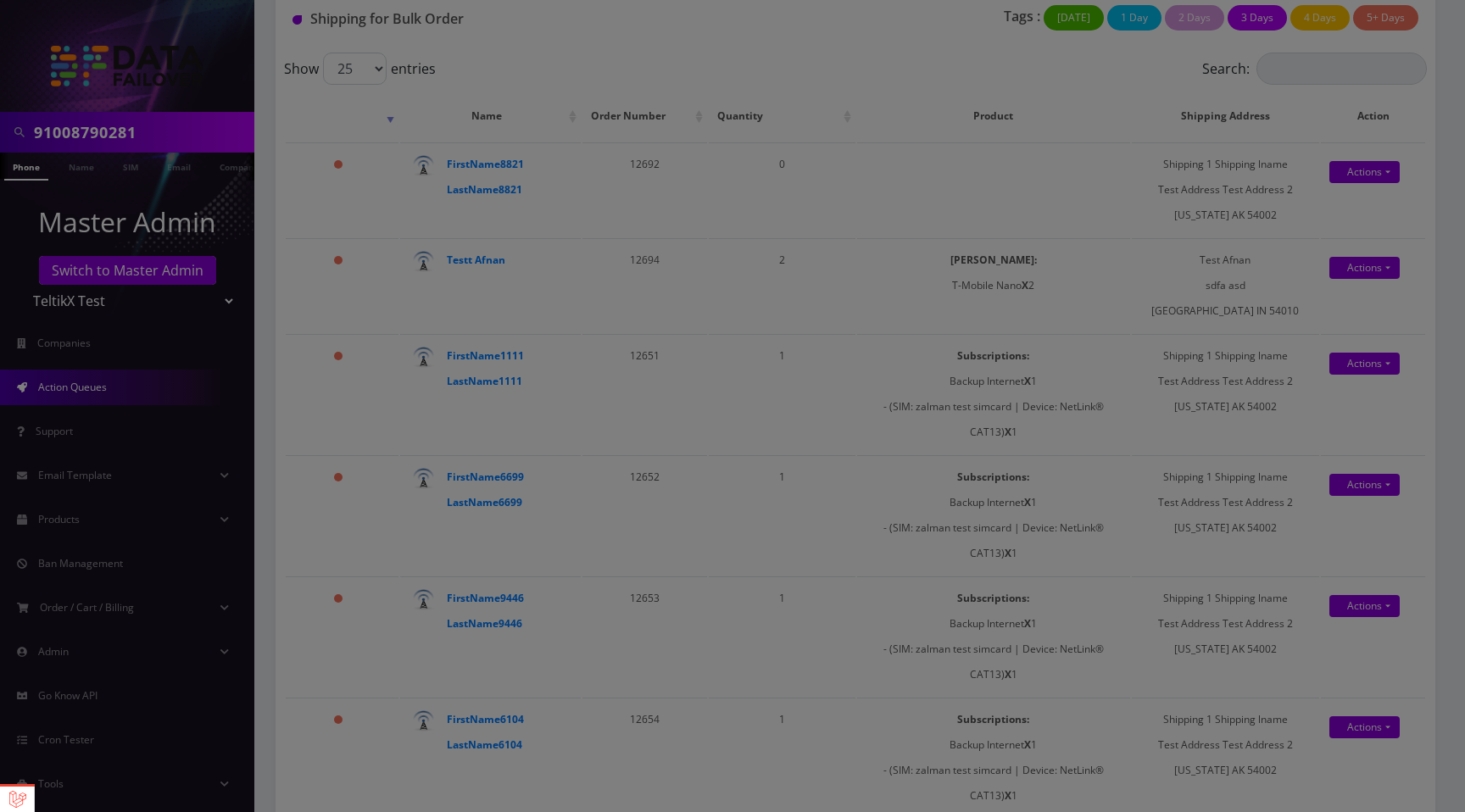
scroll to position [0, 0]
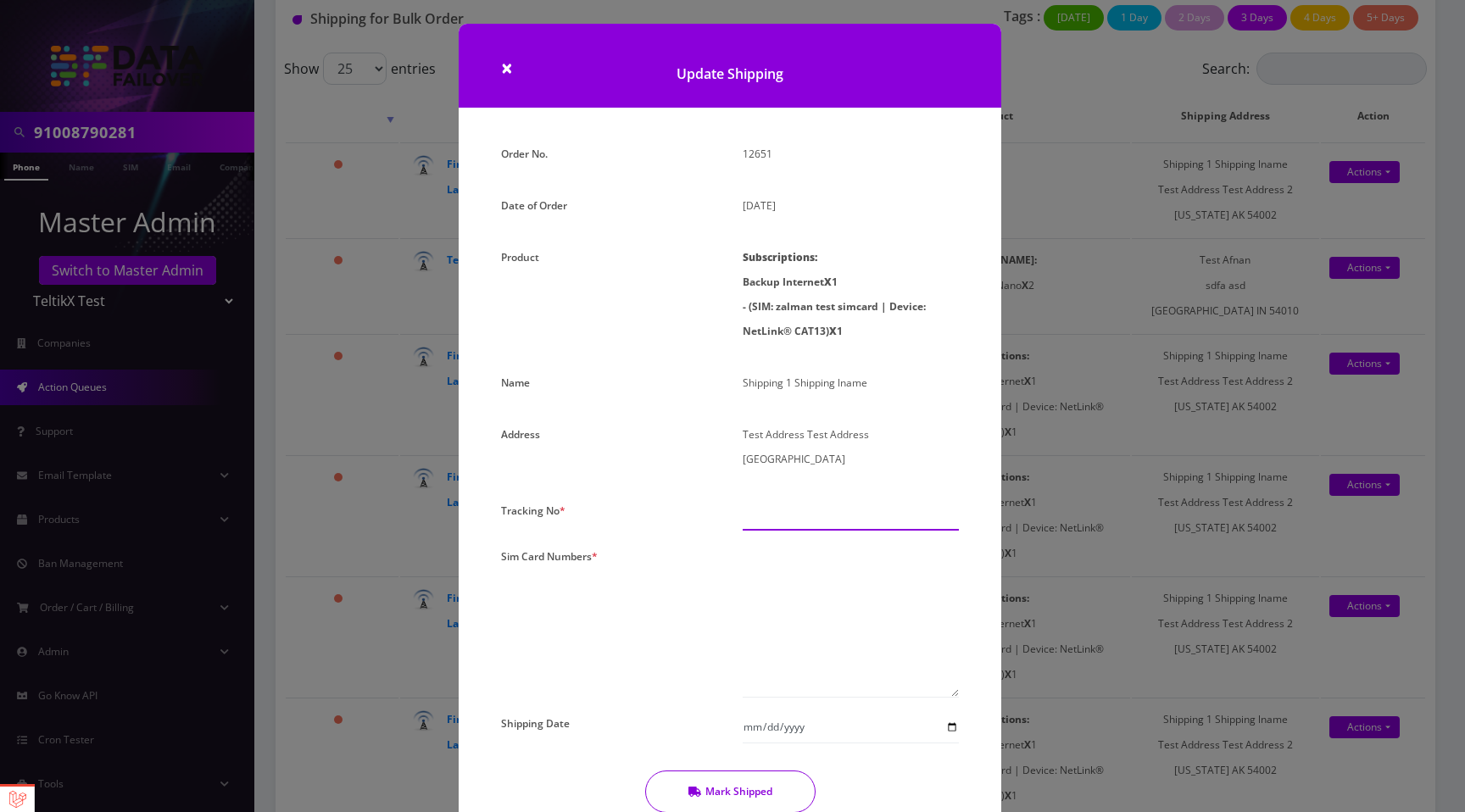
click at [753, 511] on input "text" at bounding box center [851, 514] width 216 height 32
type input "12312312"
click at [761, 586] on textarea at bounding box center [851, 620] width 216 height 153
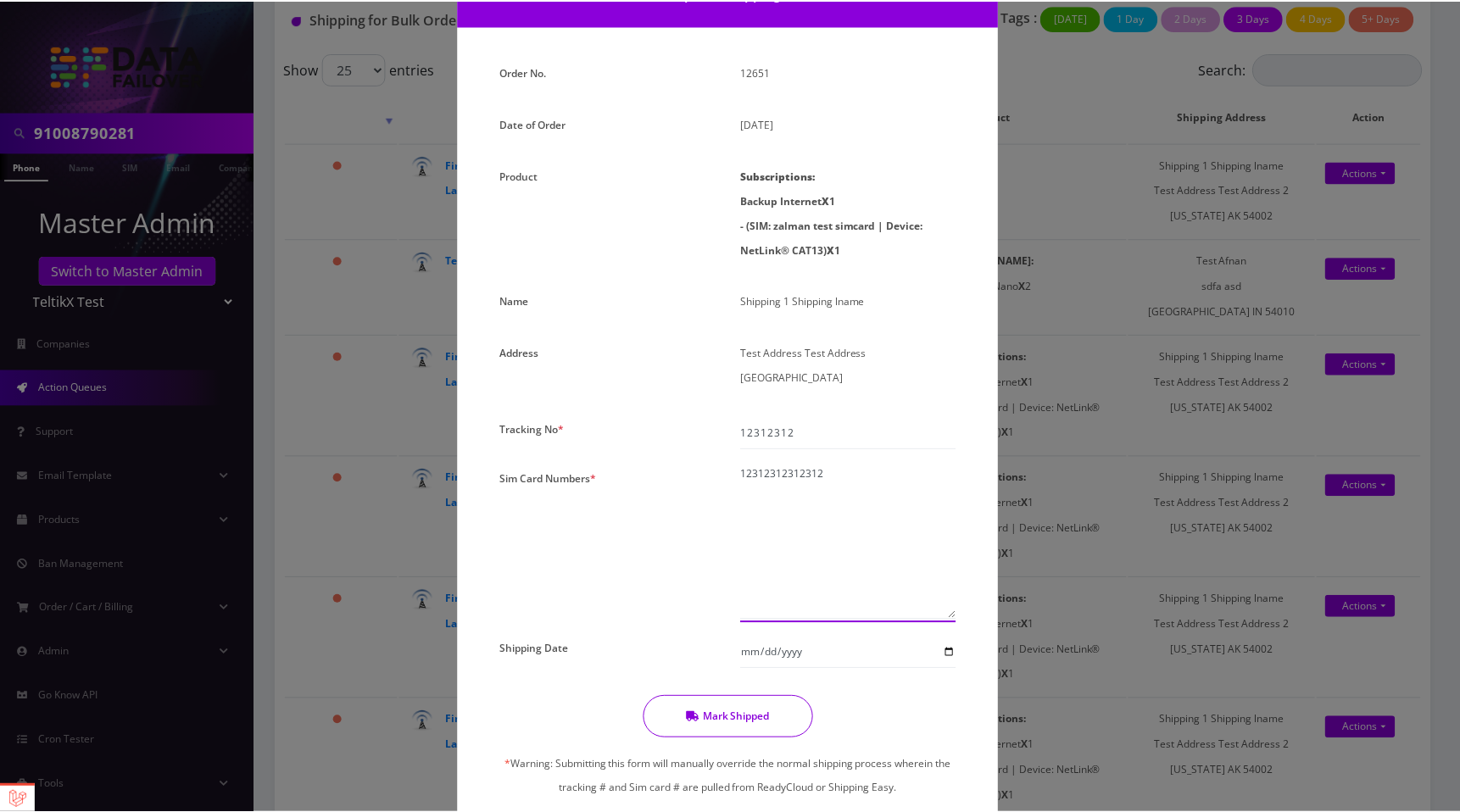
scroll to position [149, 0]
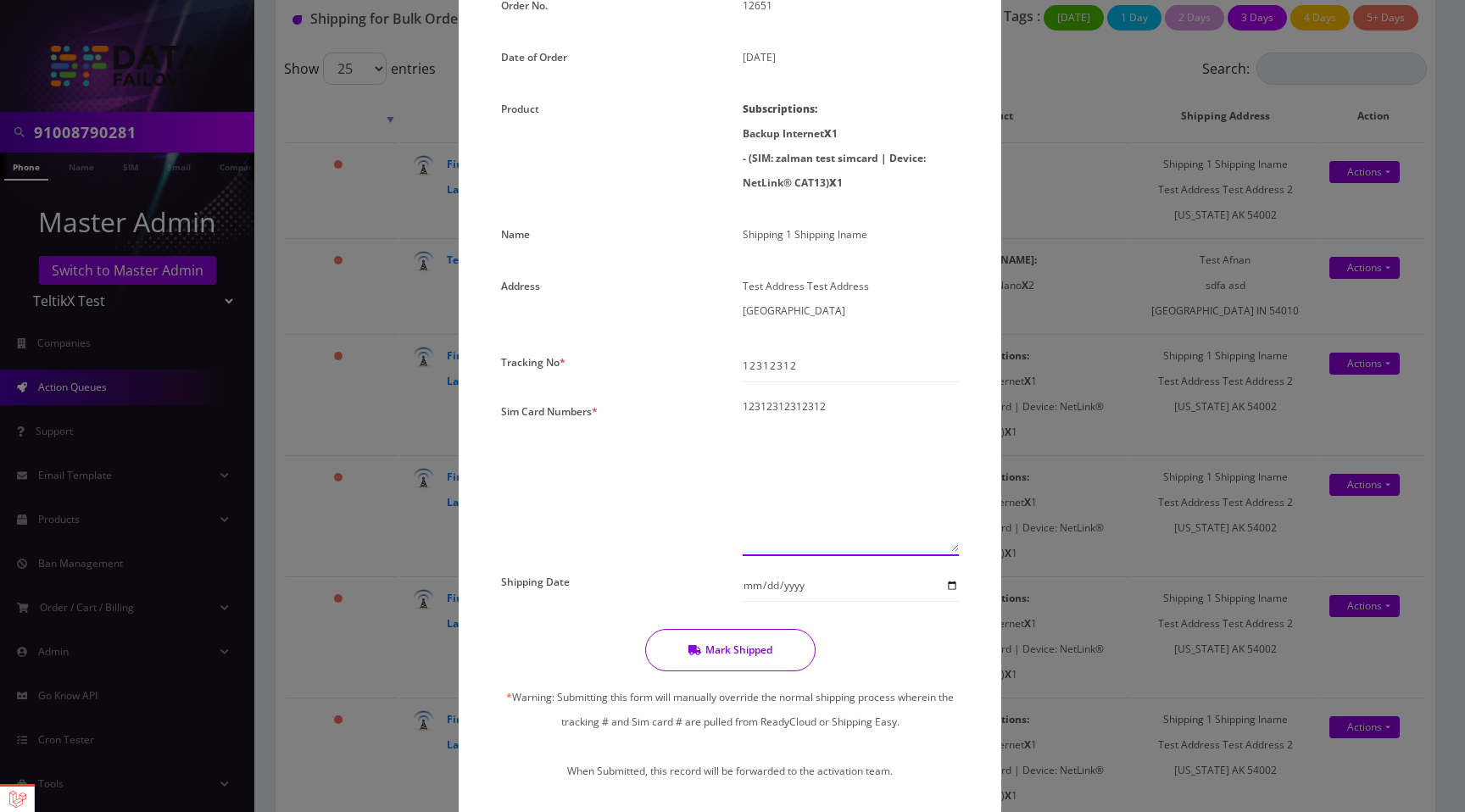
type textarea "12312312312312"
click at [747, 662] on button "Mark Shipped" at bounding box center [730, 649] width 170 height 42
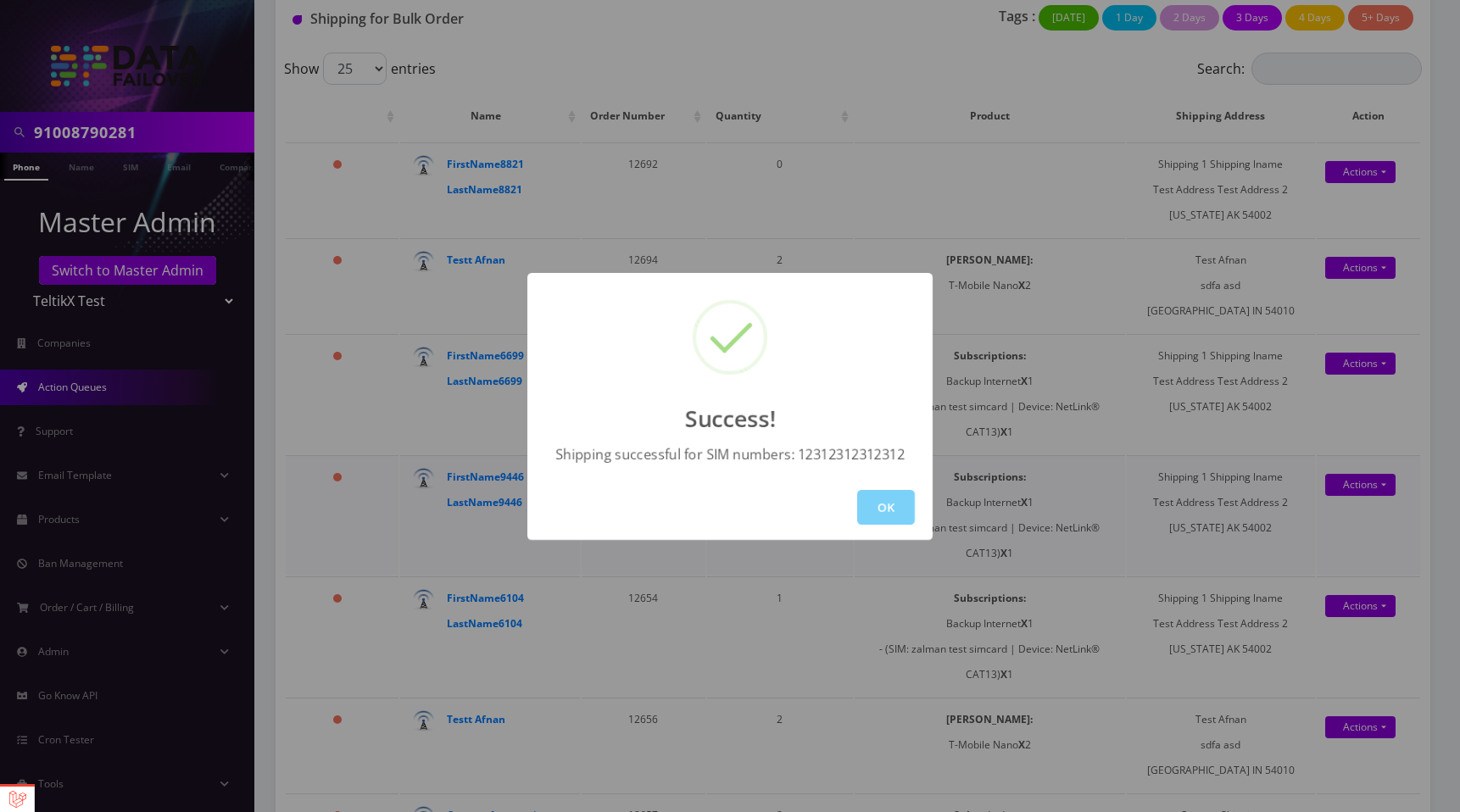
click at [876, 510] on button "OK" at bounding box center [886, 507] width 58 height 35
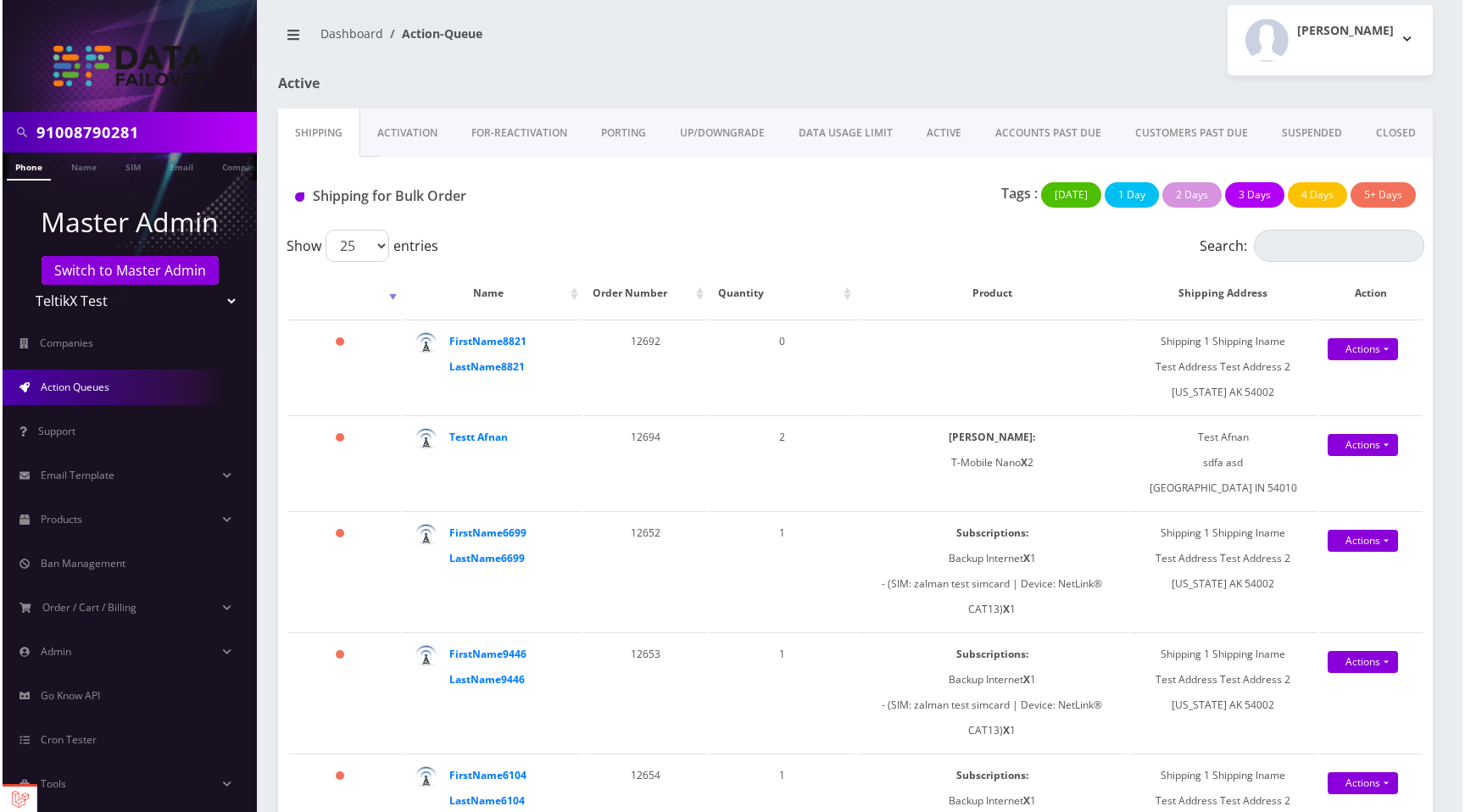
scroll to position [0, 0]
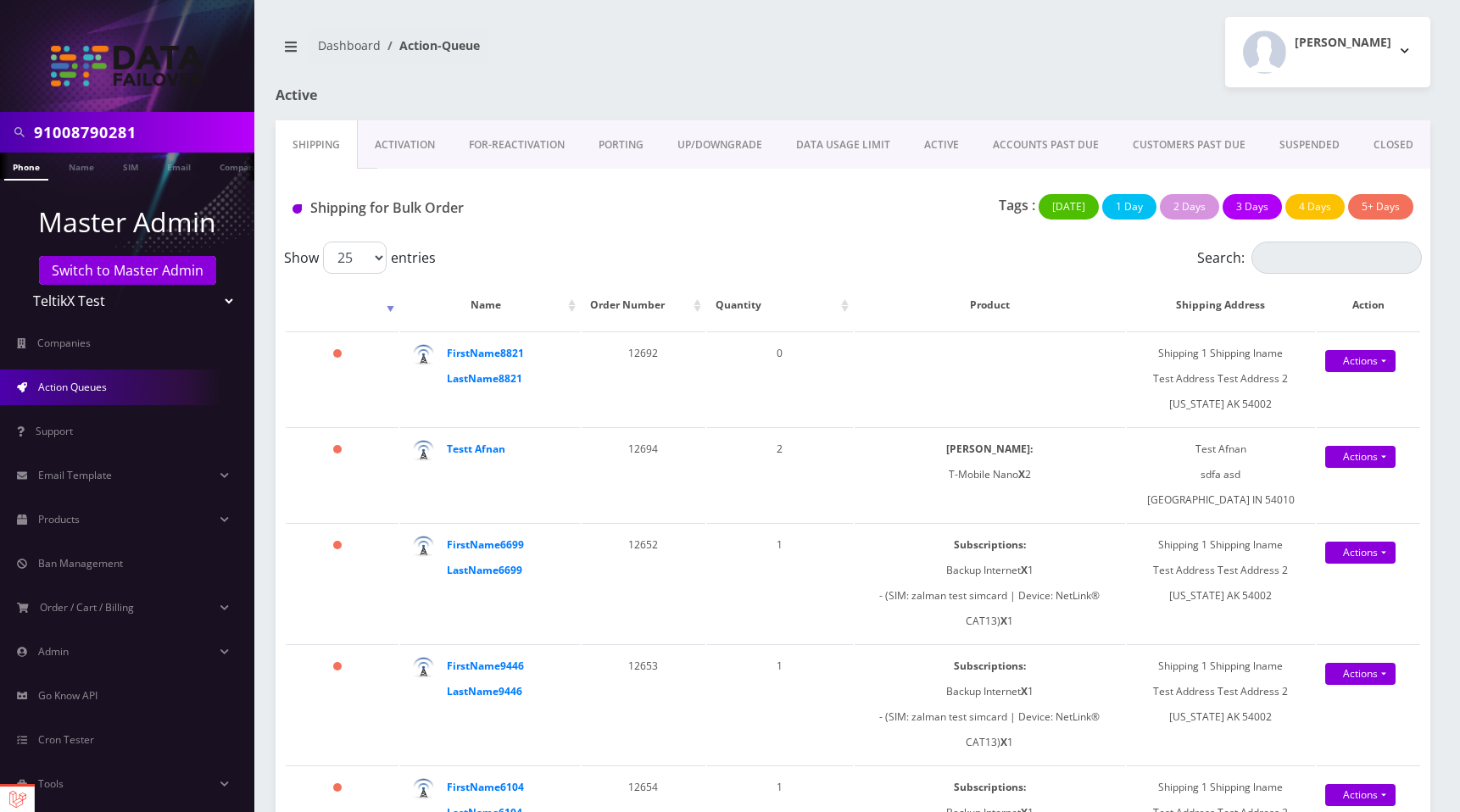
click at [401, 153] on link "Activation" at bounding box center [405, 144] width 94 height 49
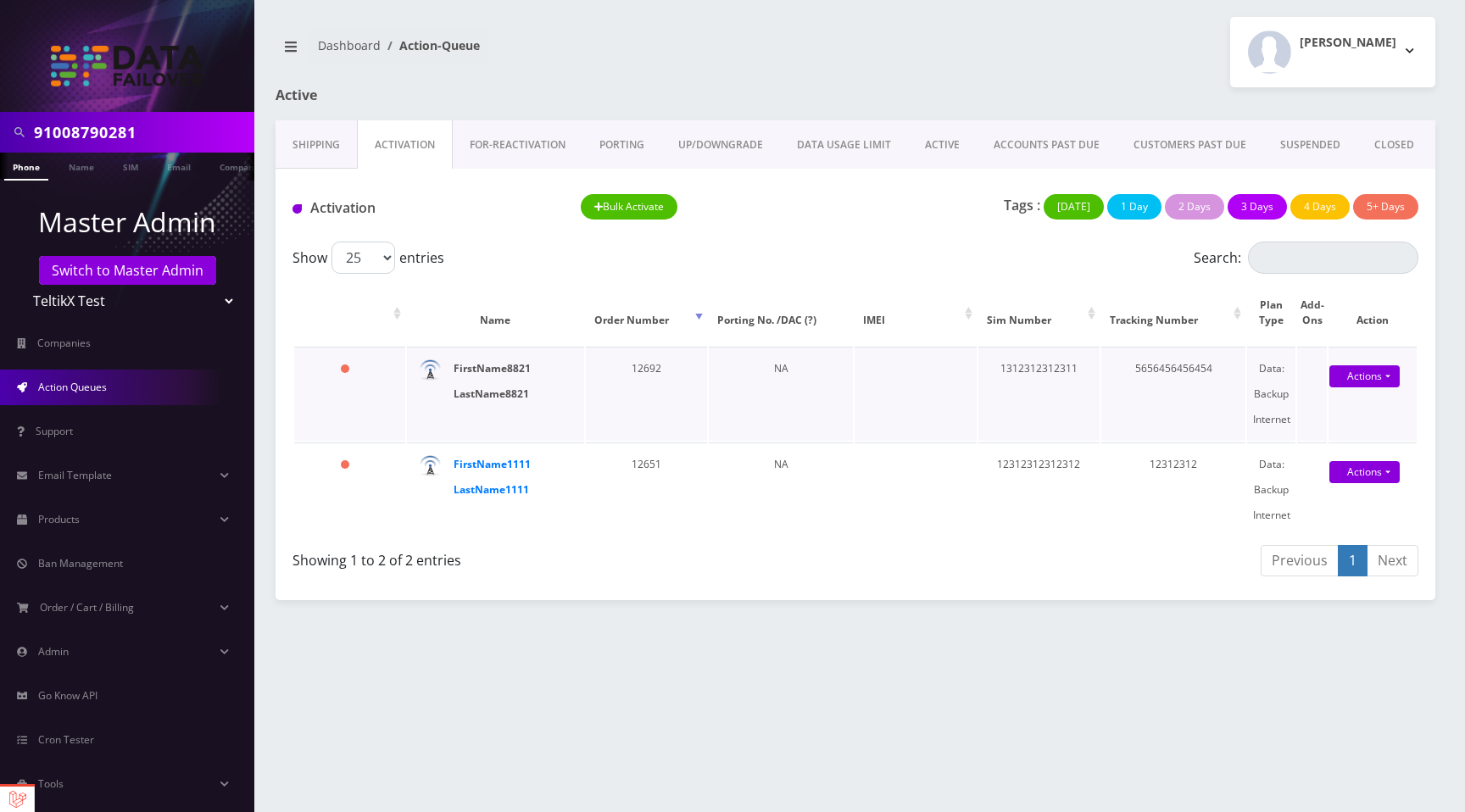
click at [497, 393] on strong "FirstName8821 LastName8821" at bounding box center [491, 381] width 77 height 40
click at [491, 470] on strong "FirstName1111 LastName1111" at bounding box center [491, 476] width 77 height 40
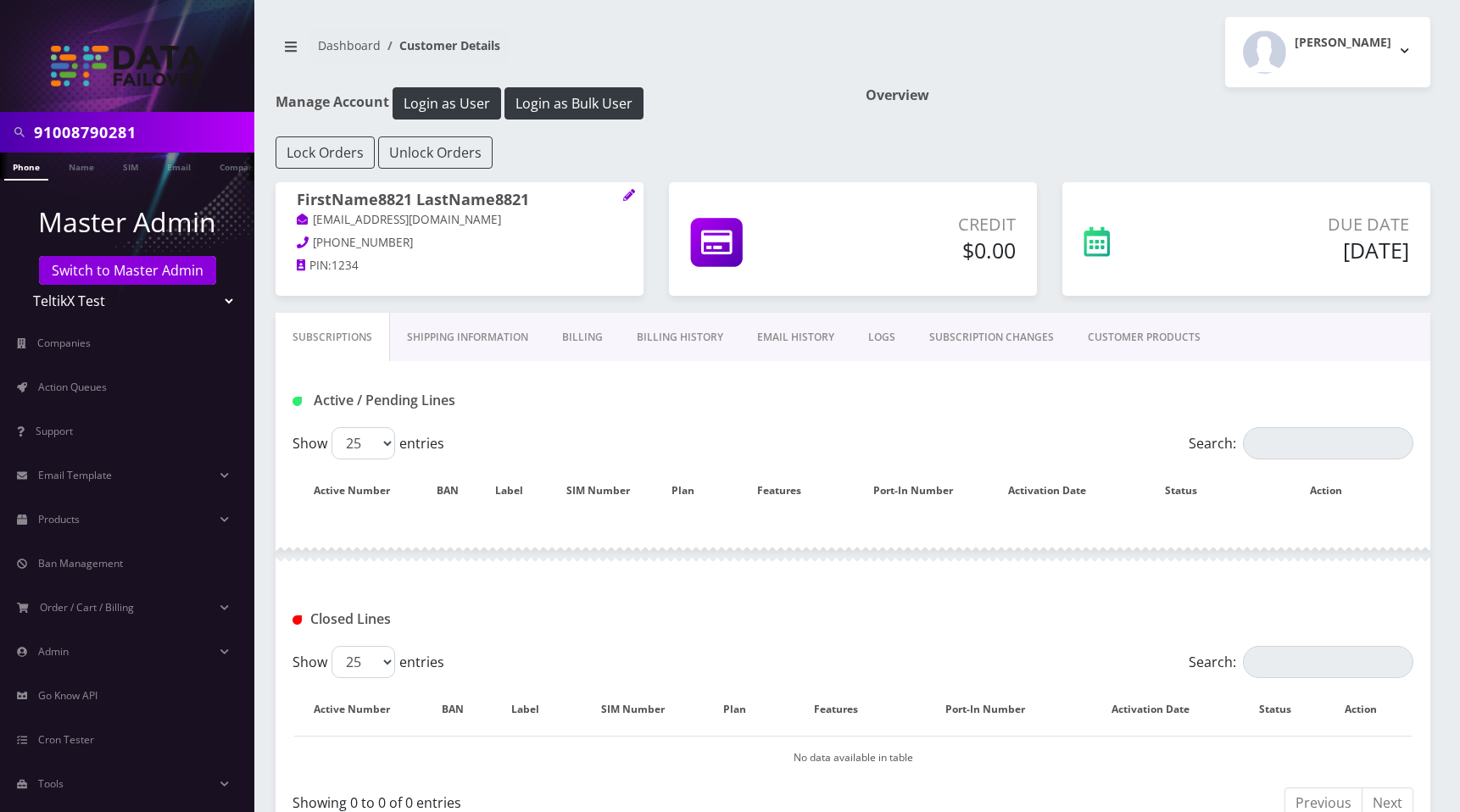
click at [778, 341] on link "EMAIL HISTORY" at bounding box center [796, 337] width 111 height 49
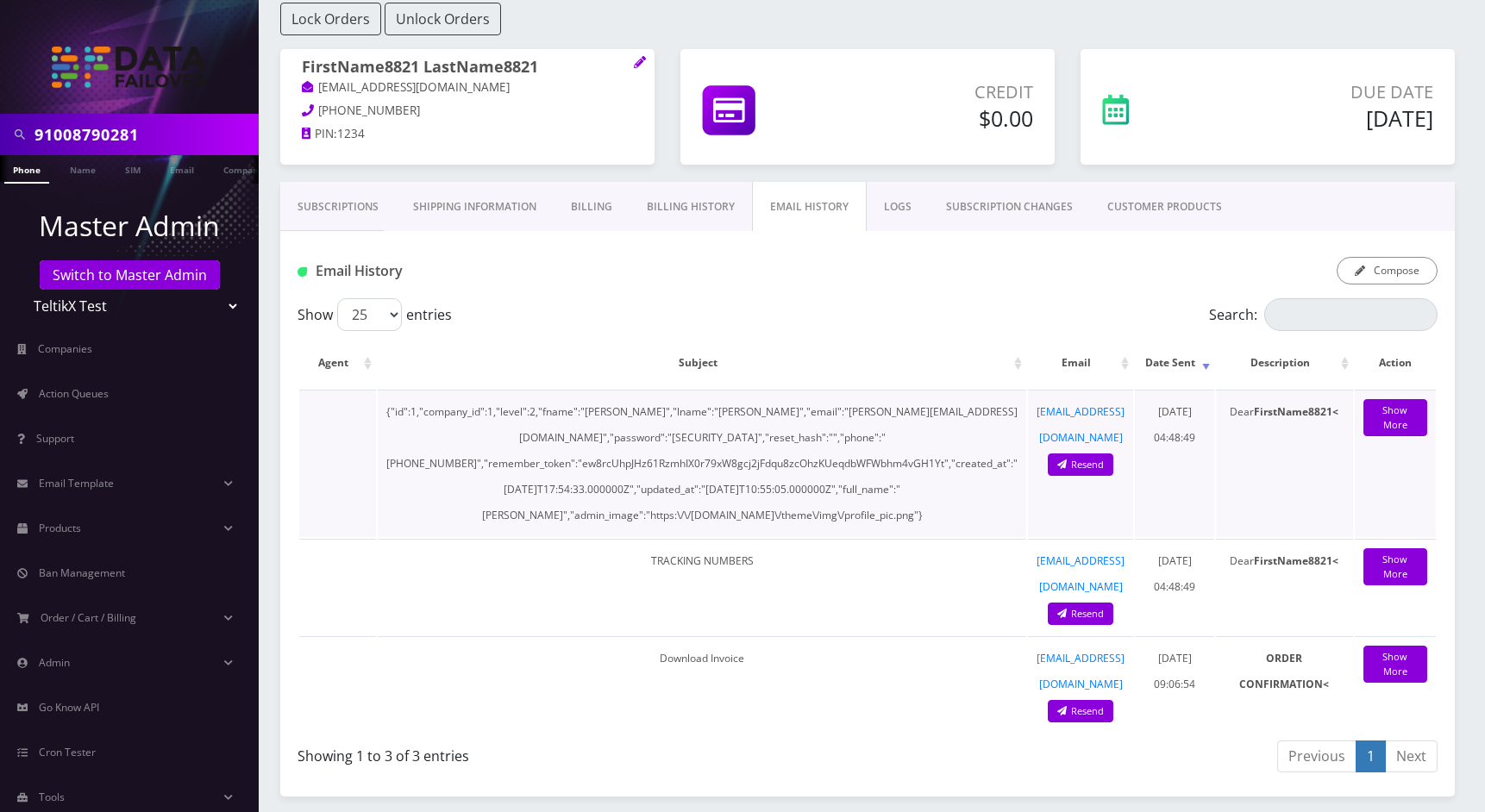
scroll to position [149, 0]
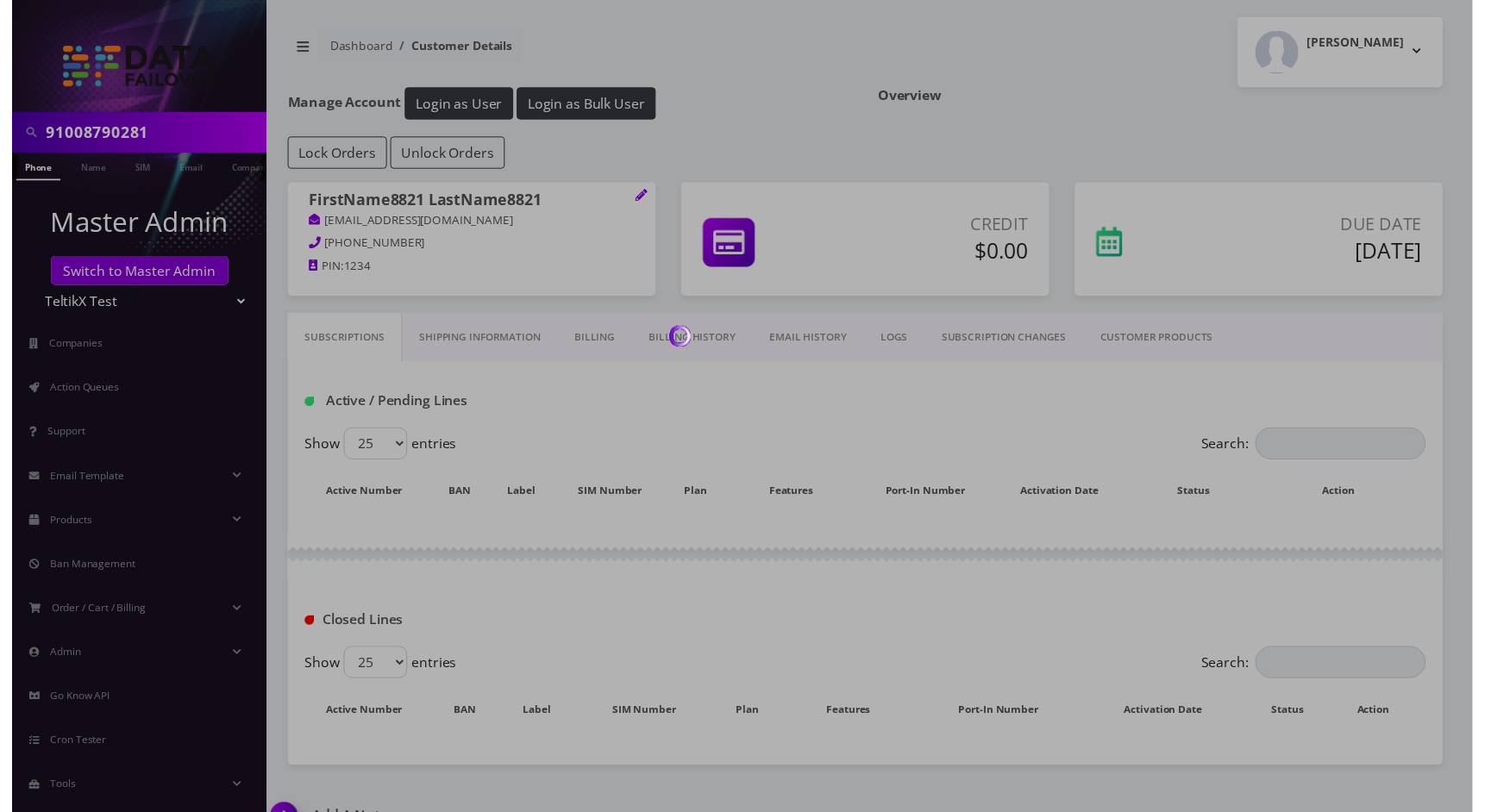
scroll to position [35, 0]
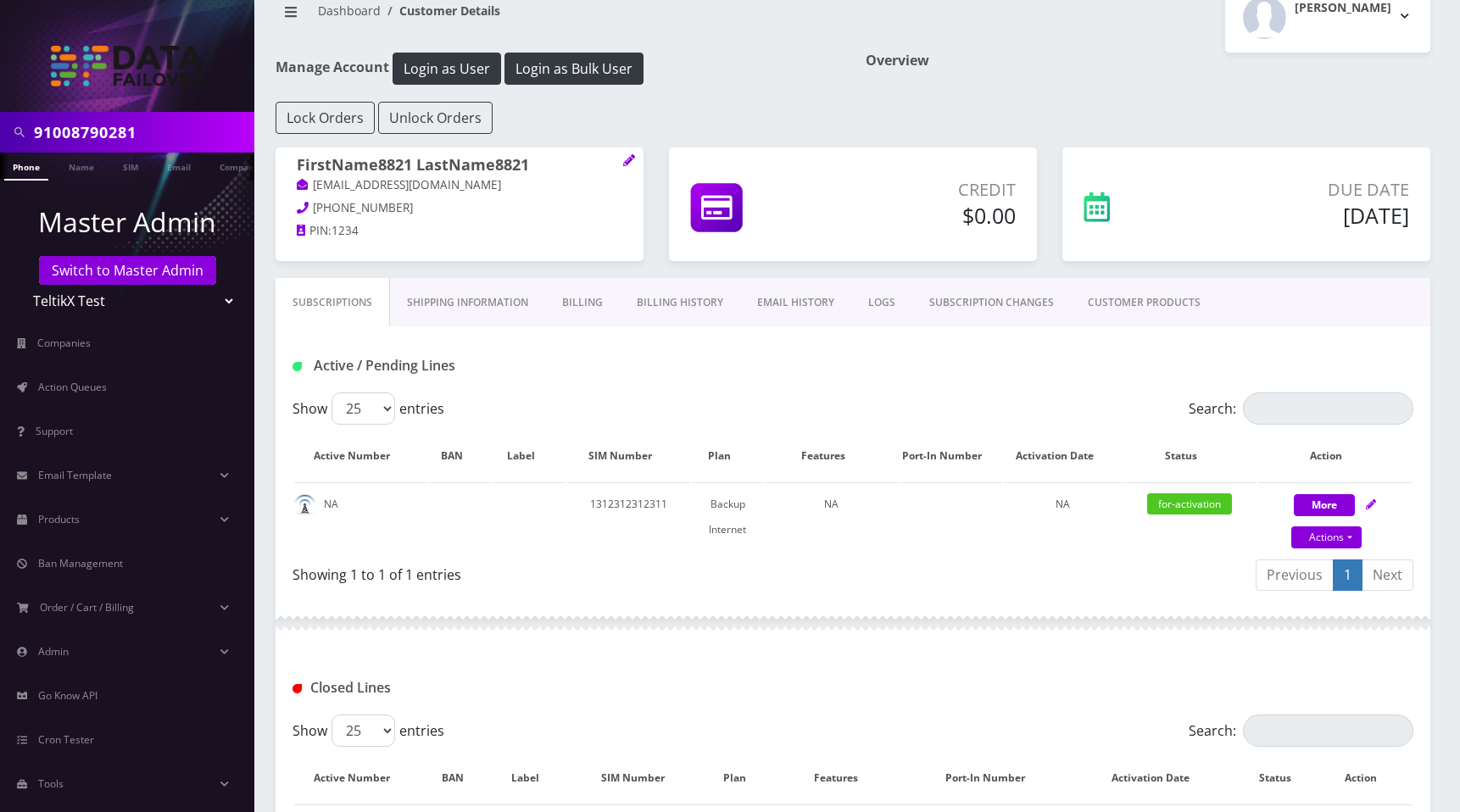
click at [787, 310] on link "EMAIL HISTORY" at bounding box center [796, 302] width 111 height 49
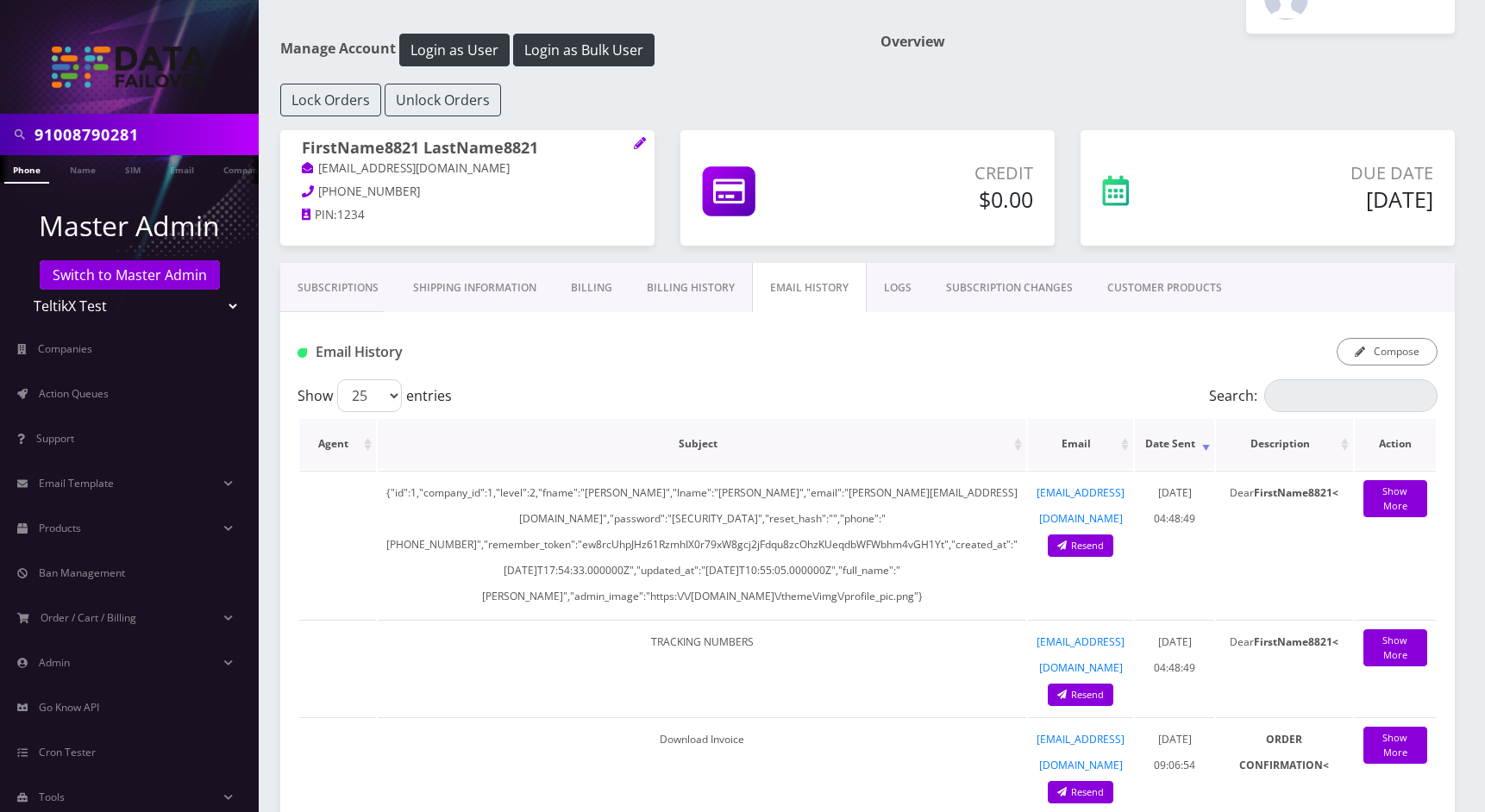
scroll to position [0, 0]
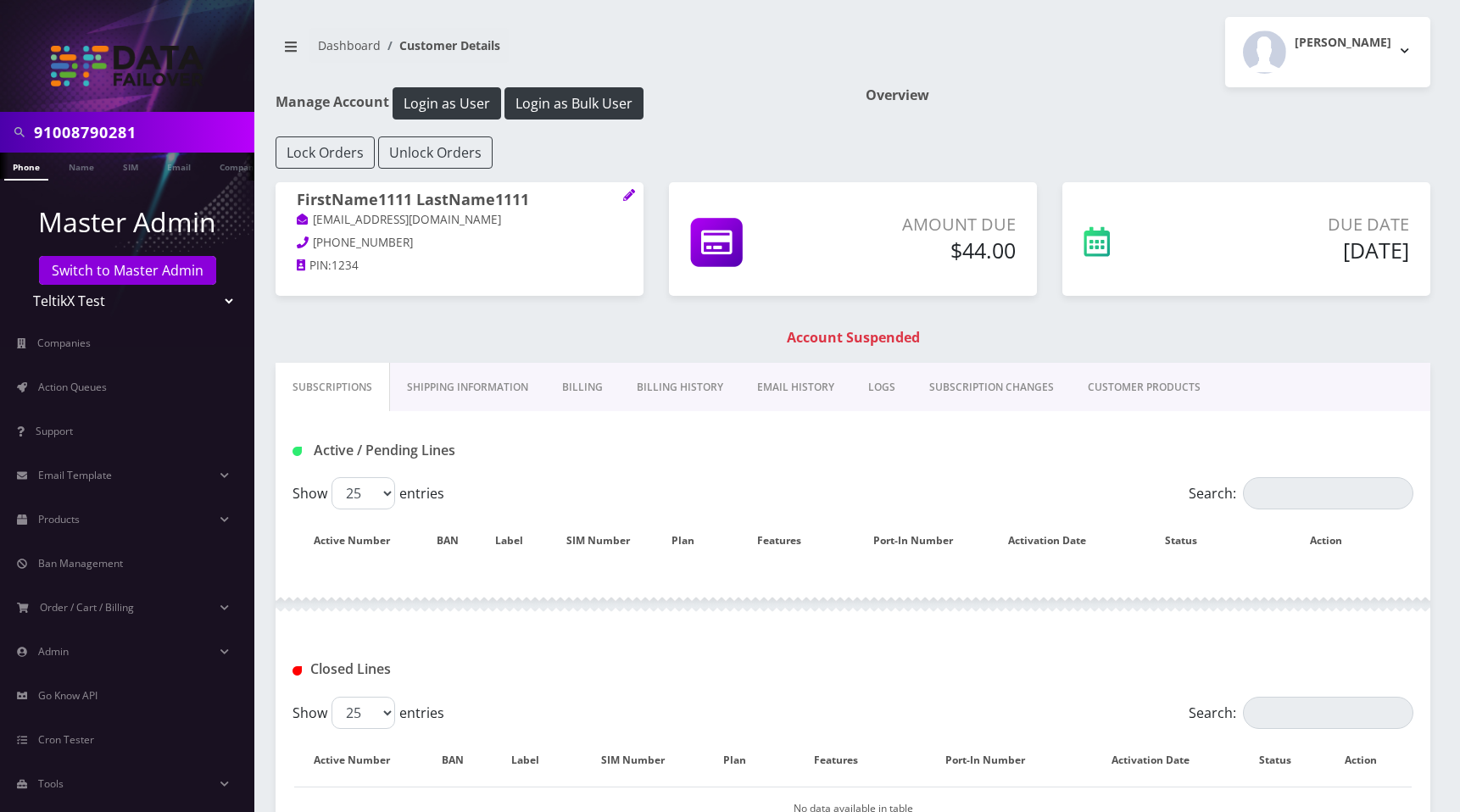
click at [771, 389] on link "EMAIL HISTORY" at bounding box center [796, 387] width 111 height 49
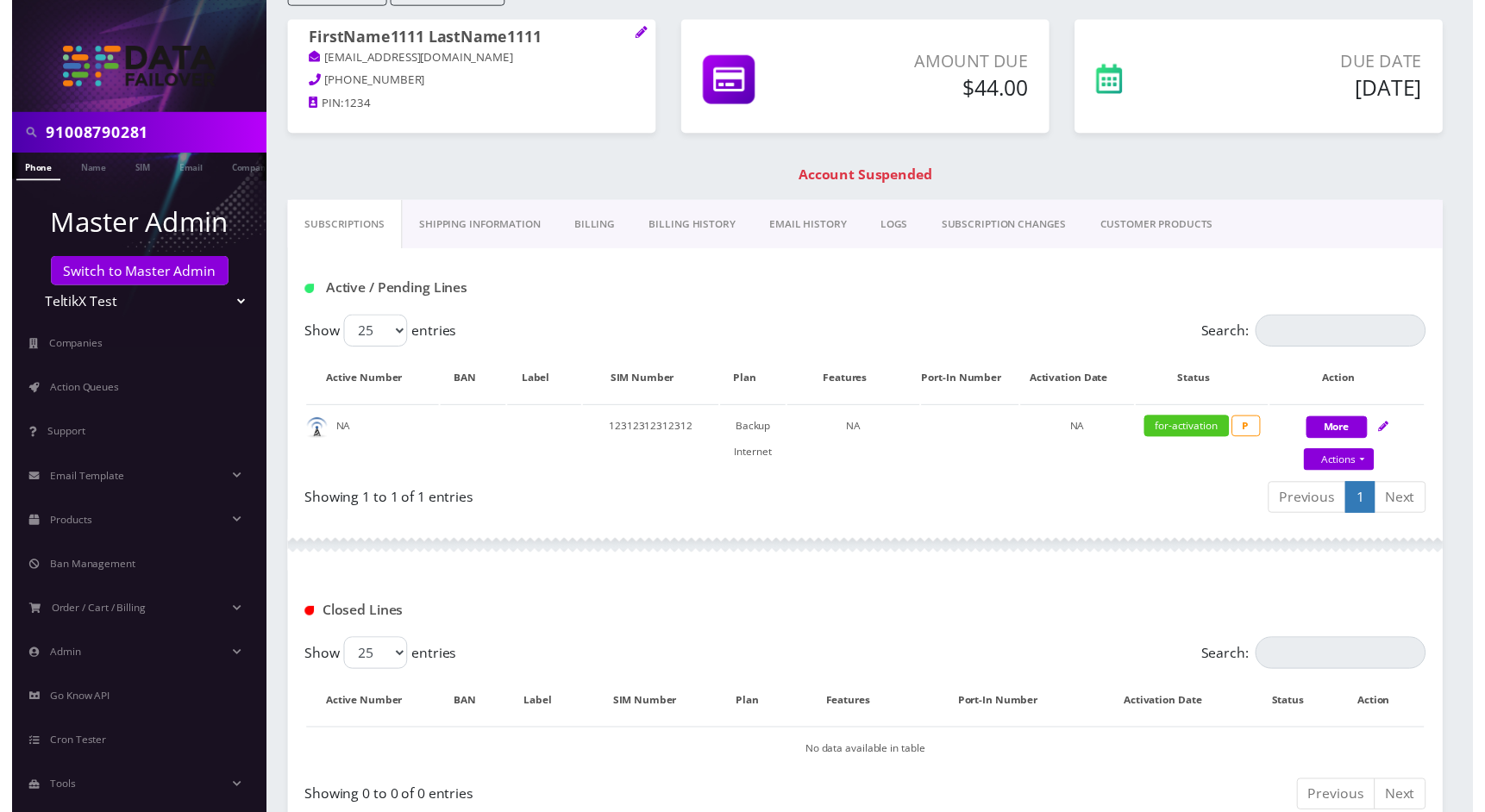
scroll to position [166, 0]
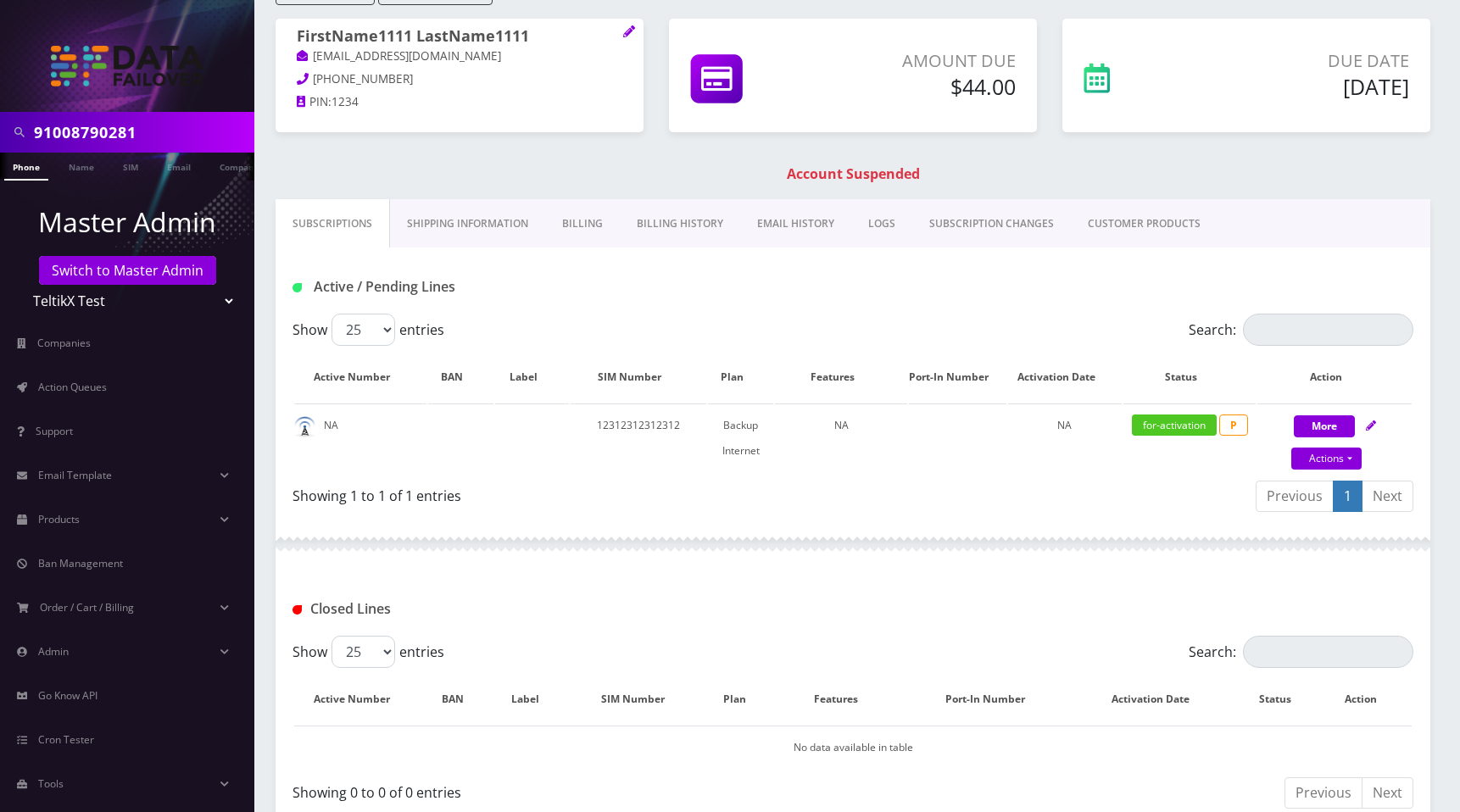
click at [796, 223] on link "EMAIL HISTORY" at bounding box center [796, 223] width 111 height 49
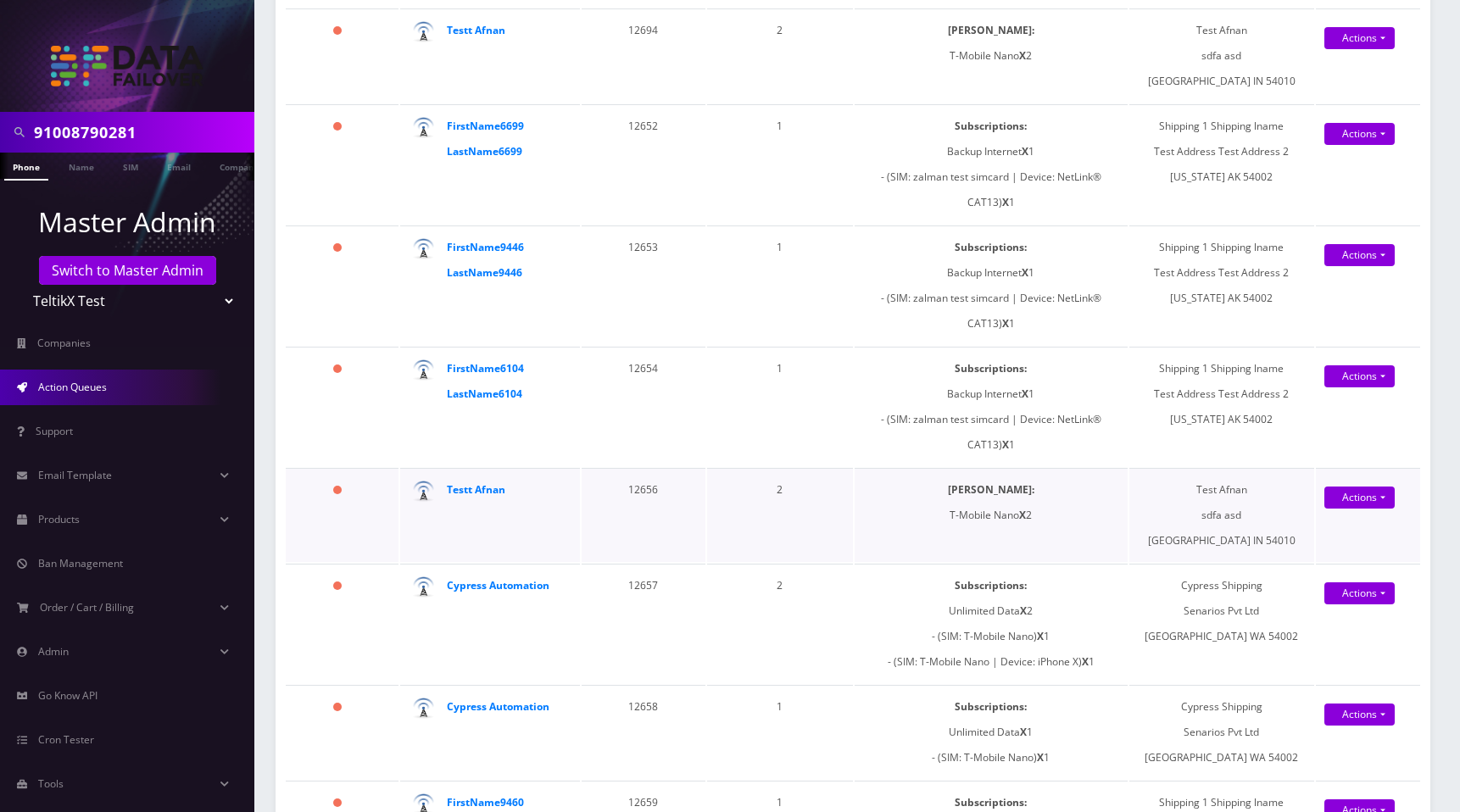
scroll to position [419, 0]
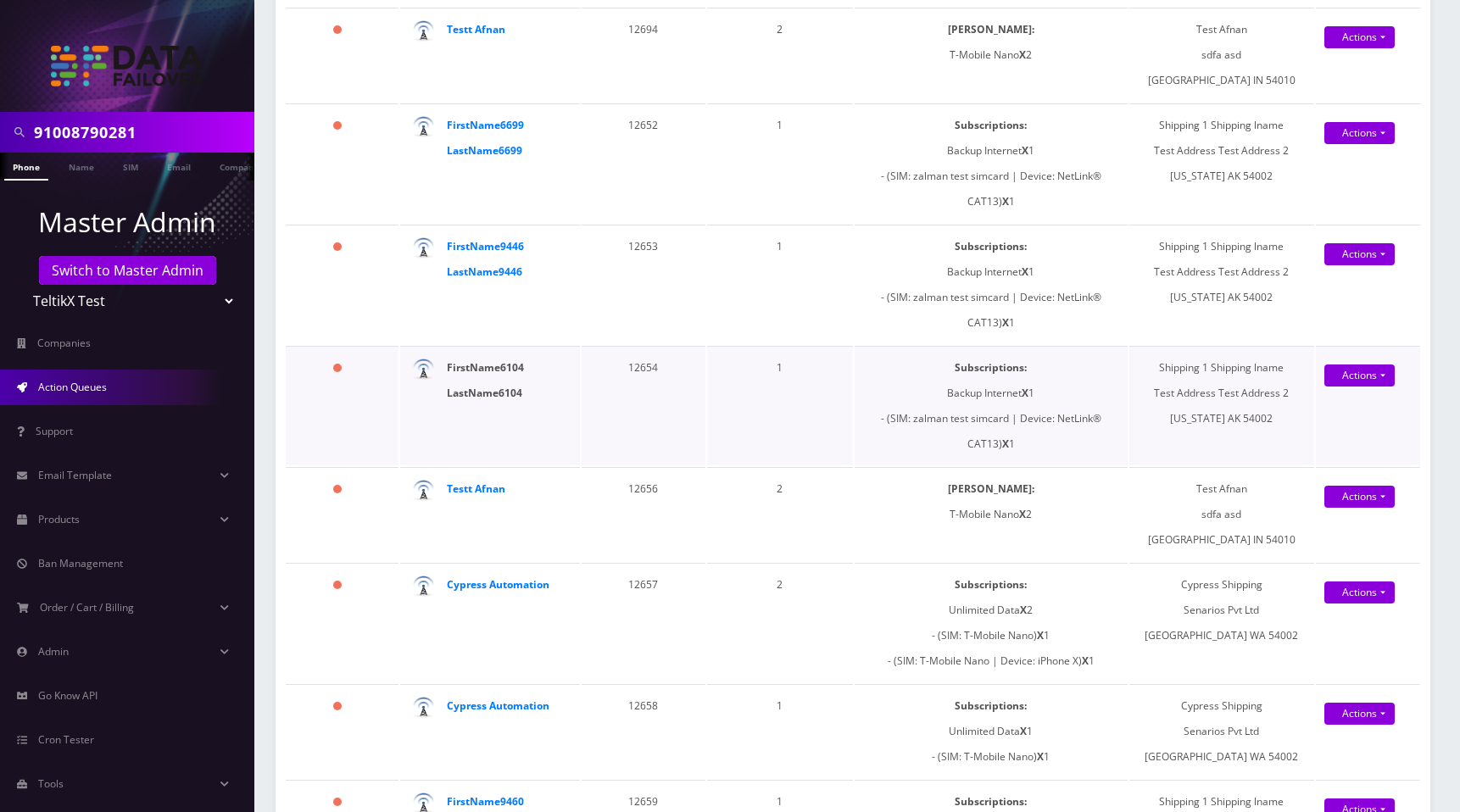
click at [483, 395] on strong "FirstName6104 LastName6104" at bounding box center [484, 380] width 77 height 40
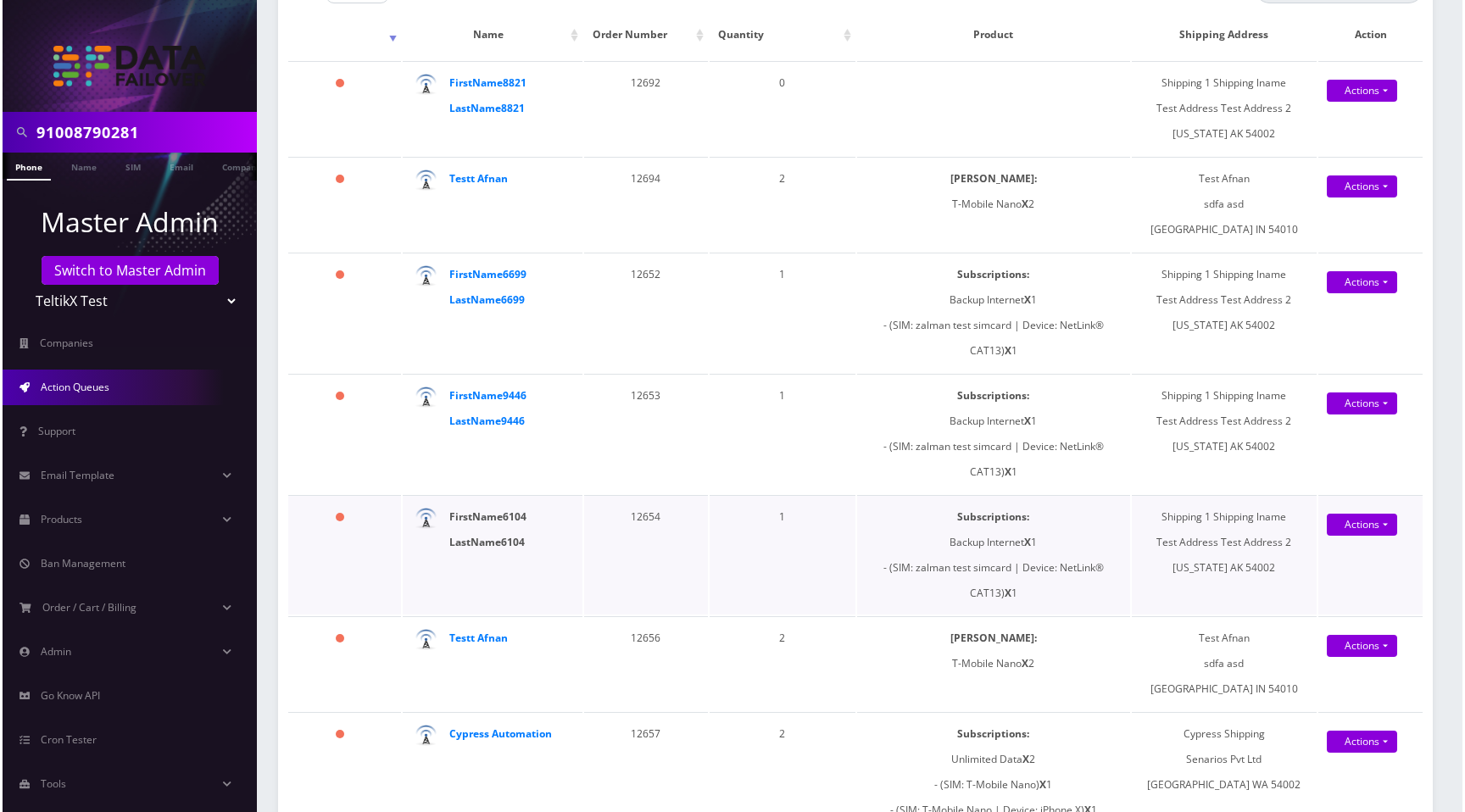
scroll to position [307, 0]
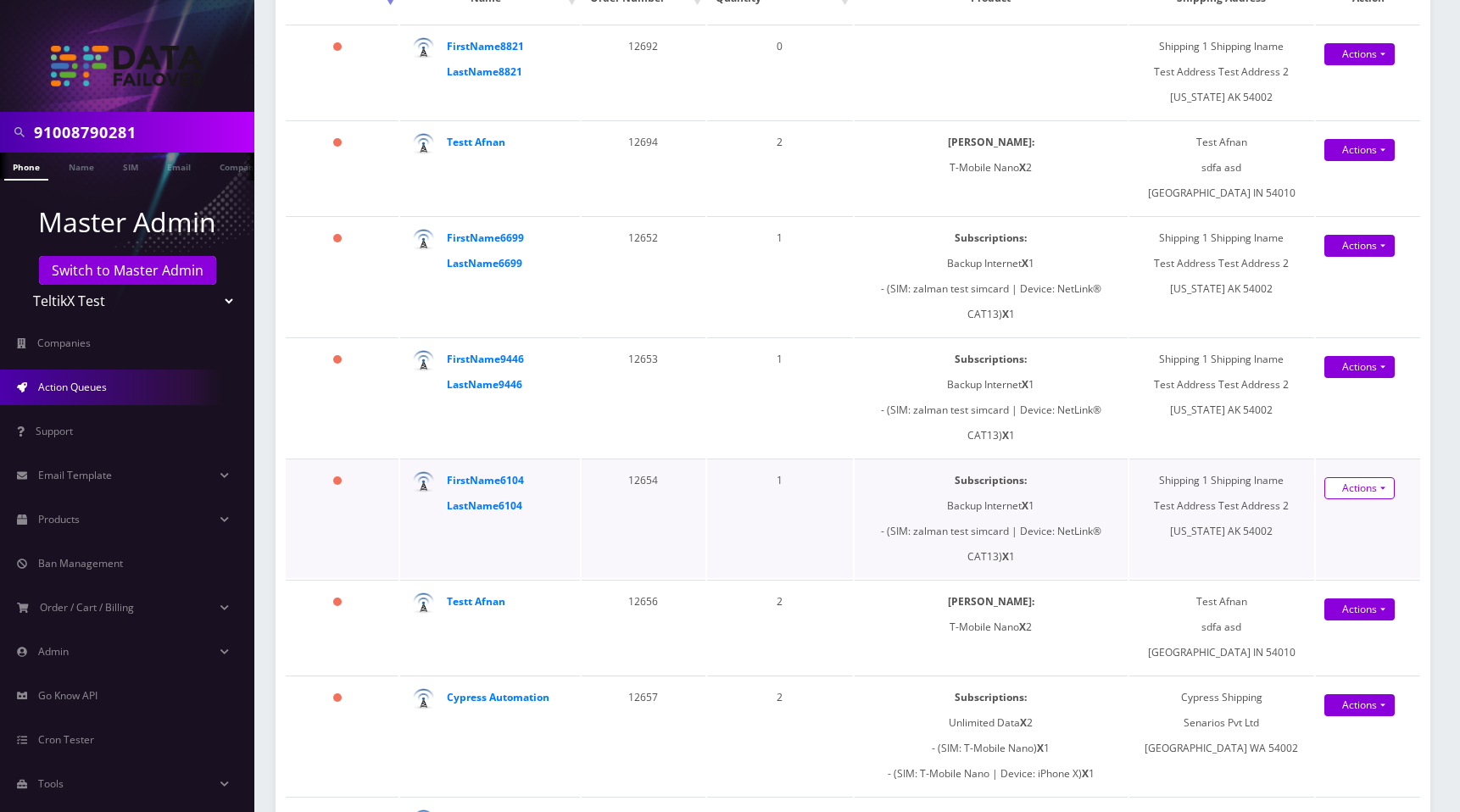
click at [1362, 490] on link "Actions" at bounding box center [1359, 488] width 70 height 22
click at [1339, 521] on link "Shipped" at bounding box center [1358, 520] width 136 height 25
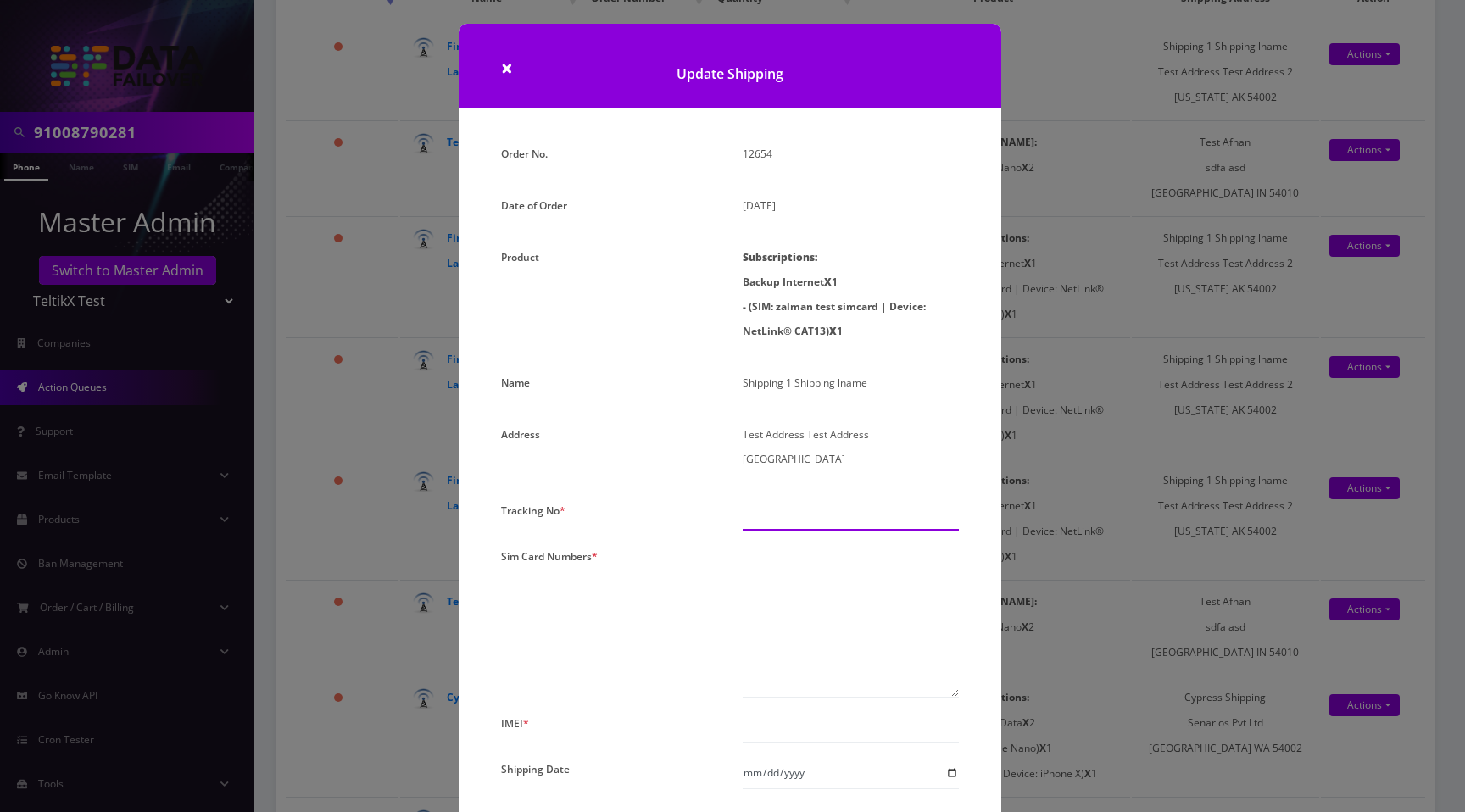
click at [797, 529] on div "Please Enter Tracking Number" at bounding box center [850, 514] width 241 height 32
type input "44555"
click at [790, 630] on textarea at bounding box center [851, 620] width 216 height 153
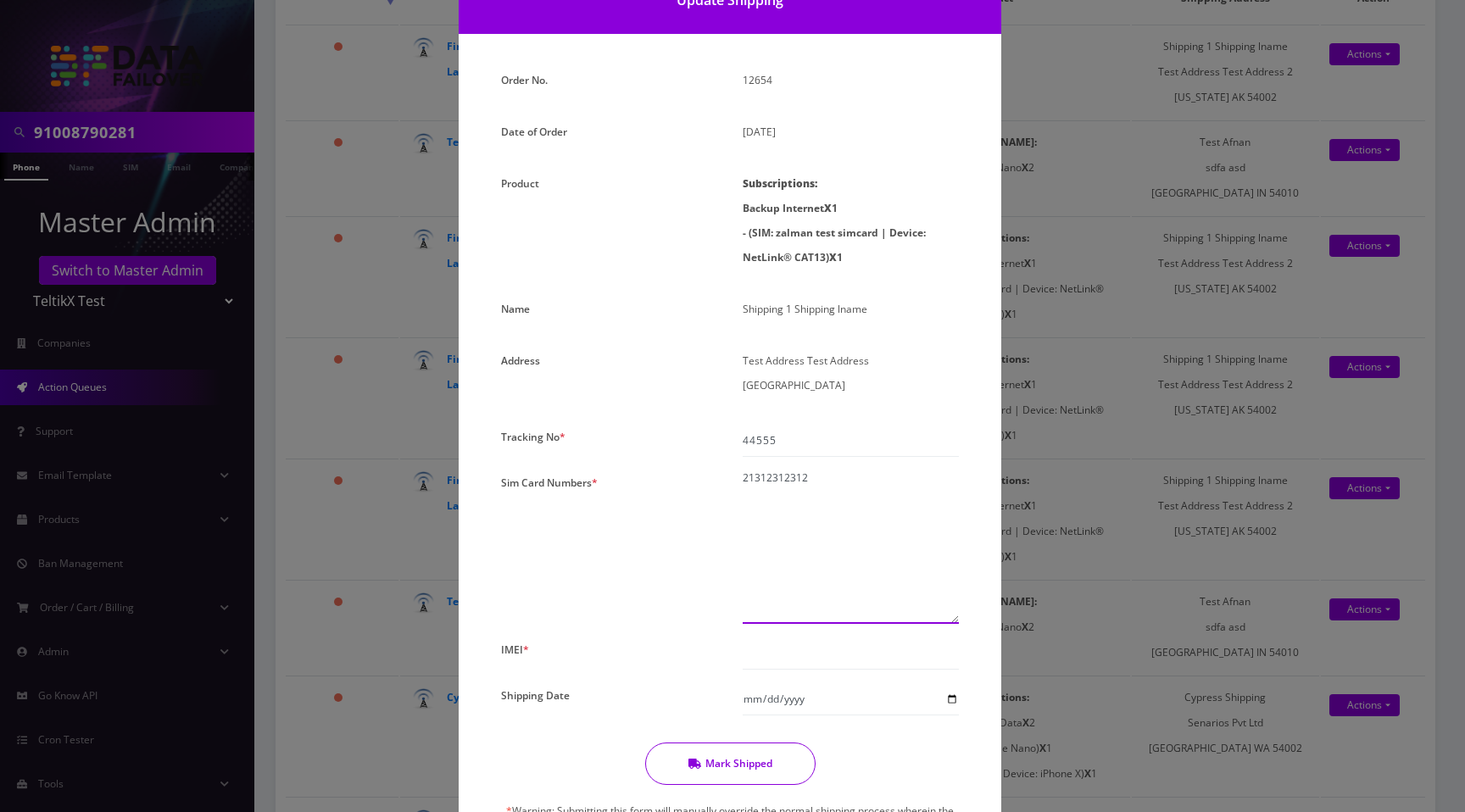
scroll to position [0, 0]
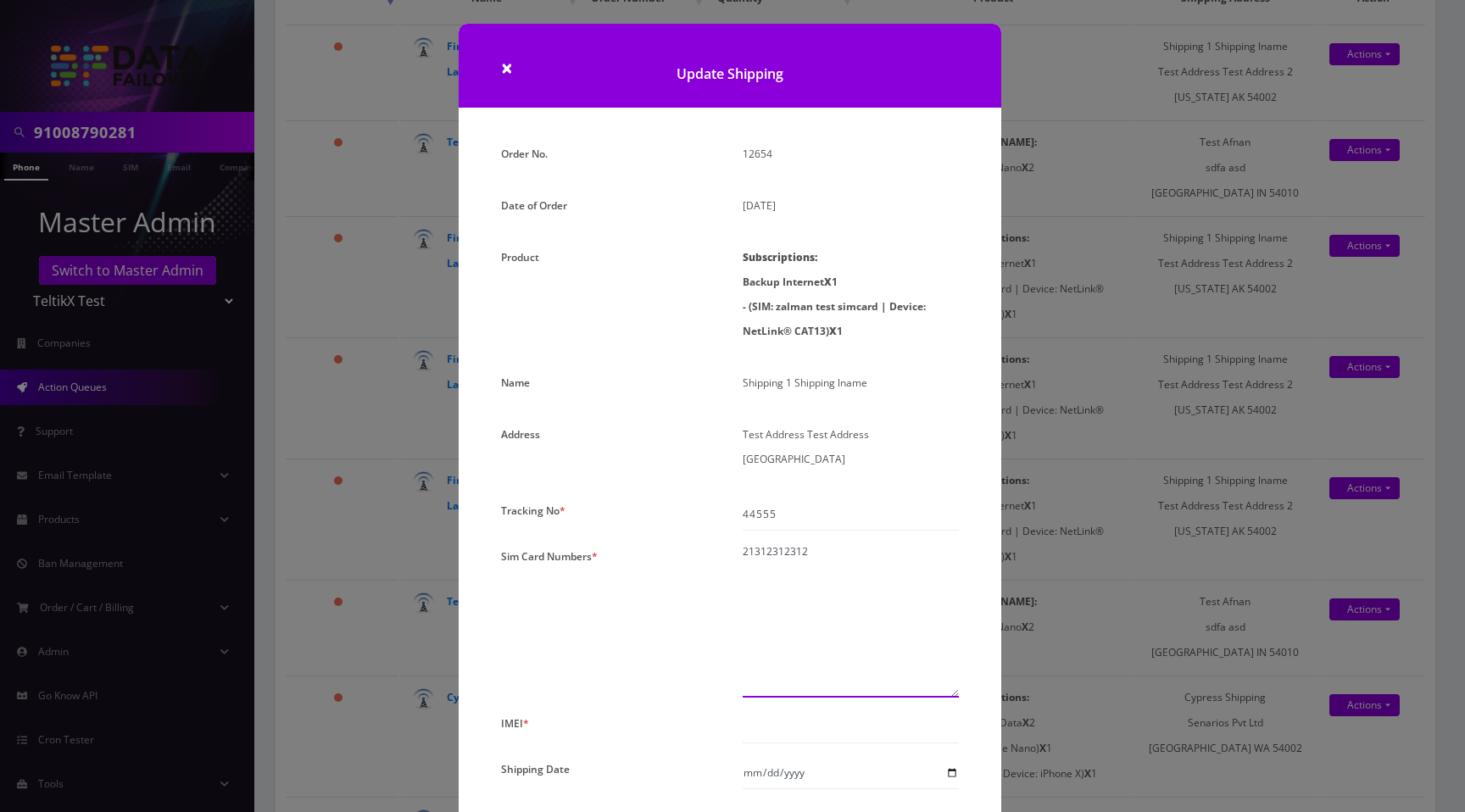
type textarea "21312312312"
click at [752, 160] on p "12654" at bounding box center [851, 154] width 216 height 24
copy p "12654"
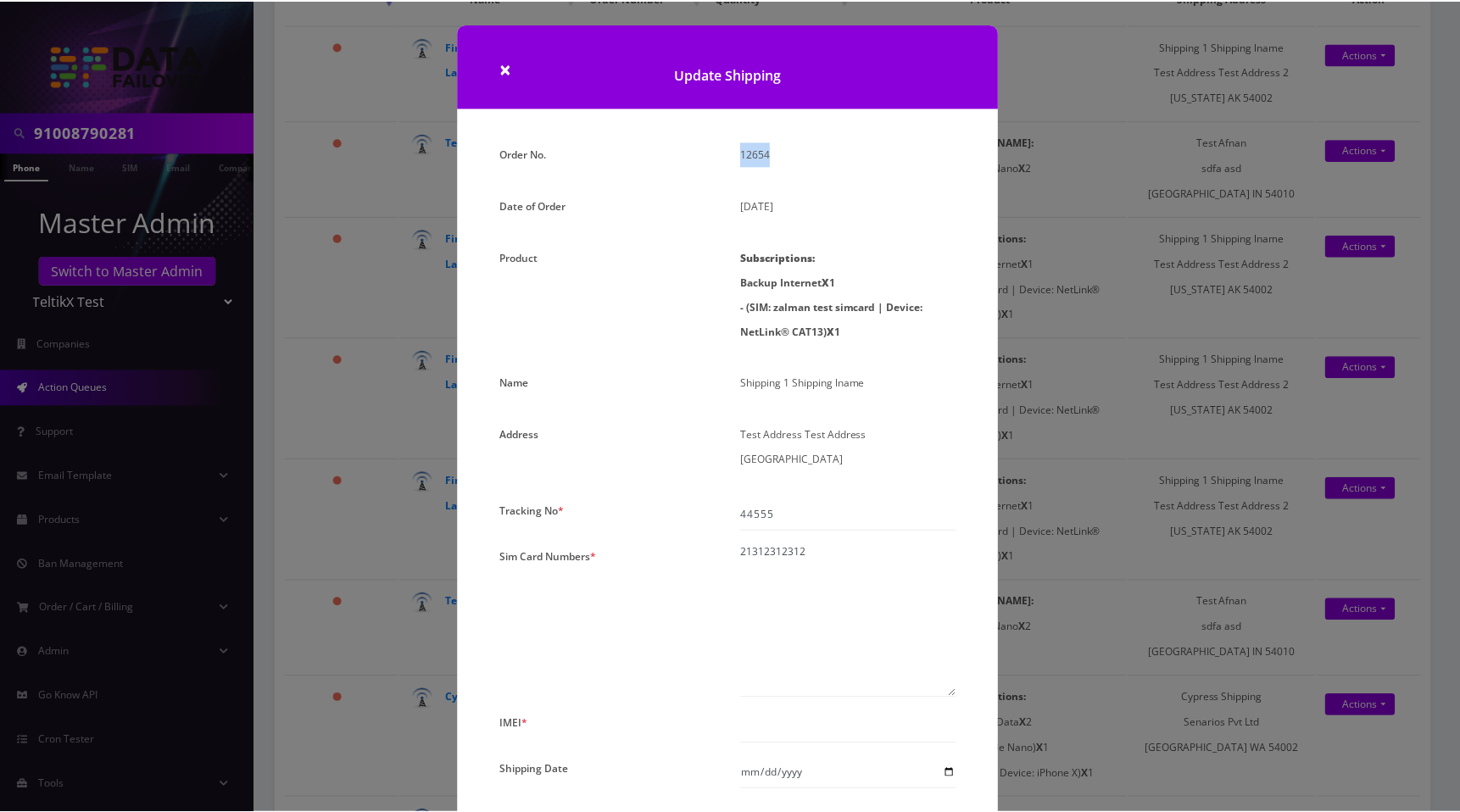
scroll to position [252, 0]
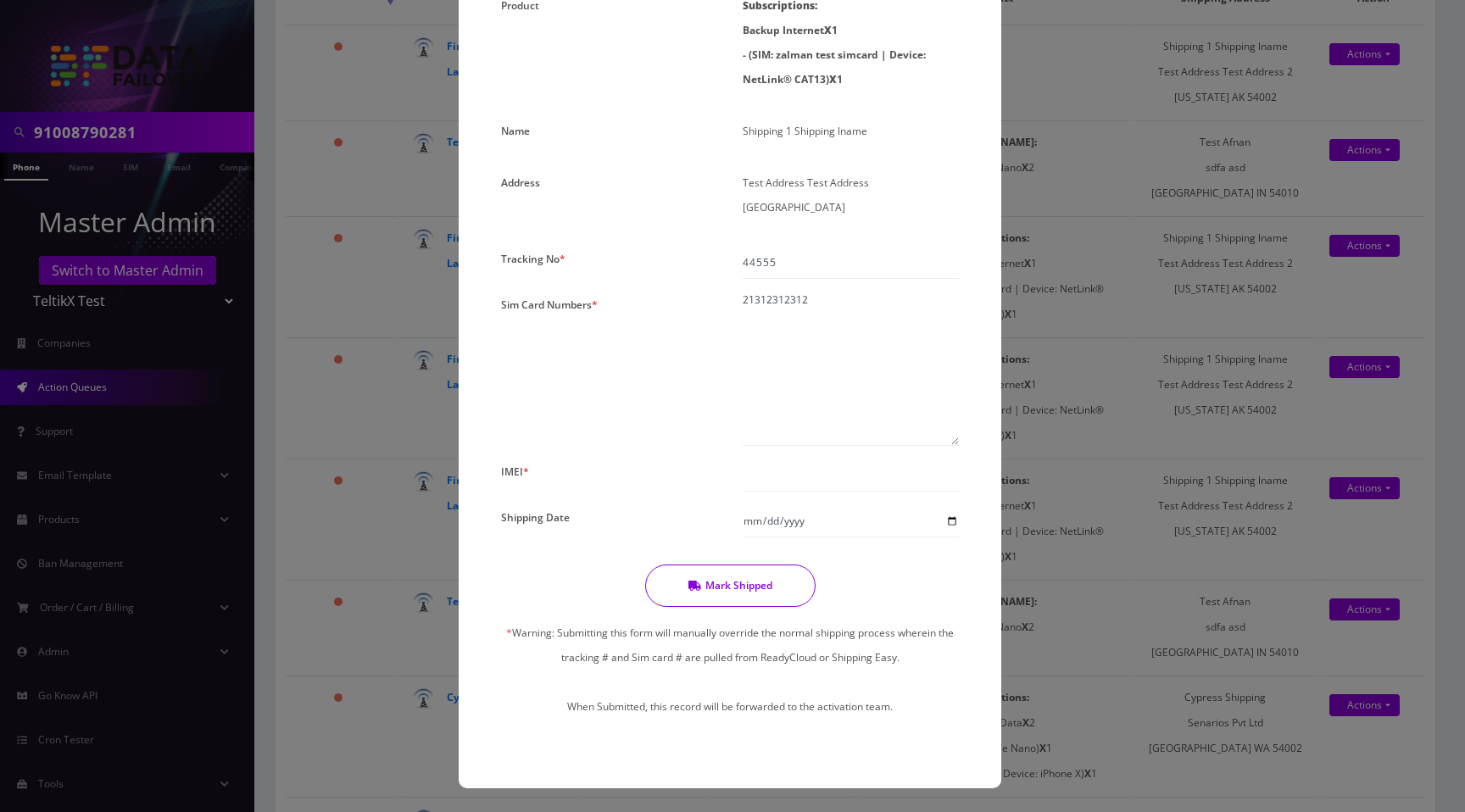
click at [755, 585] on button "Mark Shipped" at bounding box center [730, 585] width 170 height 42
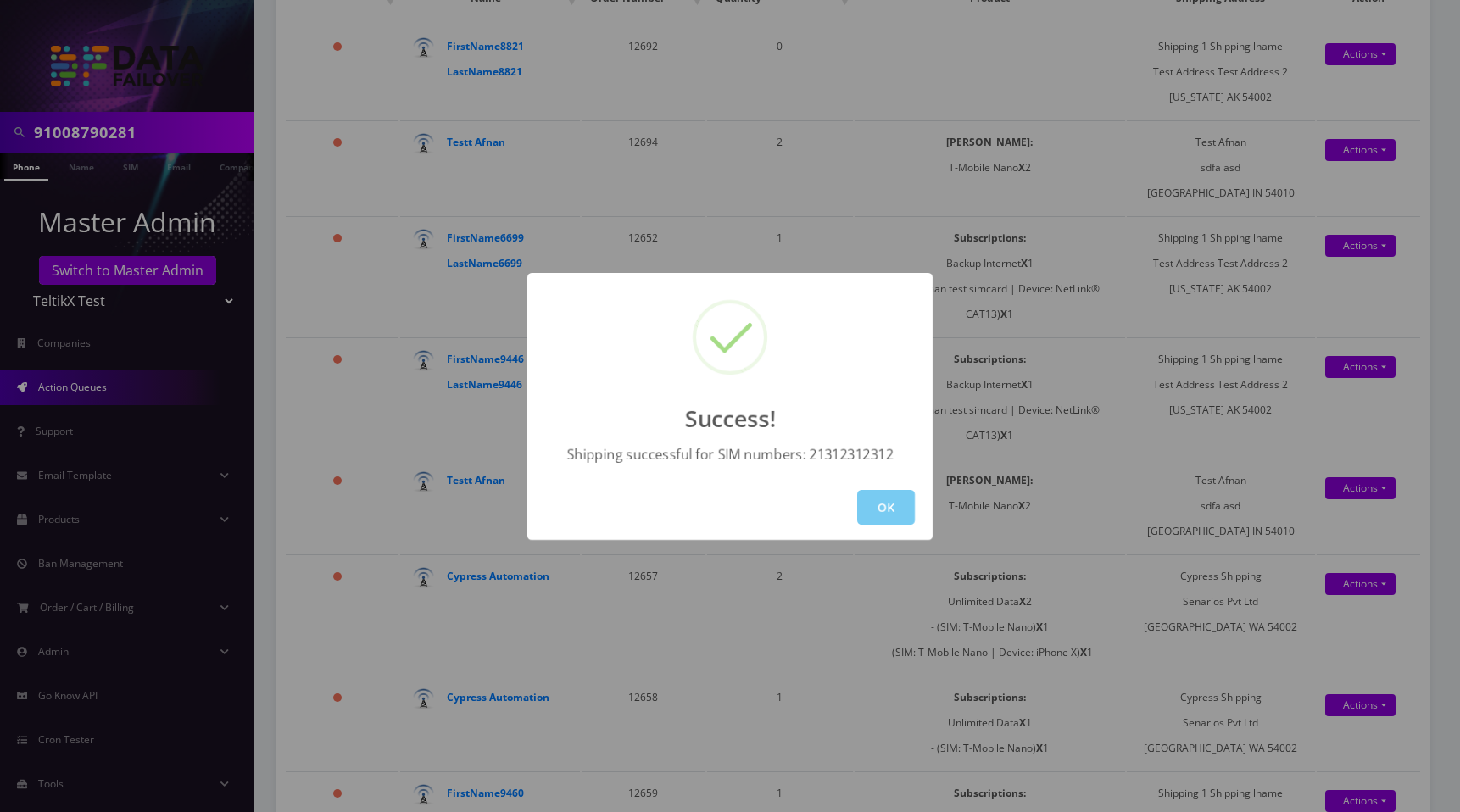
click at [886, 513] on button "OK" at bounding box center [886, 507] width 58 height 35
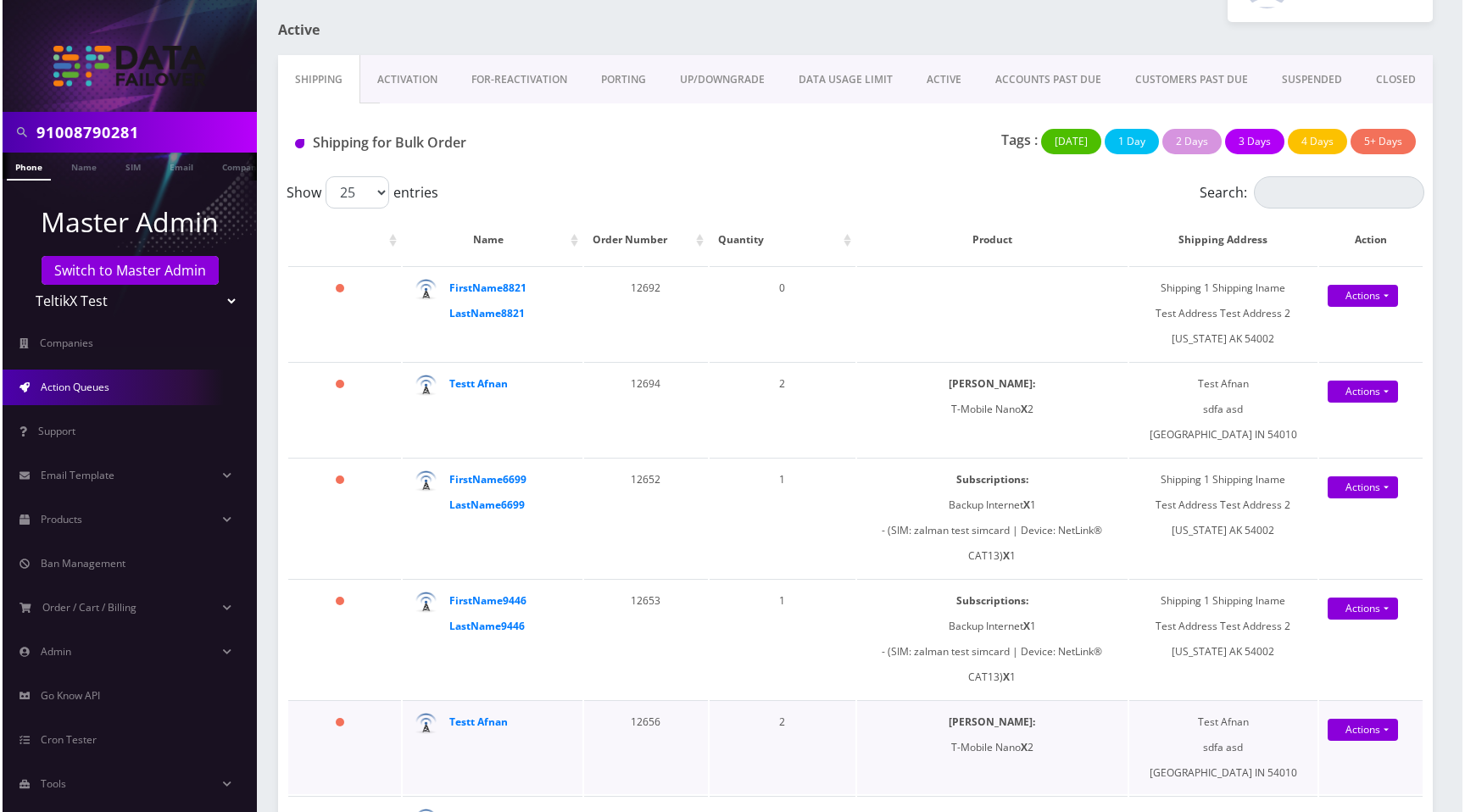
scroll to position [0, 0]
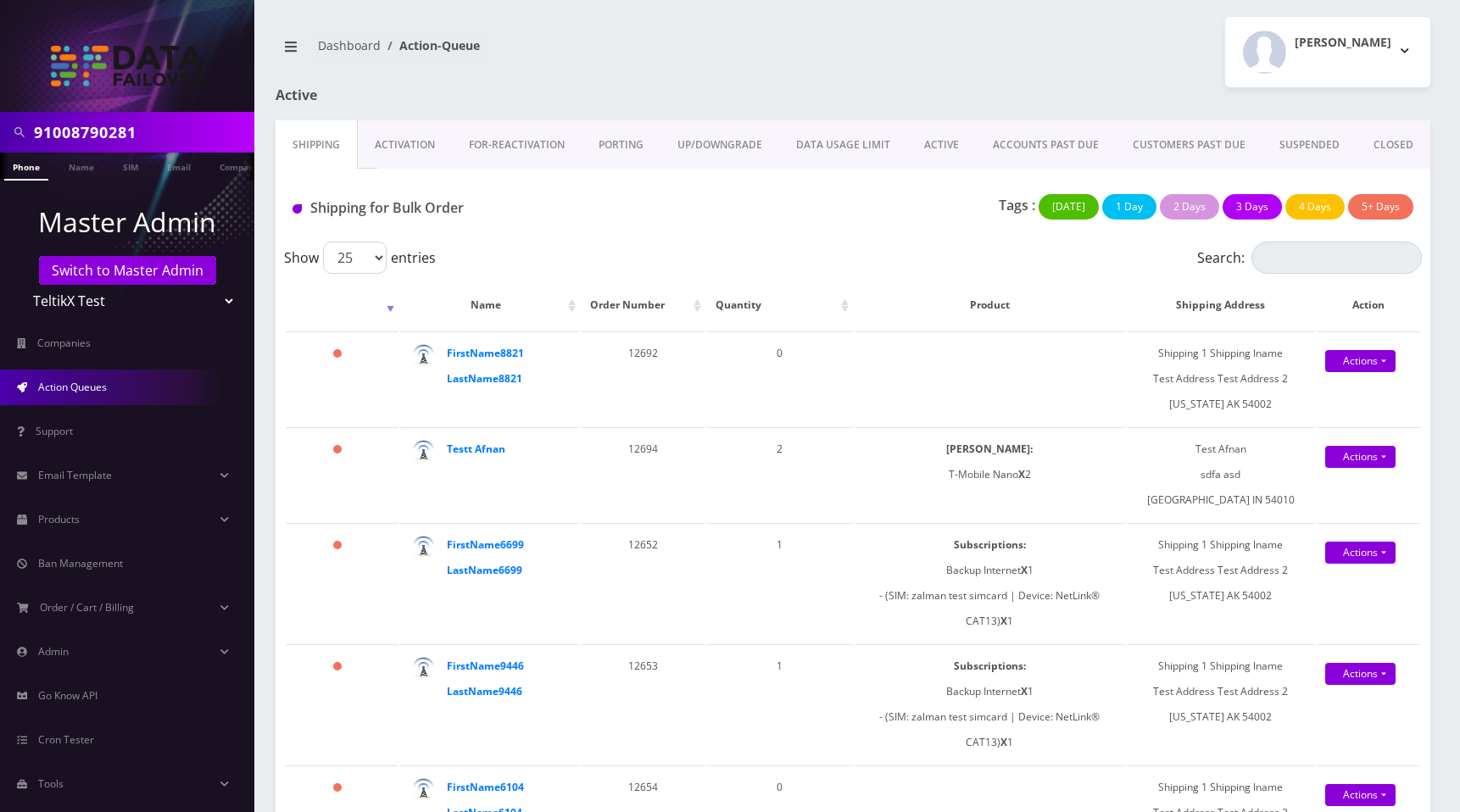
click at [412, 149] on link "Activation" at bounding box center [405, 144] width 94 height 49
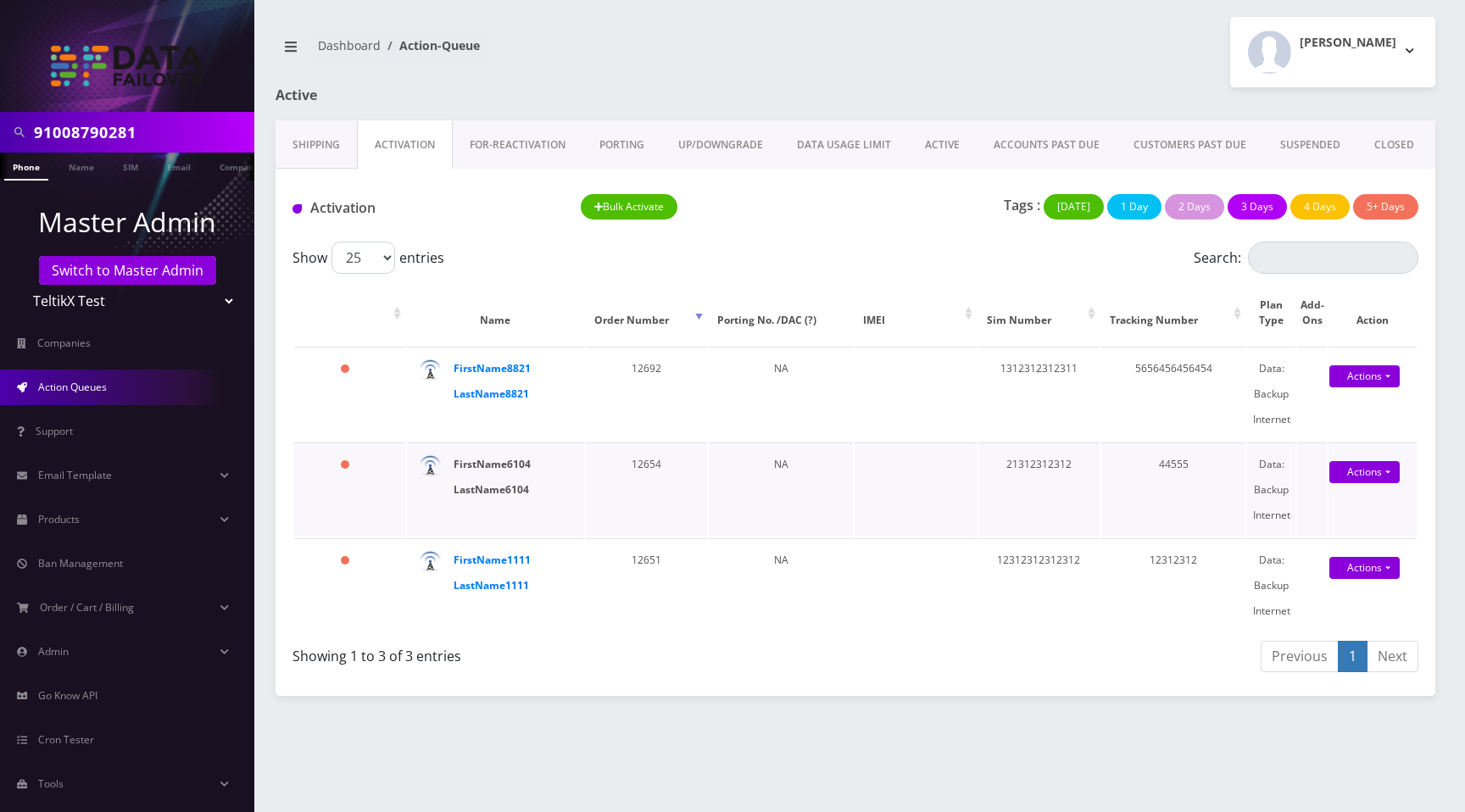
click at [493, 488] on strong "FirstName6104 LastName6104" at bounding box center [491, 476] width 77 height 40
click at [501, 475] on div "FirstName6104 LastName6104" at bounding box center [509, 476] width 112 height 51
click at [503, 470] on strong "FirstName6104 LastName6104" at bounding box center [491, 476] width 77 height 40
click at [504, 395] on strong "FirstName8821 LastName8821" at bounding box center [491, 381] width 77 height 40
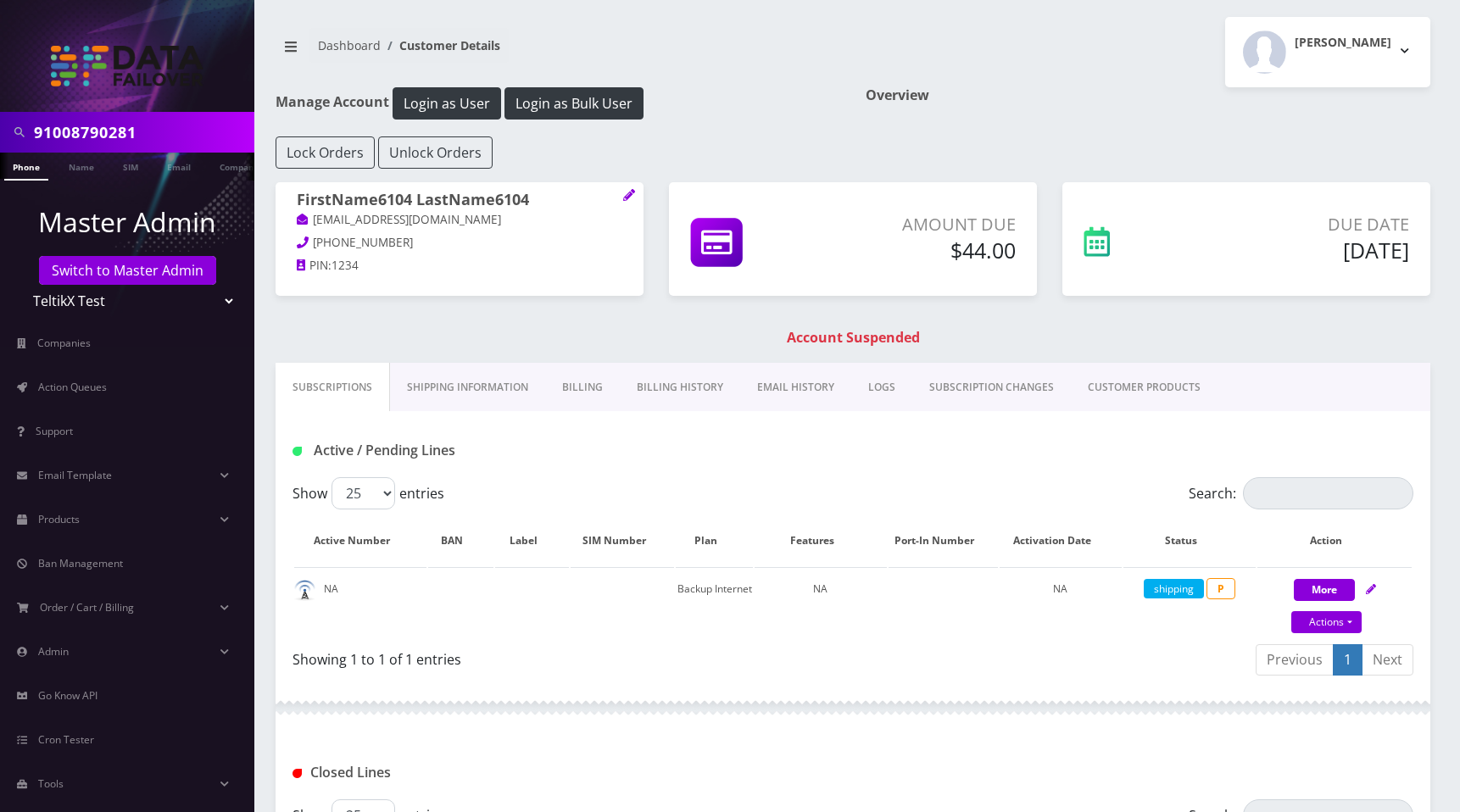
click at [775, 391] on link "EMAIL HISTORY" at bounding box center [796, 387] width 111 height 49
click at [792, 388] on link "EMAIL HISTORY" at bounding box center [796, 387] width 111 height 49
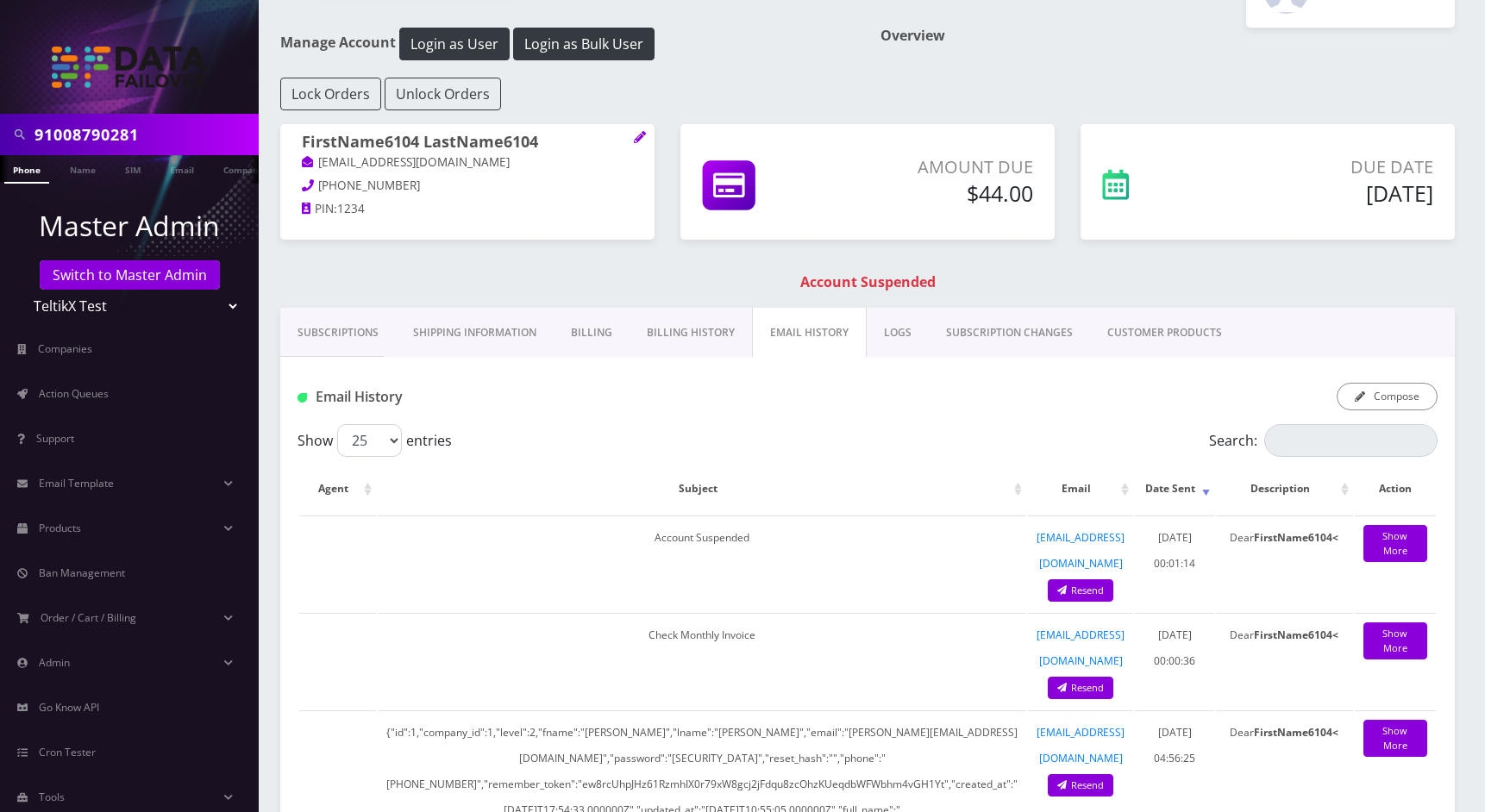
scroll to position [61, 0]
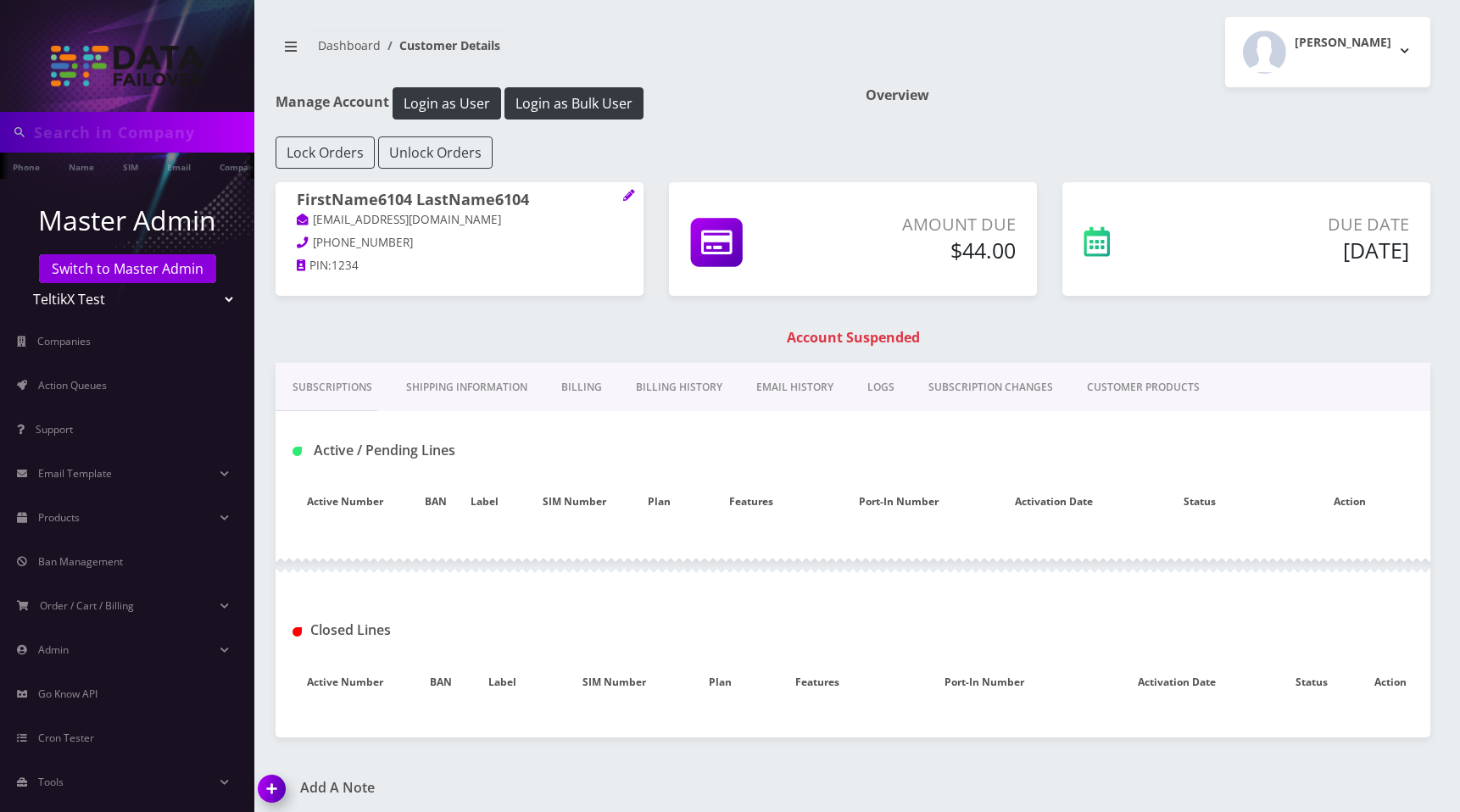
type input "91008790281"
click at [0, 0] on div at bounding box center [0, 0] width 0 height 0
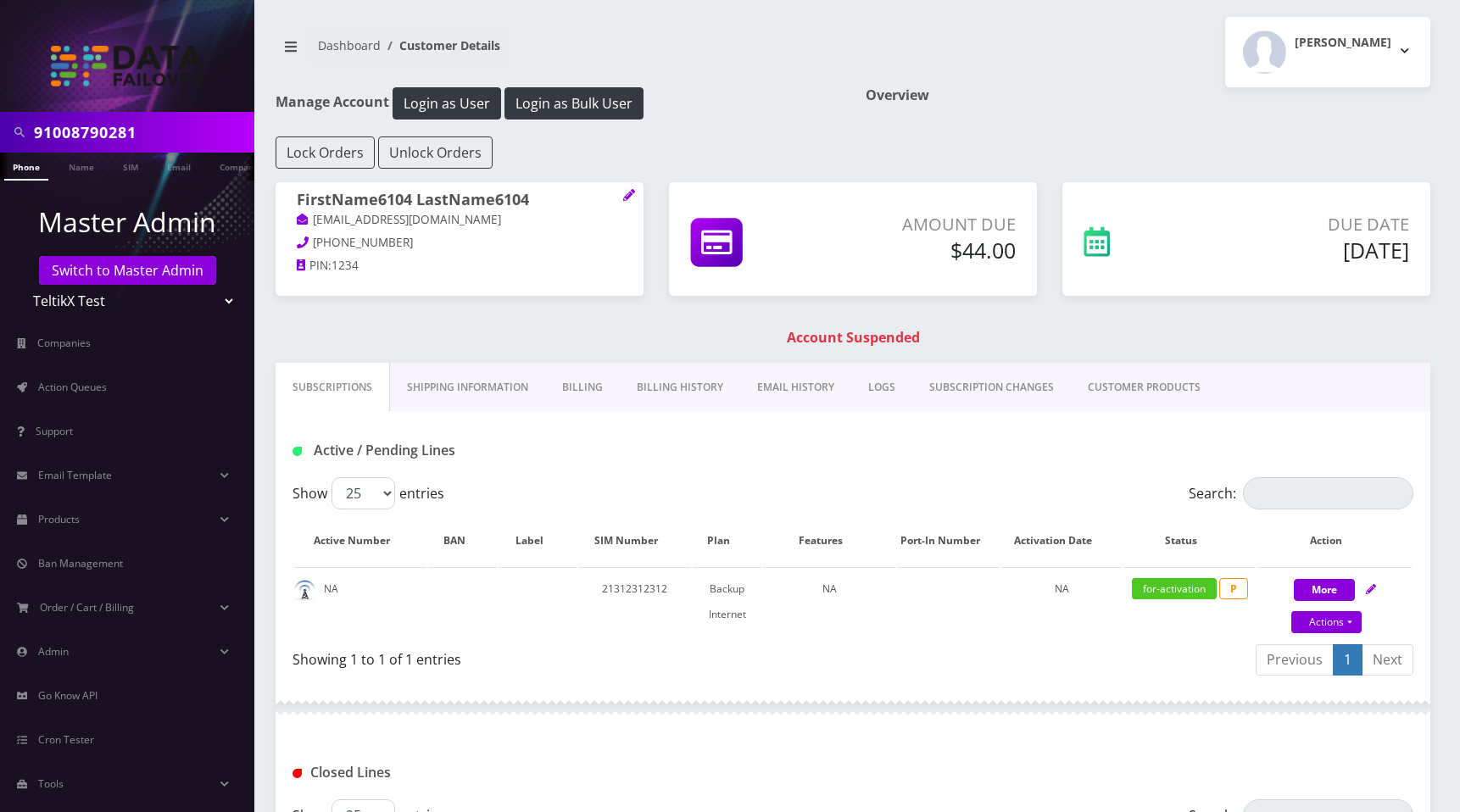
click at [797, 387] on link "EMAIL HISTORY" at bounding box center [796, 387] width 111 height 49
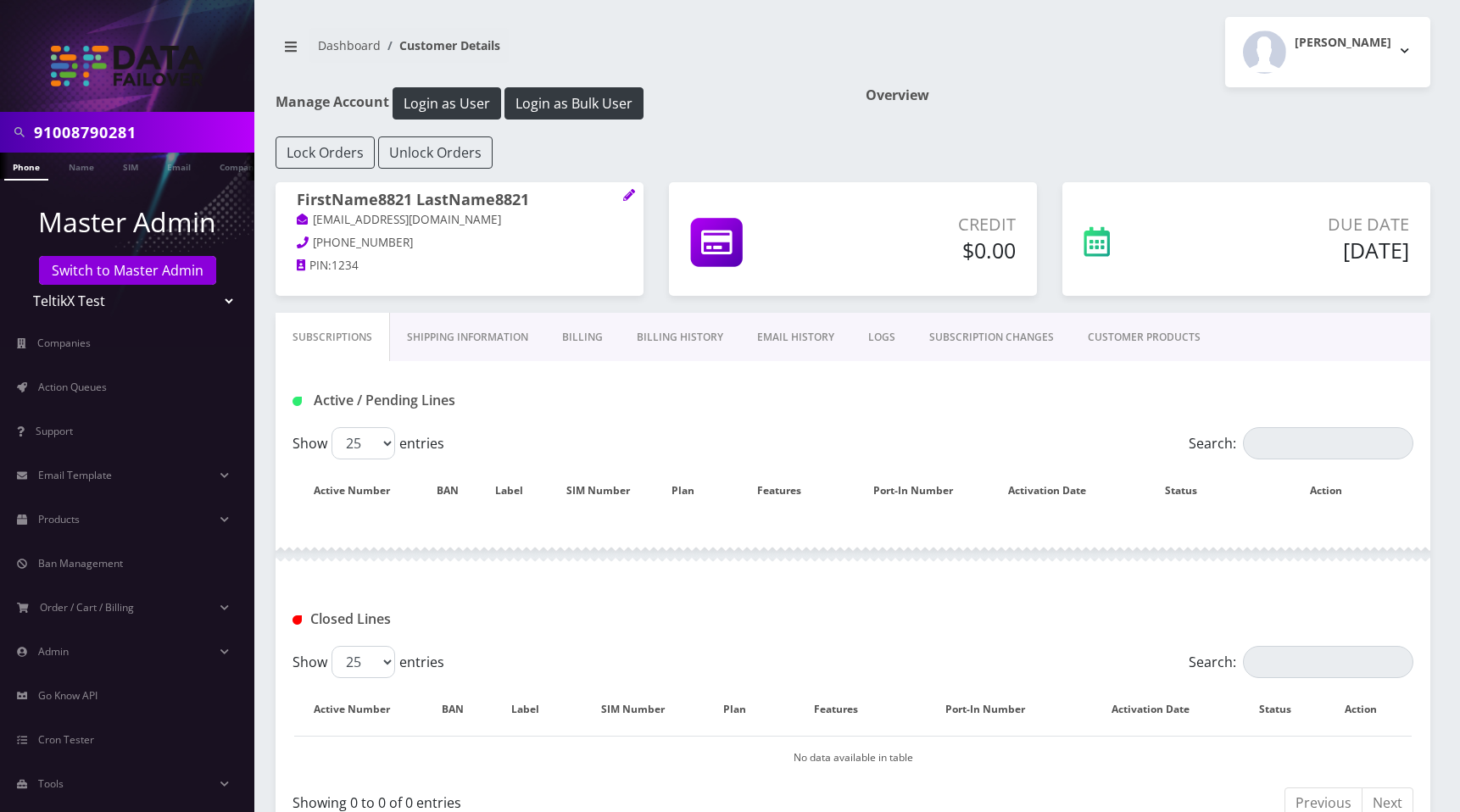
click at [790, 337] on link "EMAIL HISTORY" at bounding box center [796, 337] width 111 height 49
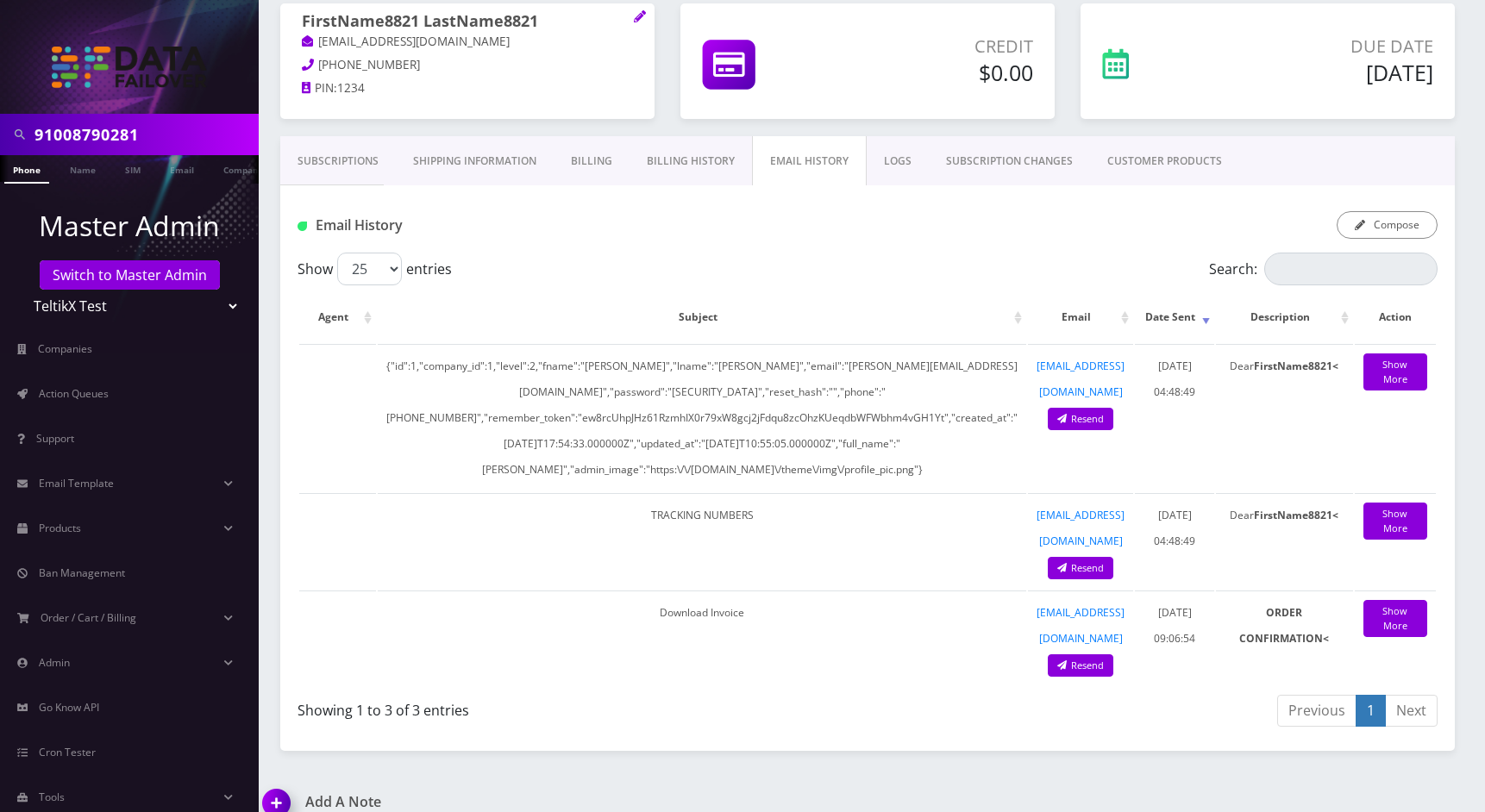
scroll to position [0, 678]
click at [1113, 408] on link "Resend" at bounding box center [1080, 420] width 65 height 23
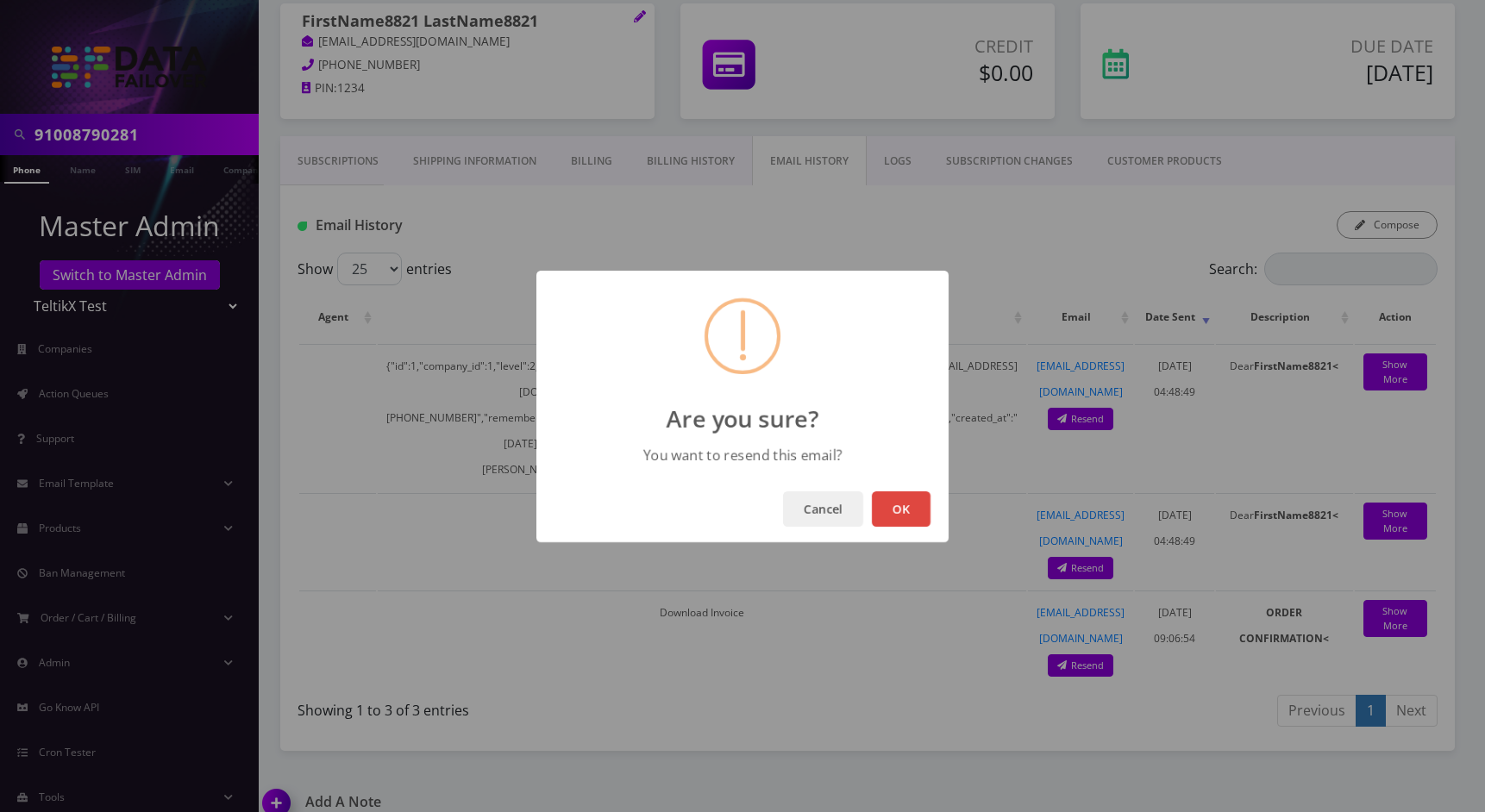
click at [895, 508] on button "OK" at bounding box center [901, 509] width 59 height 35
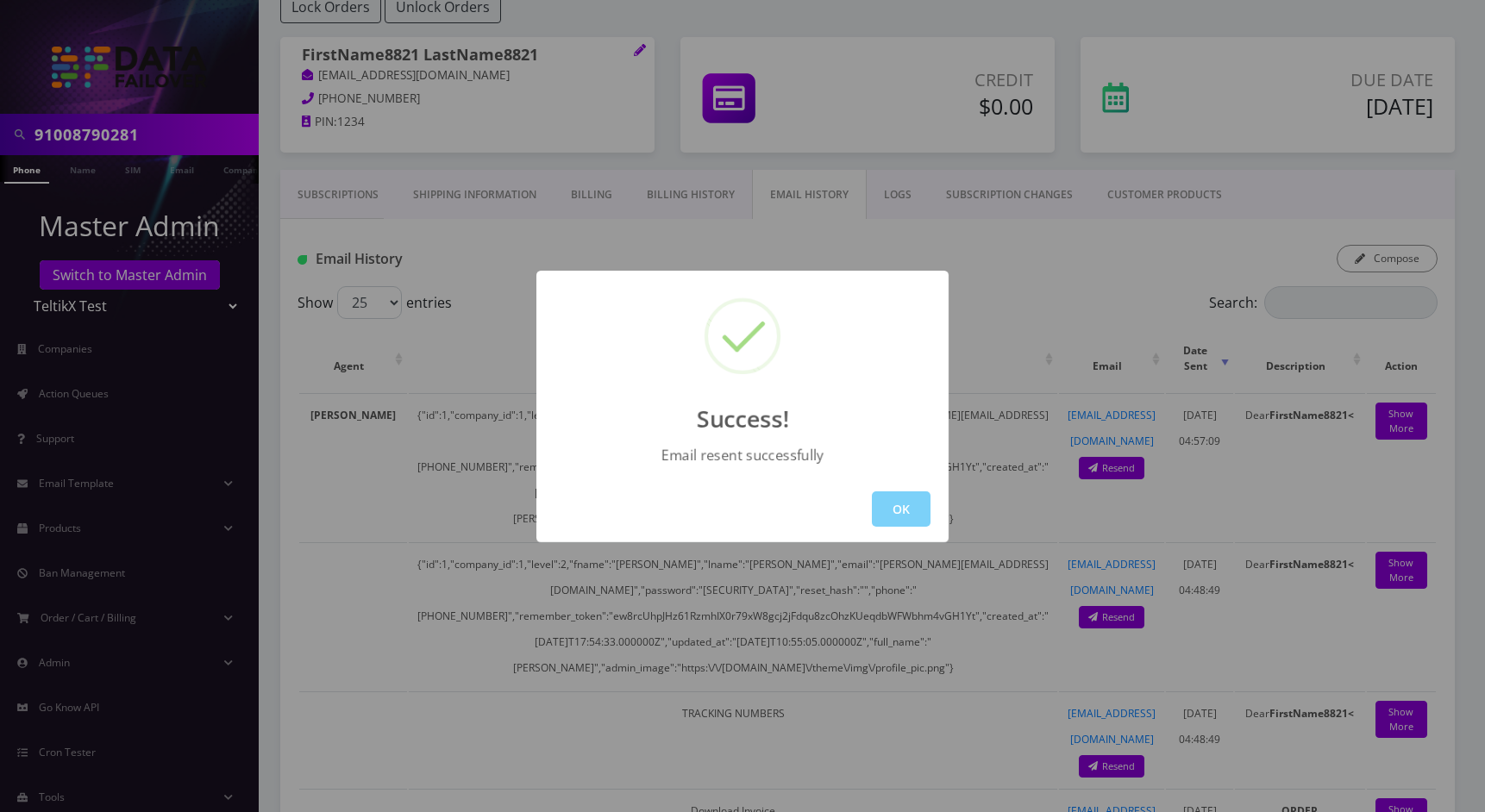
scroll to position [182, 250]
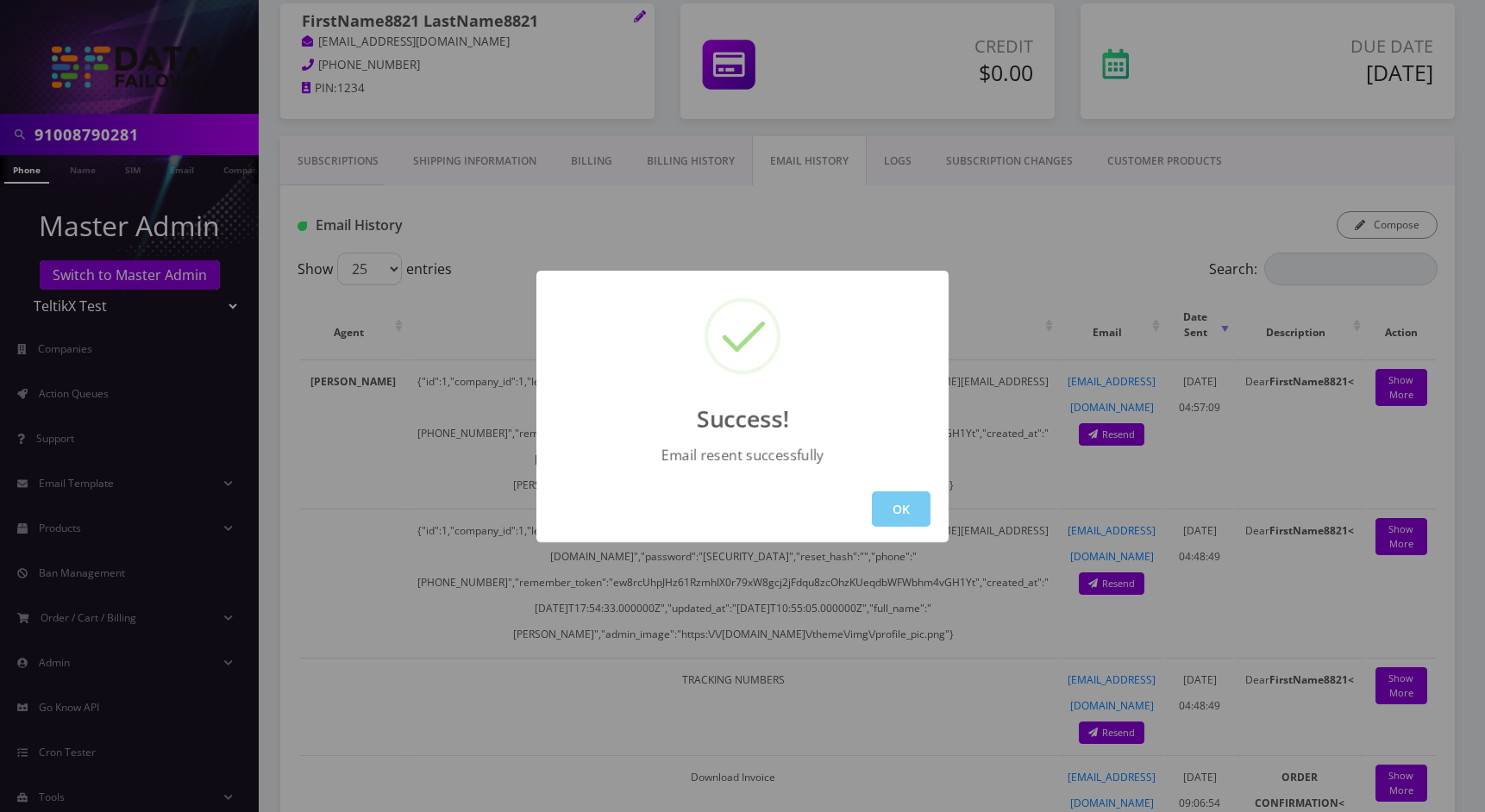
click at [882, 513] on button "OK" at bounding box center [901, 509] width 59 height 35
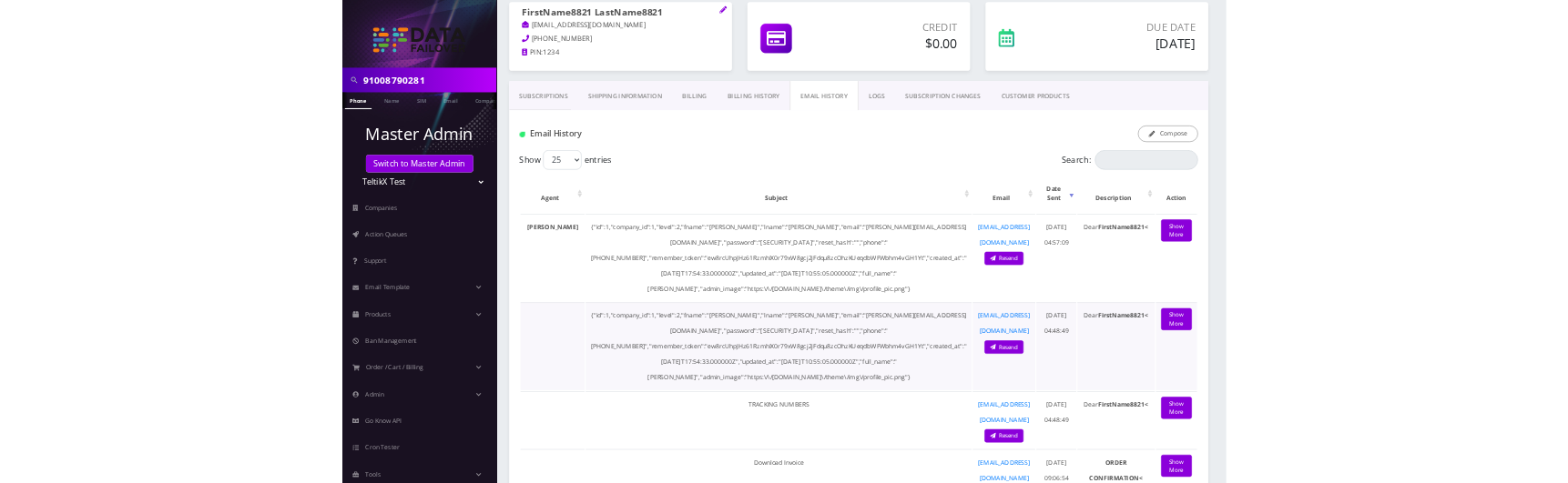
scroll to position [0, 755]
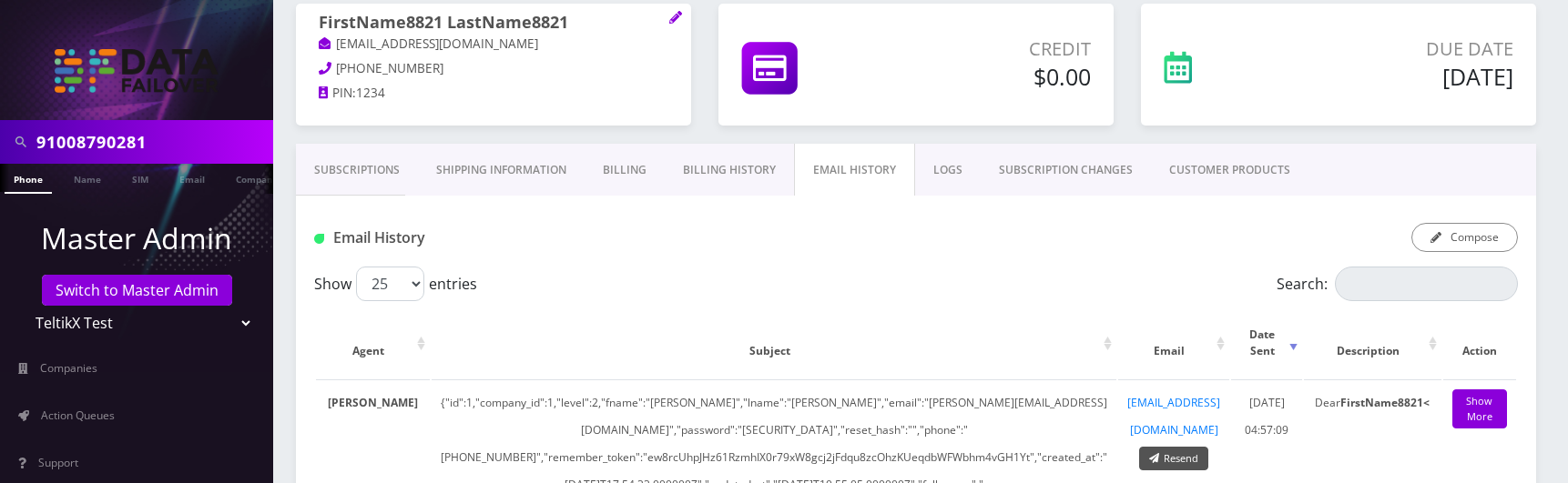
click at [1195, 447] on link "Resend" at bounding box center [1173, 459] width 69 height 24
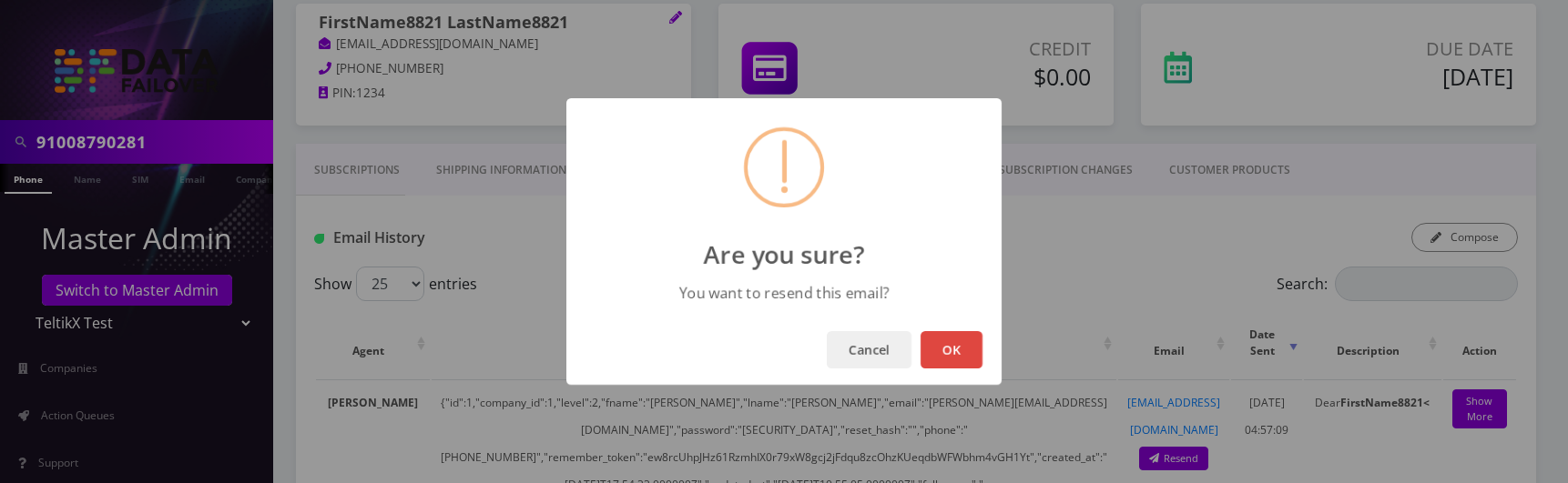
click at [945, 341] on button "OK" at bounding box center [951, 350] width 62 height 37
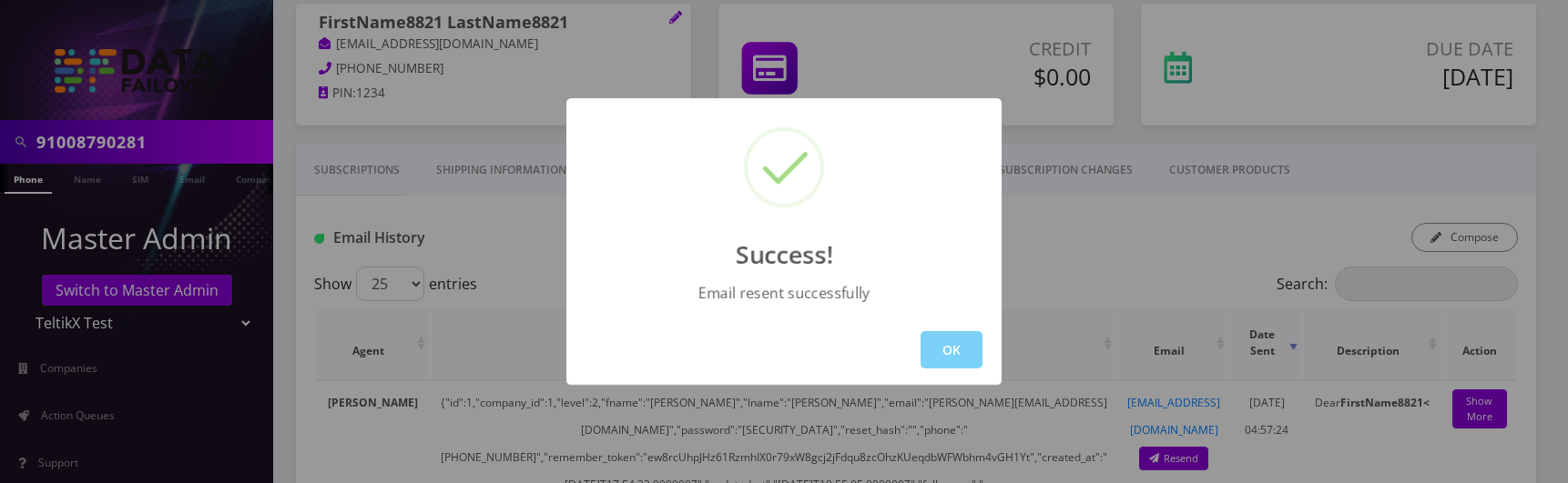
click at [955, 346] on button "OK" at bounding box center [951, 350] width 62 height 37
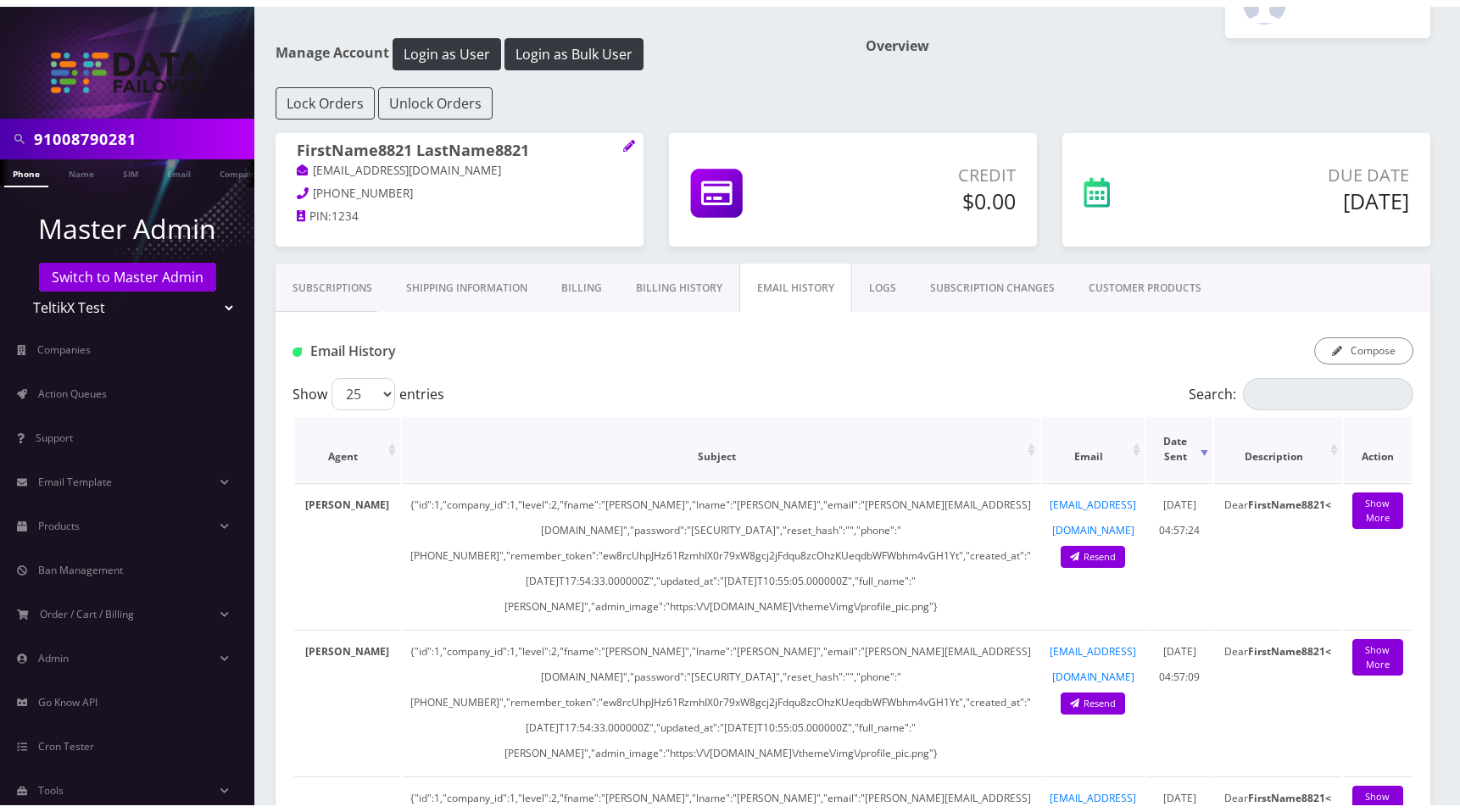
scroll to position [0, 0]
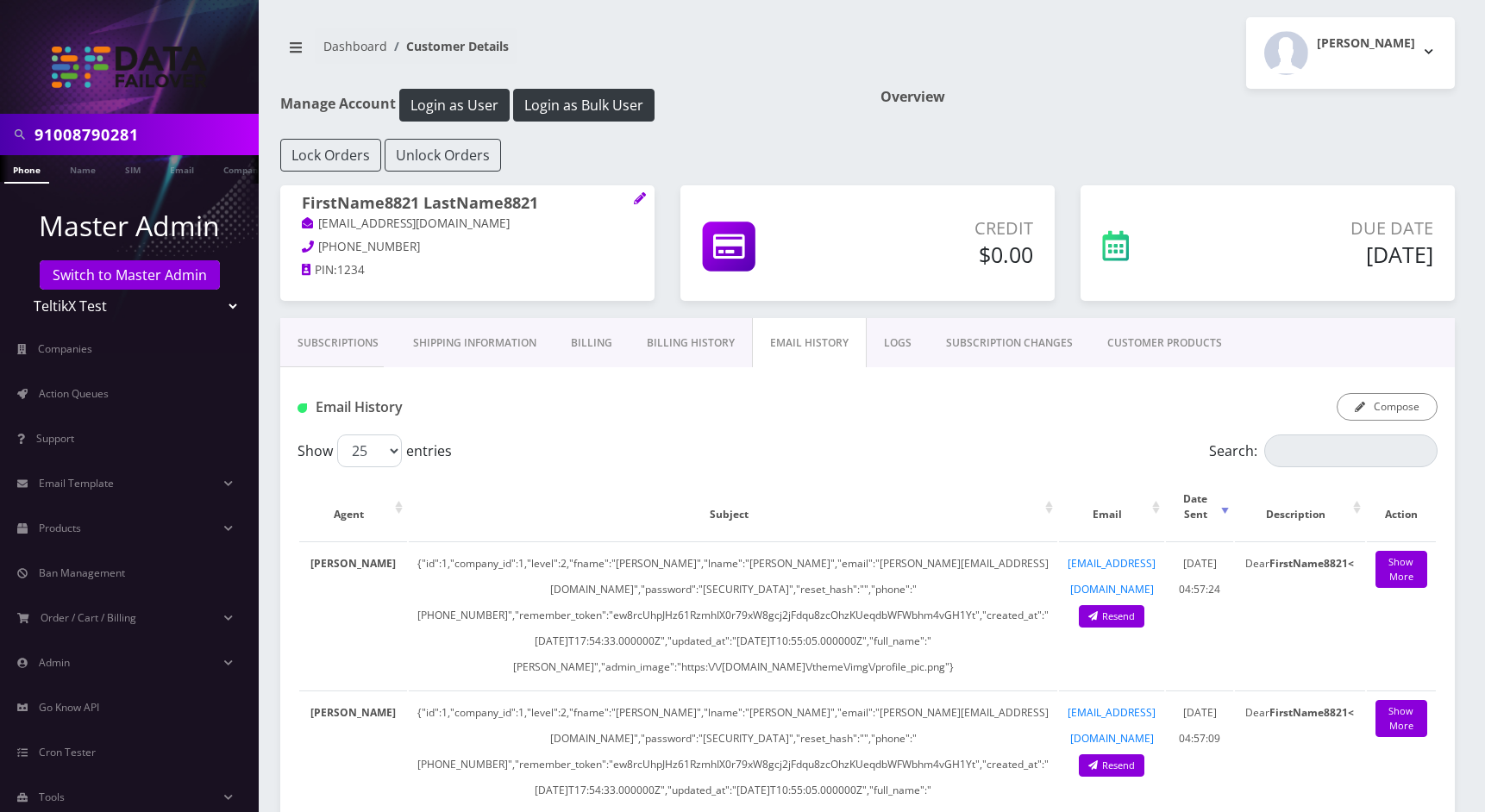
click at [314, 340] on link "Subscriptions" at bounding box center [338, 343] width 115 height 50
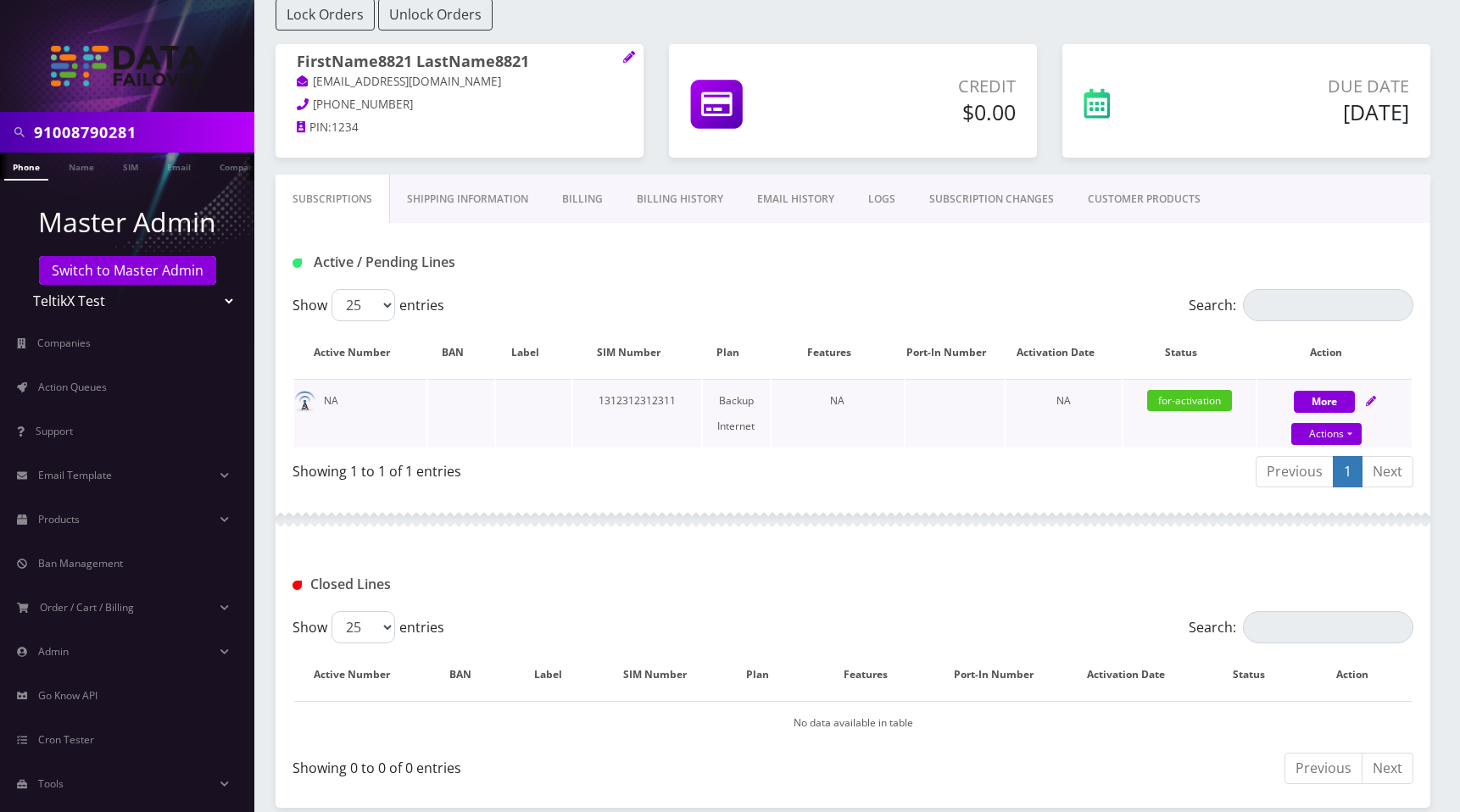
scroll to position [149, 0]
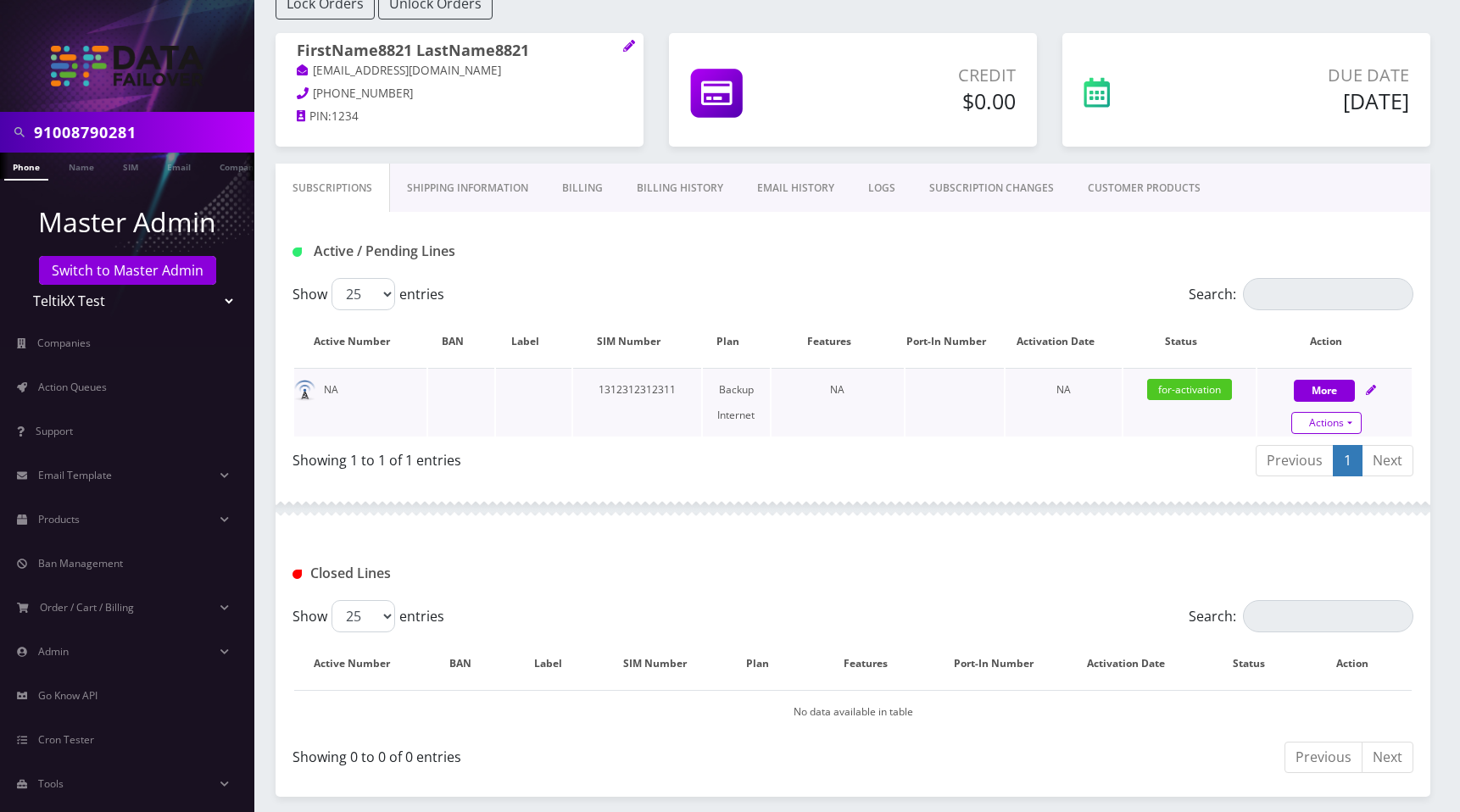
click at [1326, 419] on link "Actions" at bounding box center [1326, 422] width 70 height 22
select select "214"
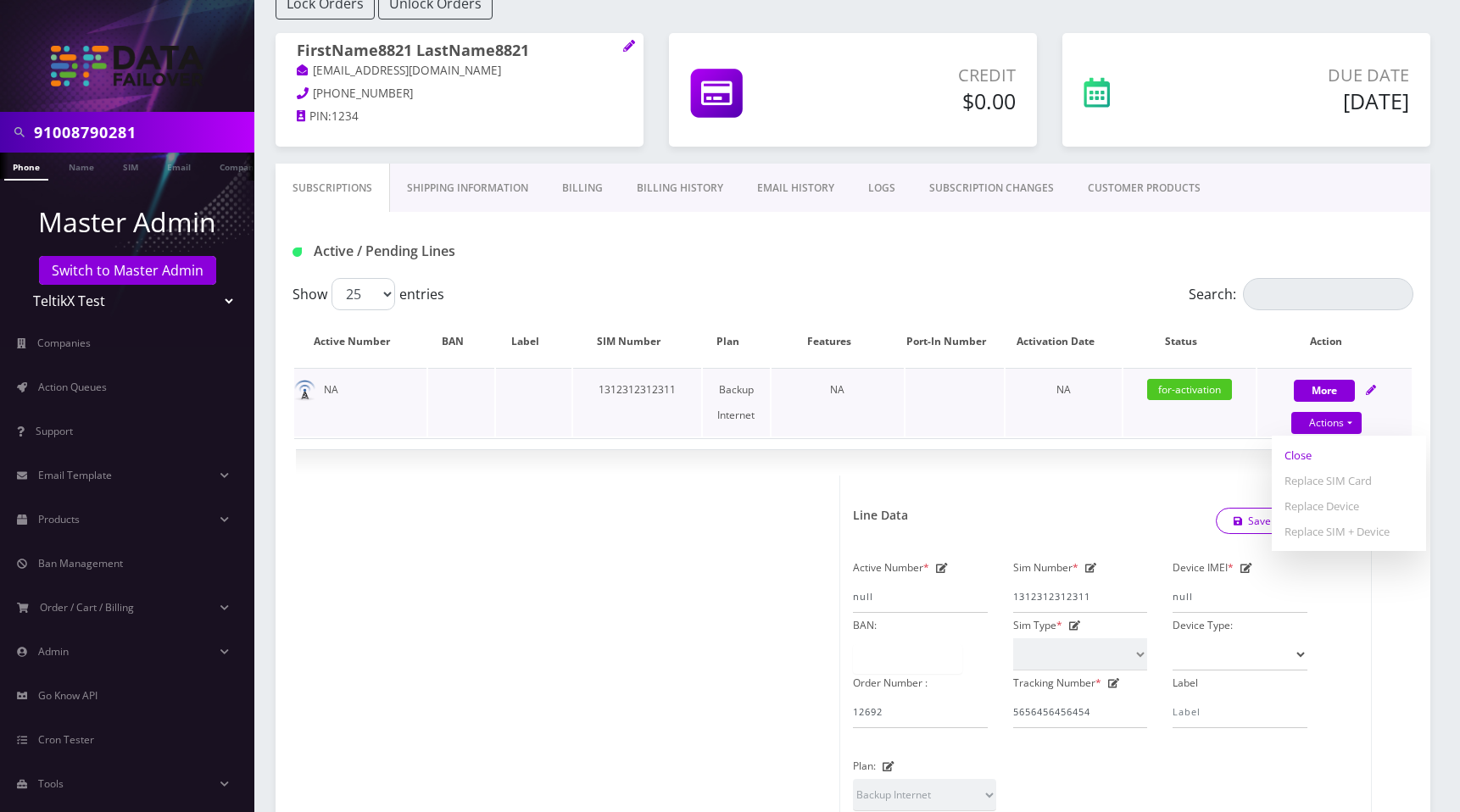
click at [1303, 455] on link "Close" at bounding box center [1348, 455] width 154 height 25
type input "09/01/2025"
select select "214"
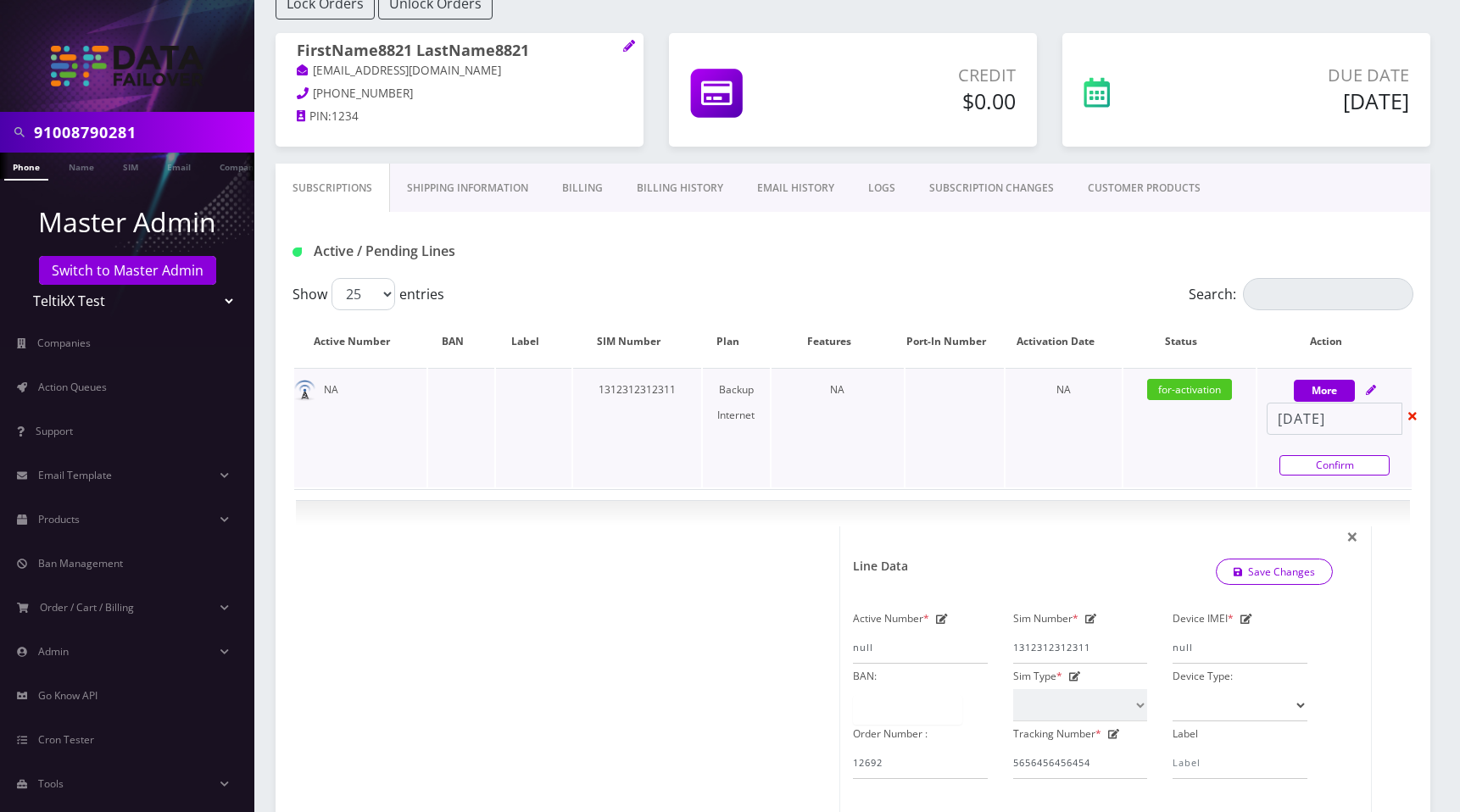
click at [1328, 467] on link "Confirm" at bounding box center [1334, 465] width 110 height 21
select select "214"
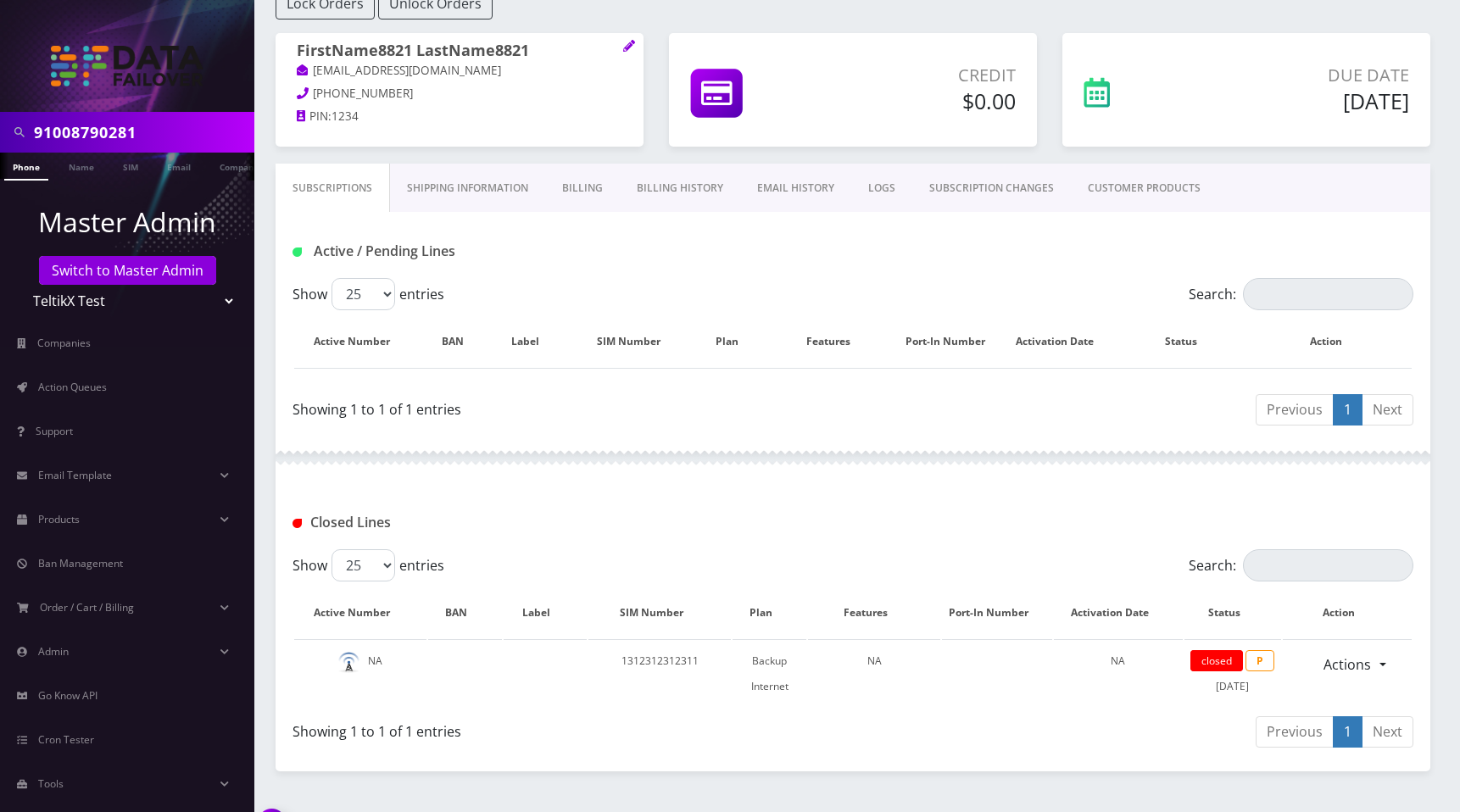
click at [789, 194] on link "EMAIL HISTORY" at bounding box center [796, 188] width 111 height 49
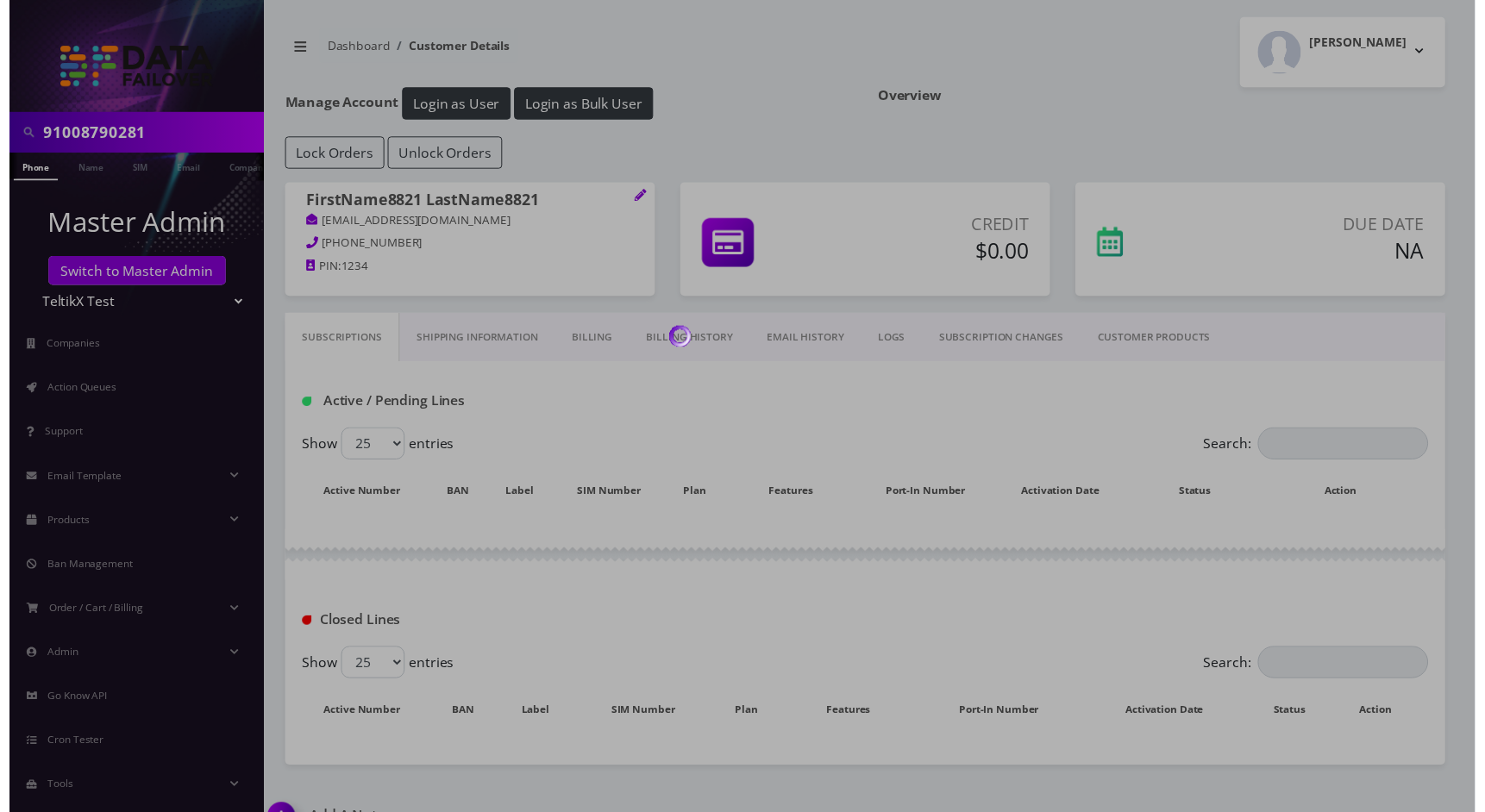
scroll to position [35, 0]
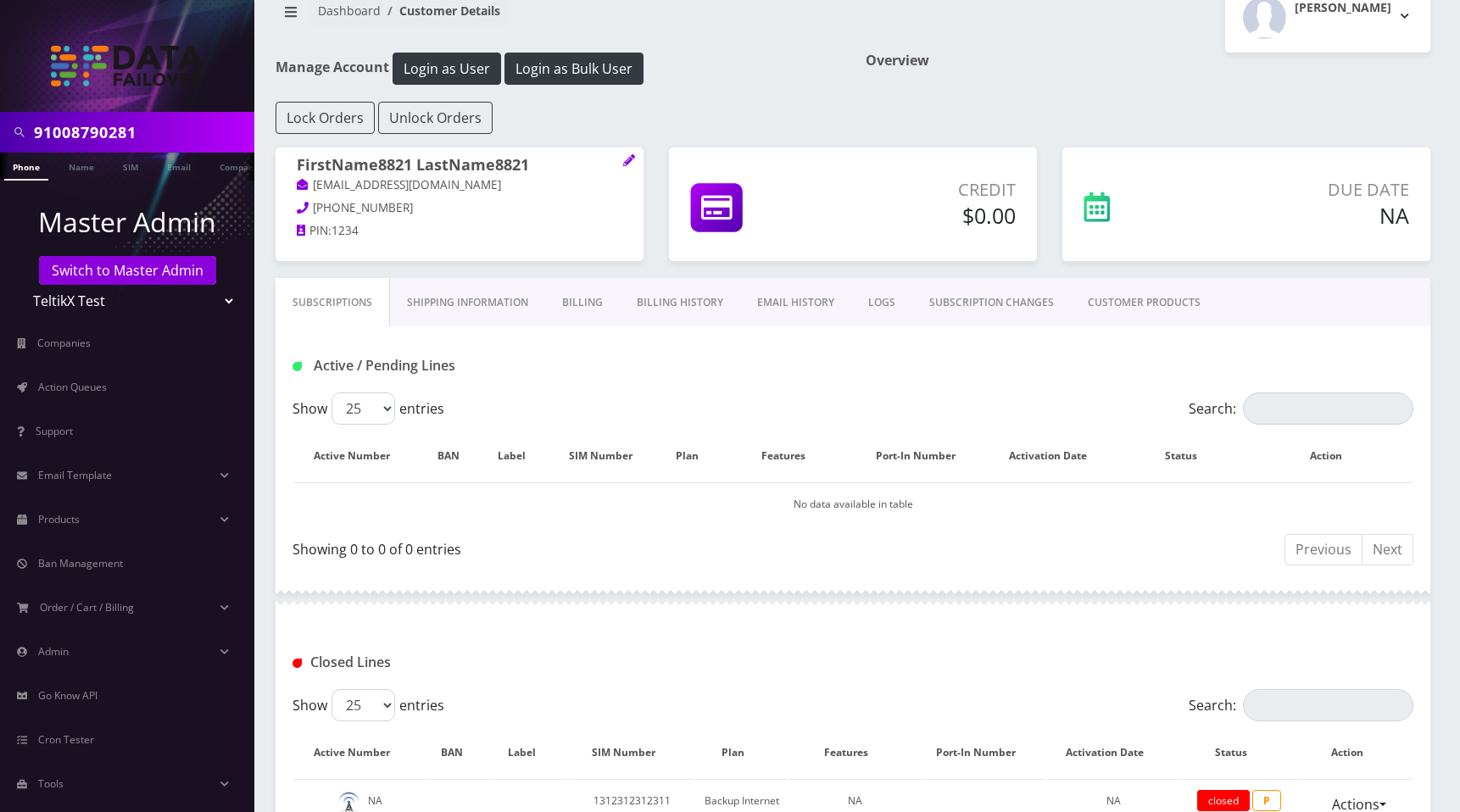
click at [787, 303] on link "EMAIL HISTORY" at bounding box center [796, 302] width 111 height 49
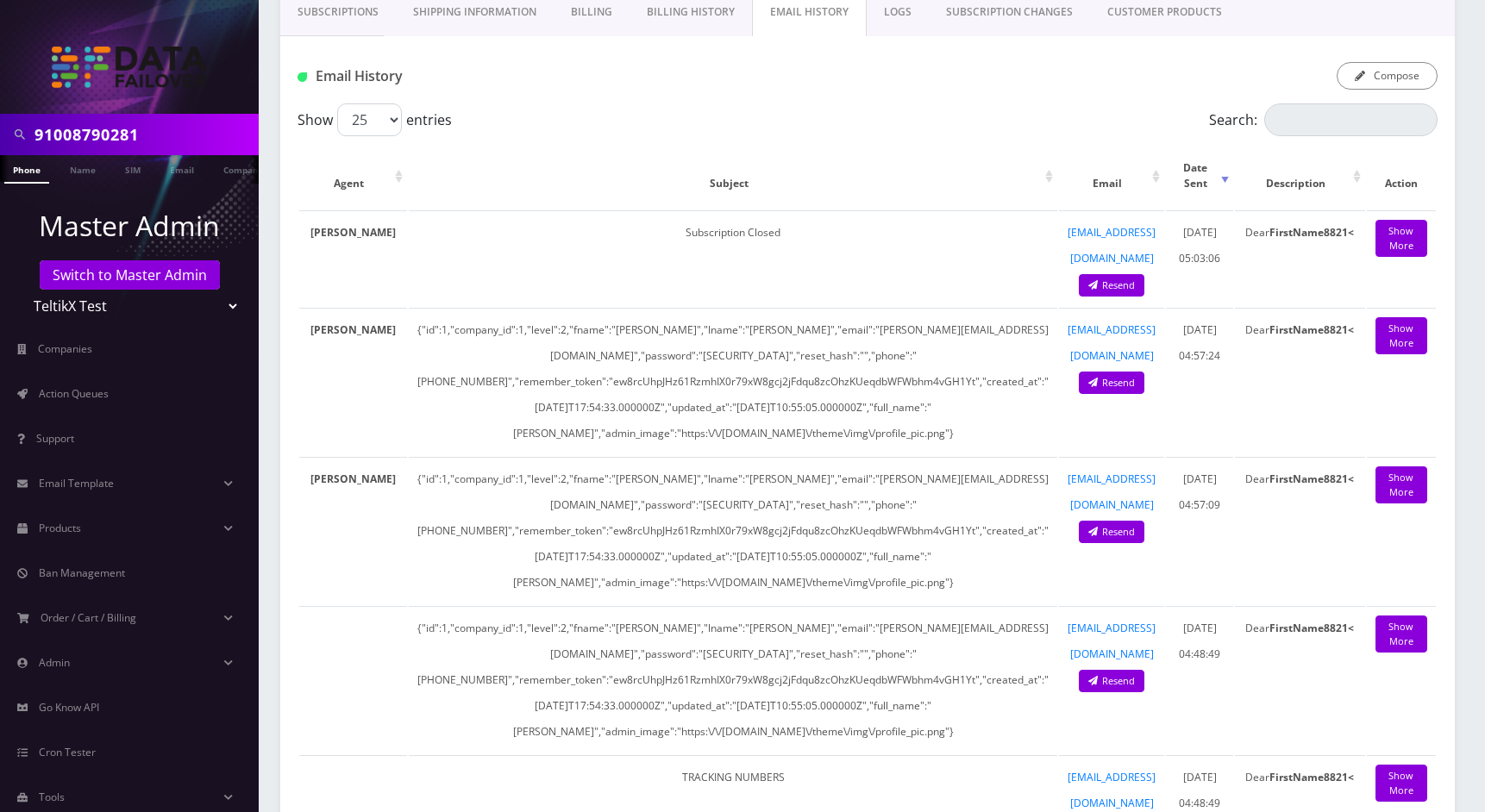
scroll to position [0, 715]
click at [1126, 91] on div "Email History Compose" at bounding box center [867, 69] width 1174 height 67
